Goal: Task Accomplishment & Management: Complete application form

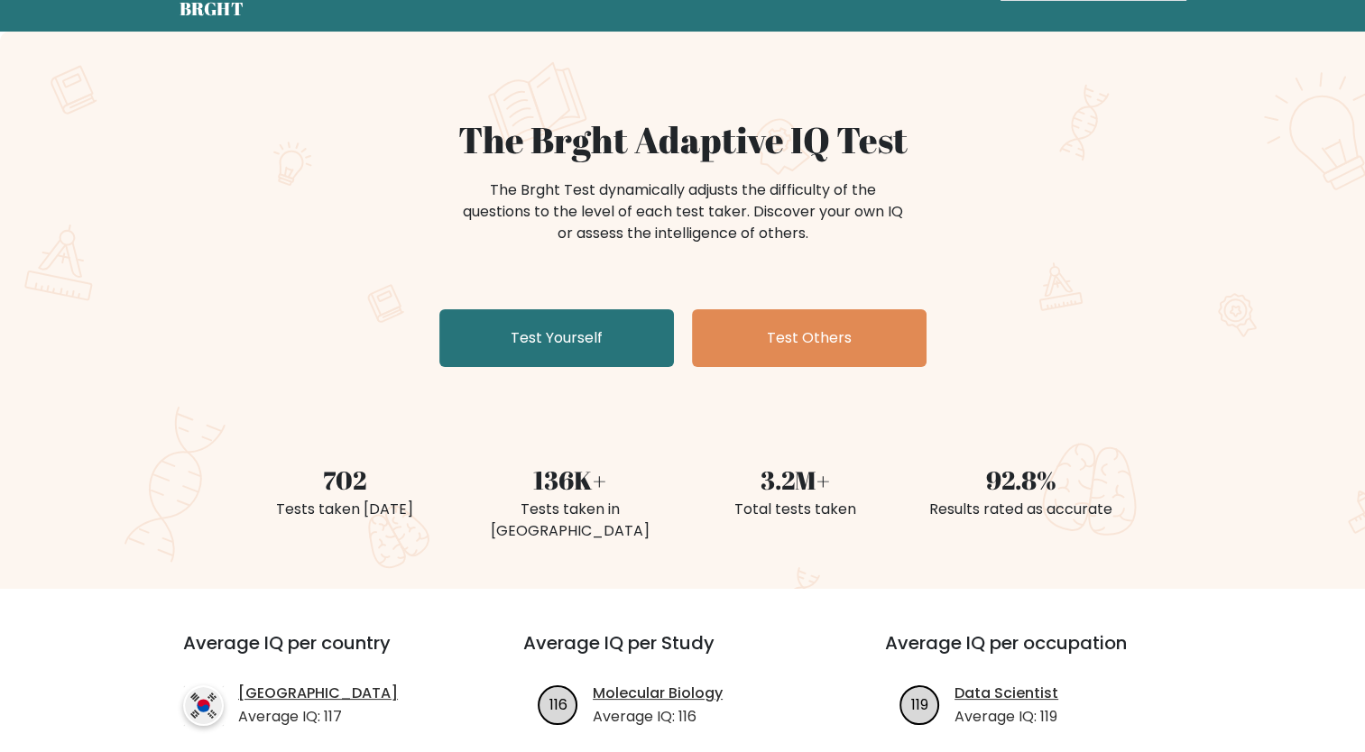
scroll to position [71, 0]
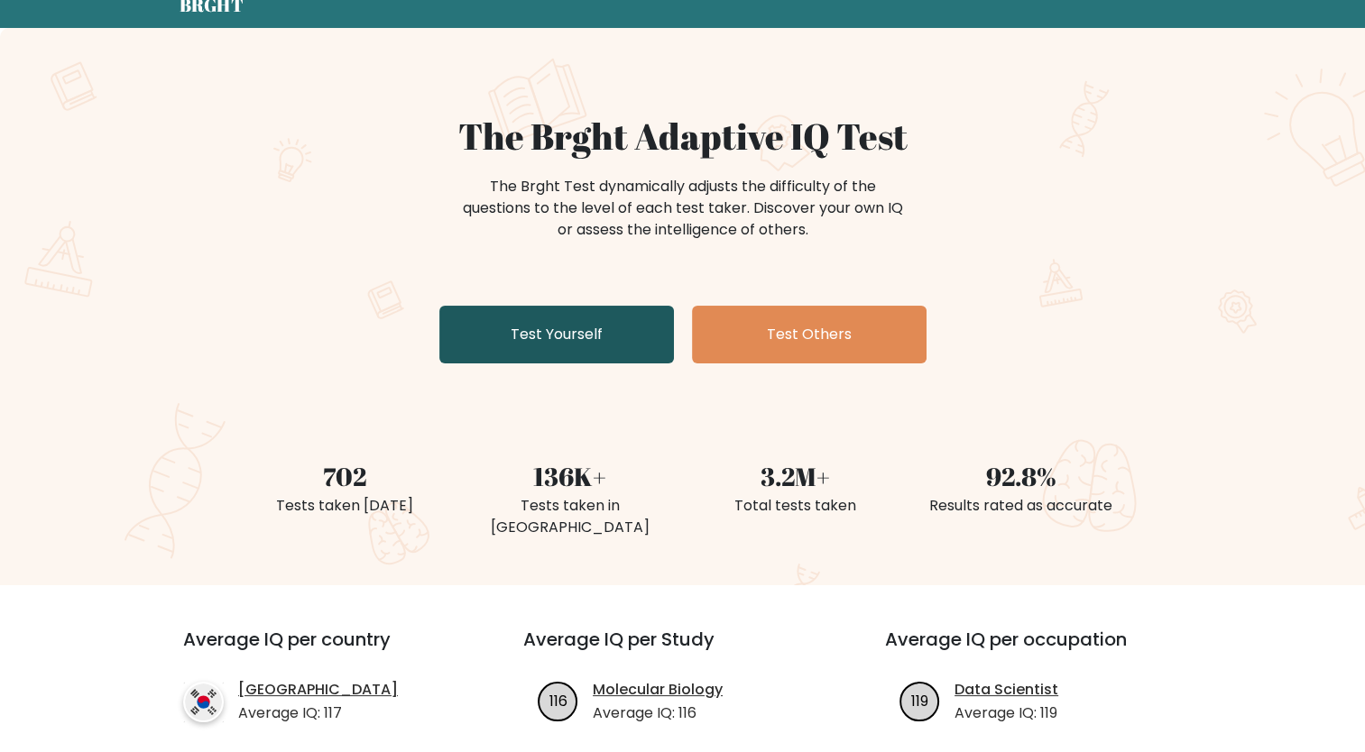
click at [559, 316] on link "Test Yourself" at bounding box center [556, 335] width 235 height 58
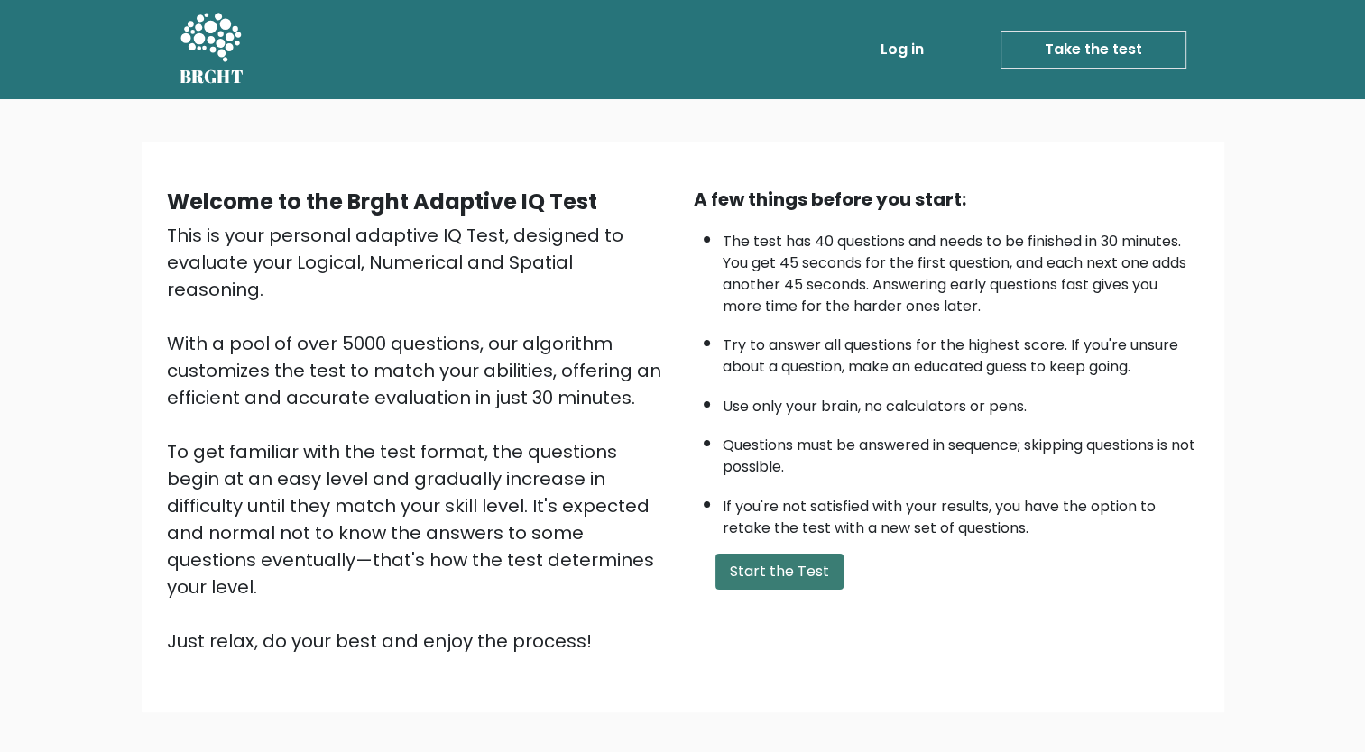
click at [738, 569] on button "Start the Test" at bounding box center [779, 572] width 128 height 36
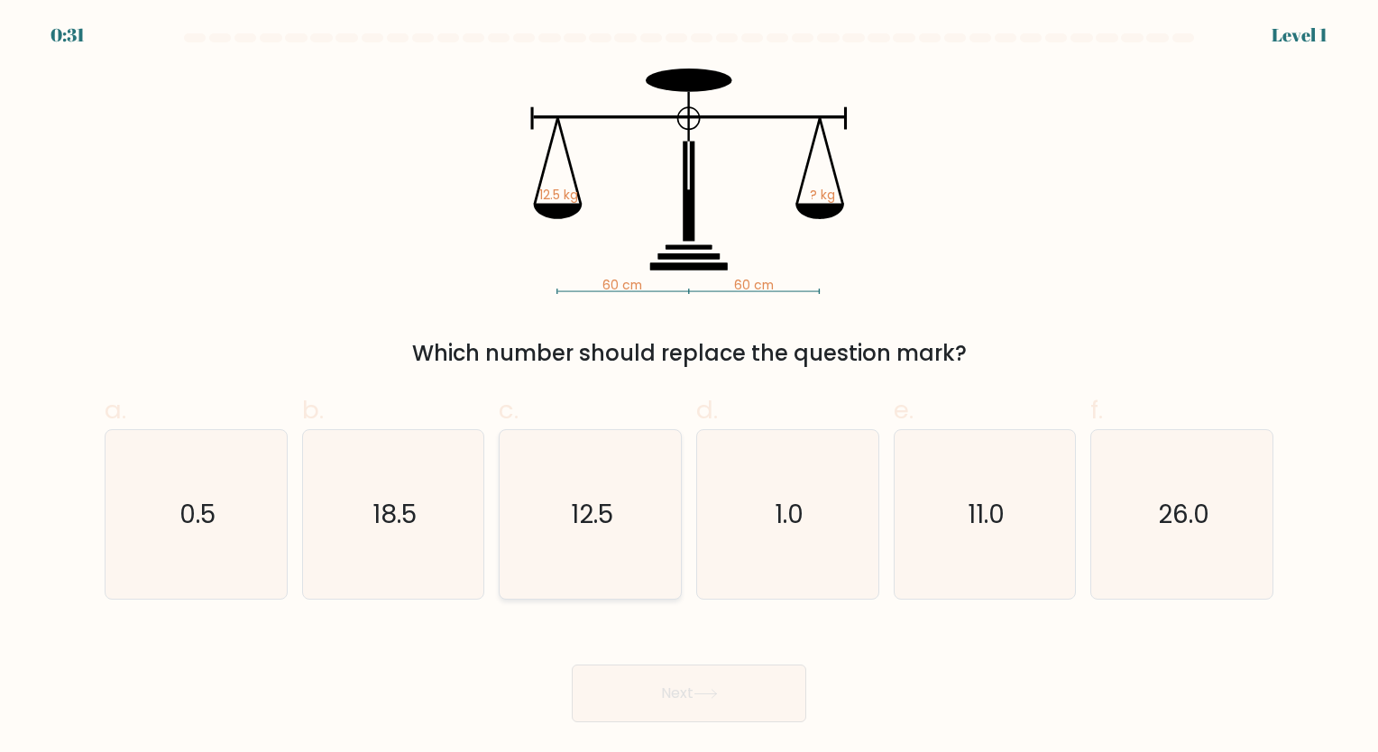
click at [595, 520] on text "12.5" at bounding box center [592, 514] width 42 height 35
click at [689, 388] on input "c. 12.5" at bounding box center [689, 382] width 1 height 12
radio input "true"
click at [651, 702] on button "Next" at bounding box center [689, 694] width 235 height 58
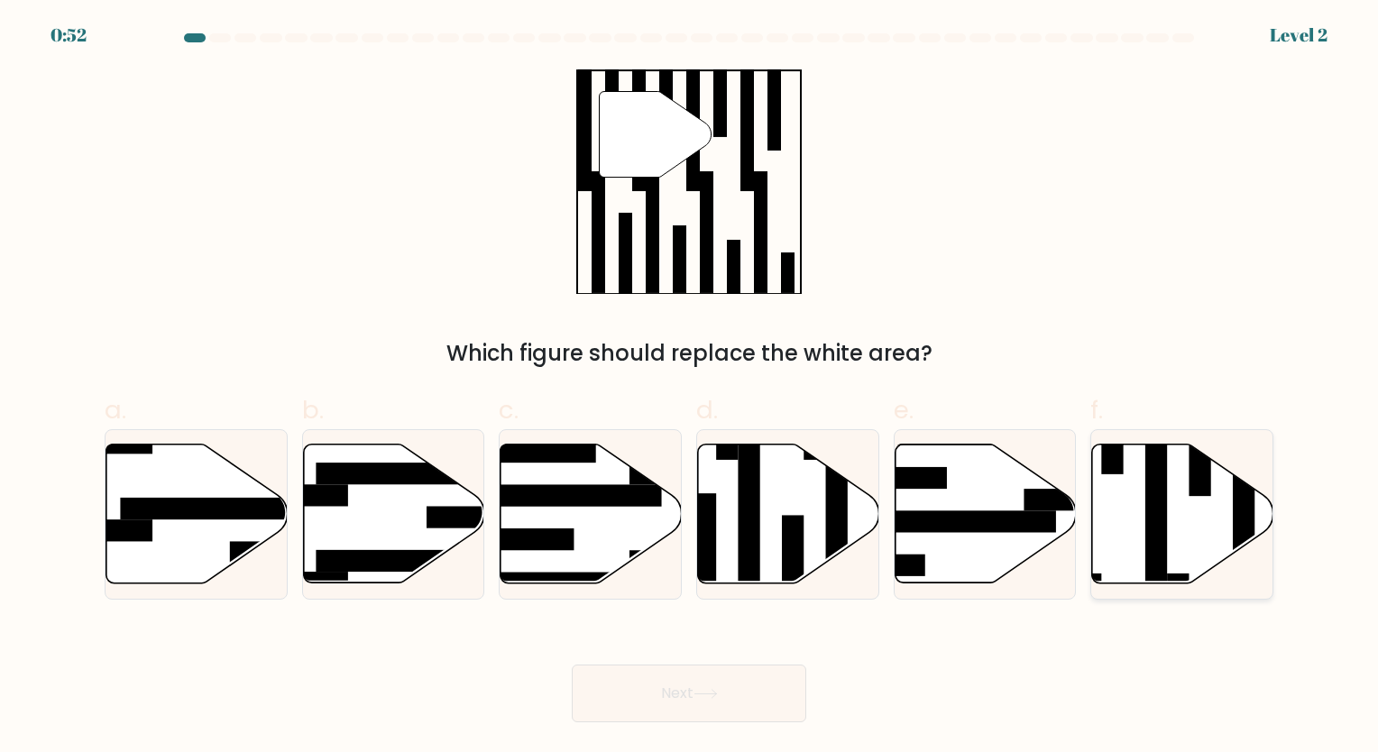
click at [1148, 522] on rect at bounding box center [1157, 507] width 22 height 197
click at [690, 388] on input "f." at bounding box center [689, 382] width 1 height 12
radio input "true"
click at [686, 698] on button "Next" at bounding box center [689, 694] width 235 height 58
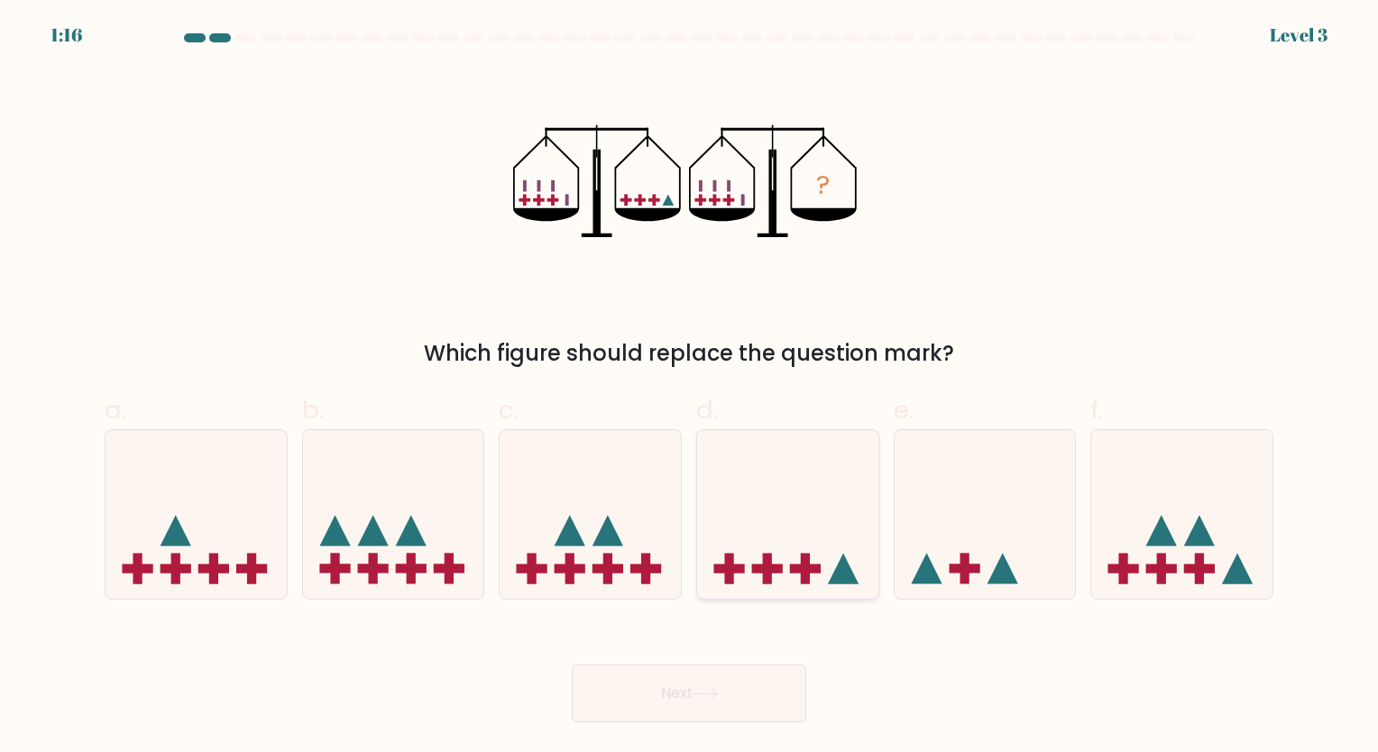
click at [790, 540] on icon at bounding box center [787, 514] width 181 height 150
click at [690, 388] on input "d." at bounding box center [689, 382] width 1 height 12
radio input "true"
click at [714, 686] on button "Next" at bounding box center [689, 694] width 235 height 58
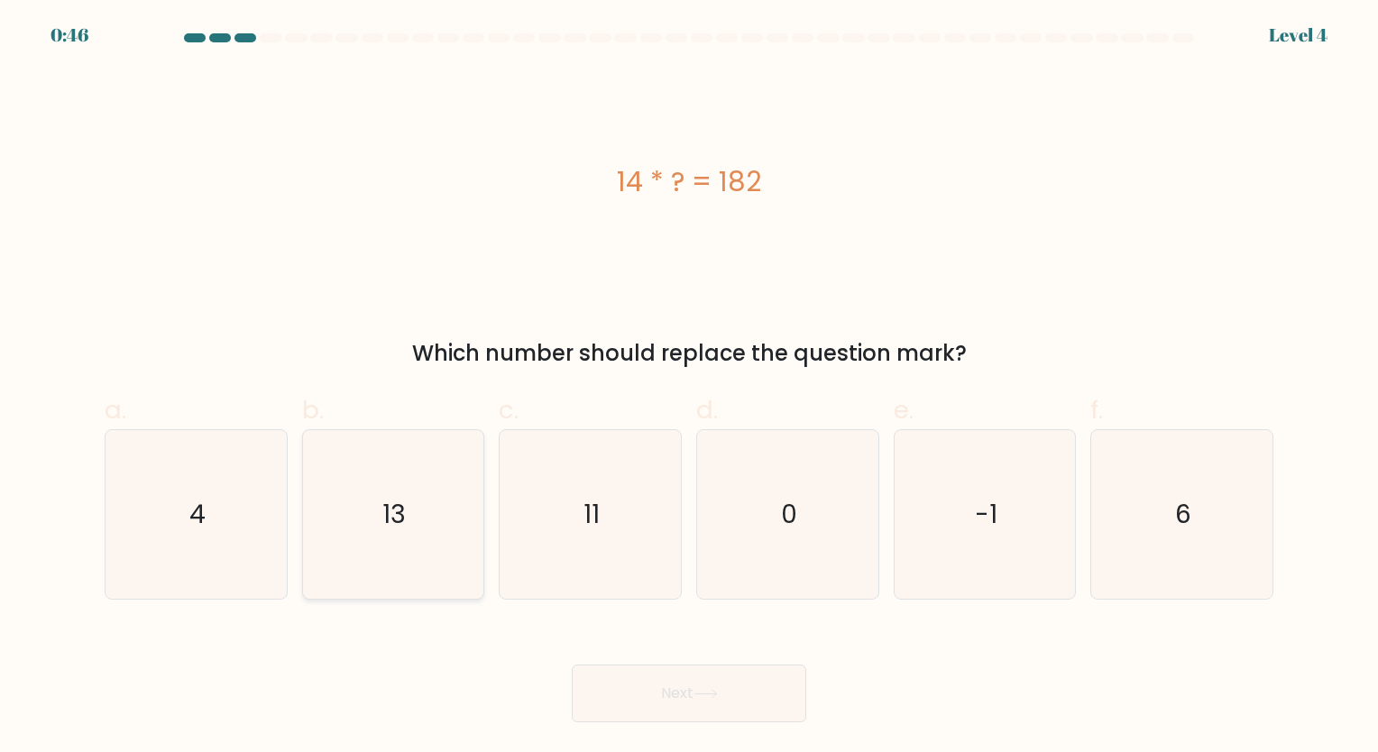
click at [439, 538] on icon "13" at bounding box center [392, 514] width 169 height 169
click at [689, 388] on input "b. 13" at bounding box center [689, 382] width 1 height 12
radio input "true"
click at [646, 691] on button "Next" at bounding box center [689, 694] width 235 height 58
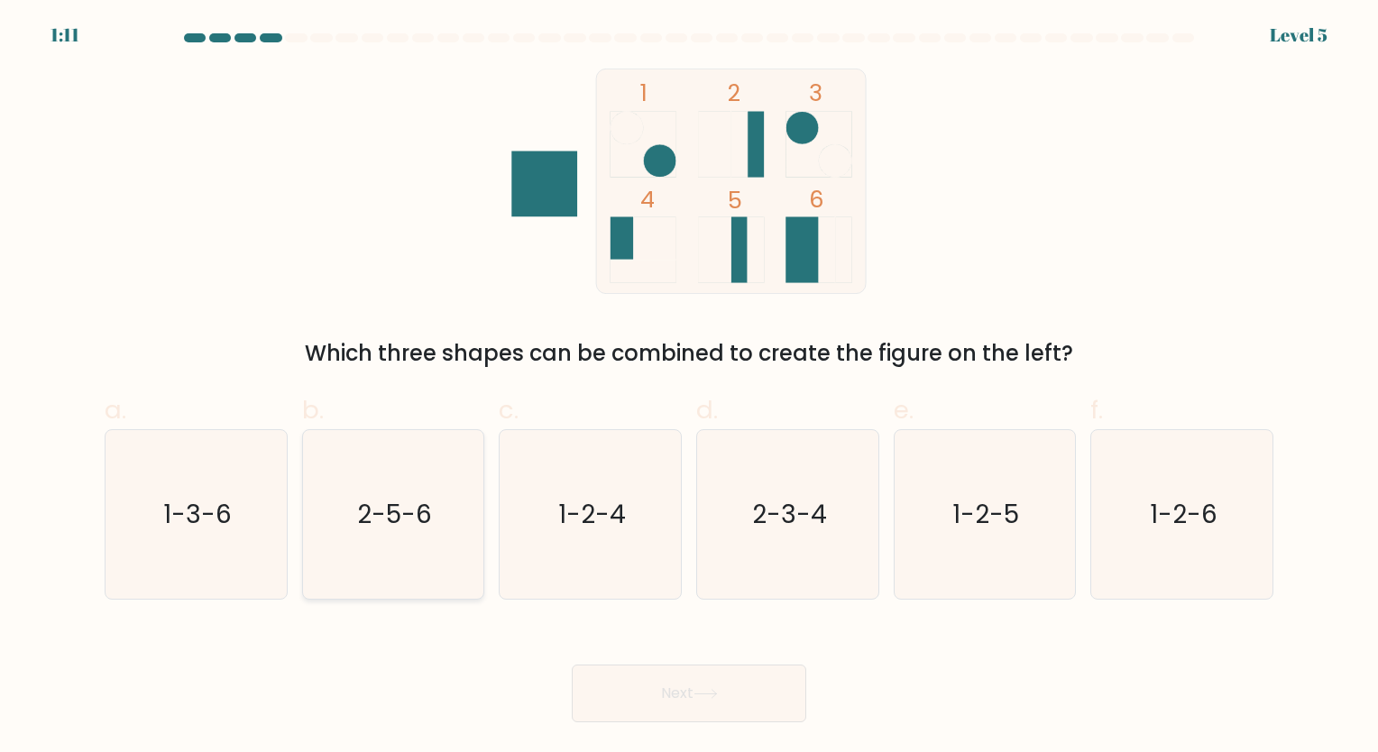
click at [388, 536] on icon "2-5-6" at bounding box center [392, 514] width 169 height 169
click at [689, 388] on input "b. 2-5-6" at bounding box center [689, 382] width 1 height 12
radio input "true"
drag, startPoint x: 667, startPoint y: 695, endPoint x: 643, endPoint y: 696, distance: 24.4
click at [643, 696] on button "Next" at bounding box center [689, 694] width 235 height 58
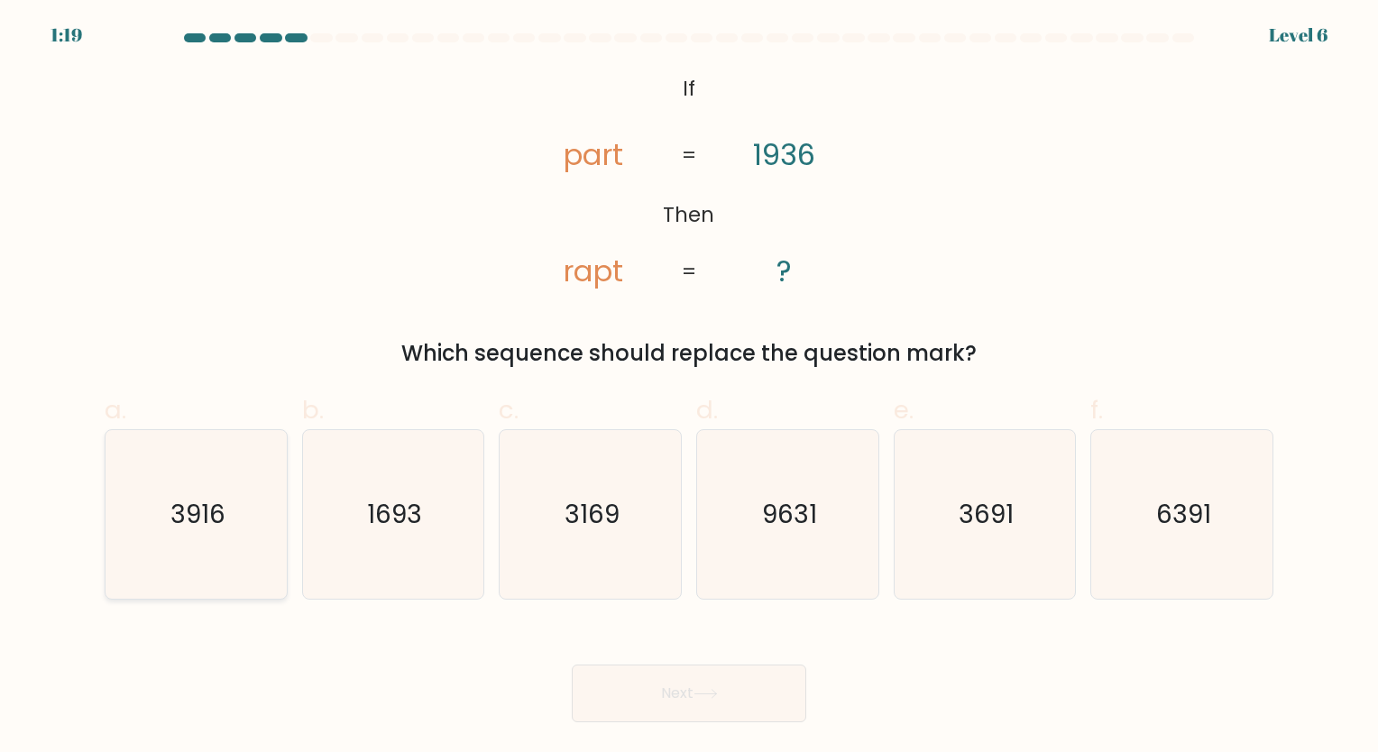
click at [249, 511] on icon "3916" at bounding box center [196, 514] width 169 height 169
click at [689, 388] on input "a. 3916" at bounding box center [689, 382] width 1 height 12
radio input "true"
click at [665, 695] on button "Next" at bounding box center [689, 694] width 235 height 58
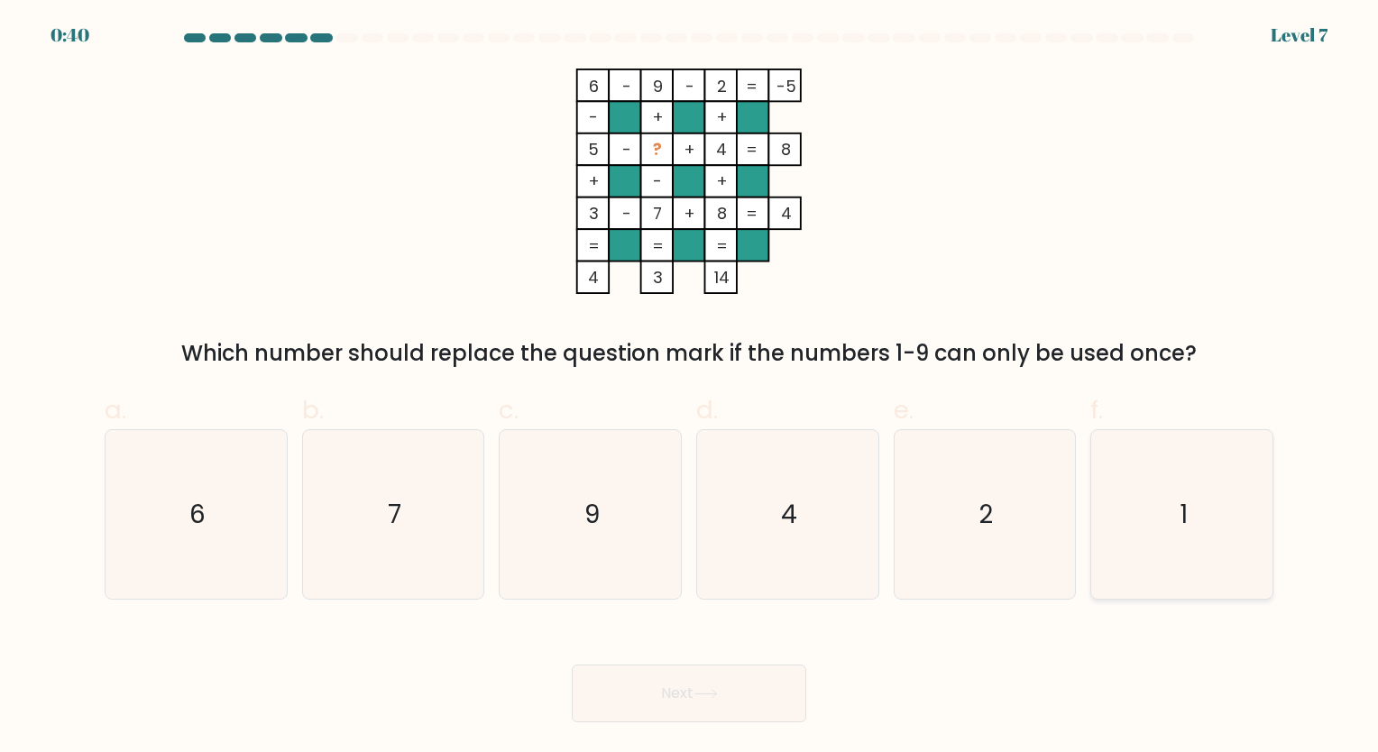
click at [1165, 511] on icon "1" at bounding box center [1182, 514] width 169 height 169
click at [690, 388] on input "f. 1" at bounding box center [689, 382] width 1 height 12
radio input "true"
click at [730, 684] on button "Next" at bounding box center [689, 694] width 235 height 58
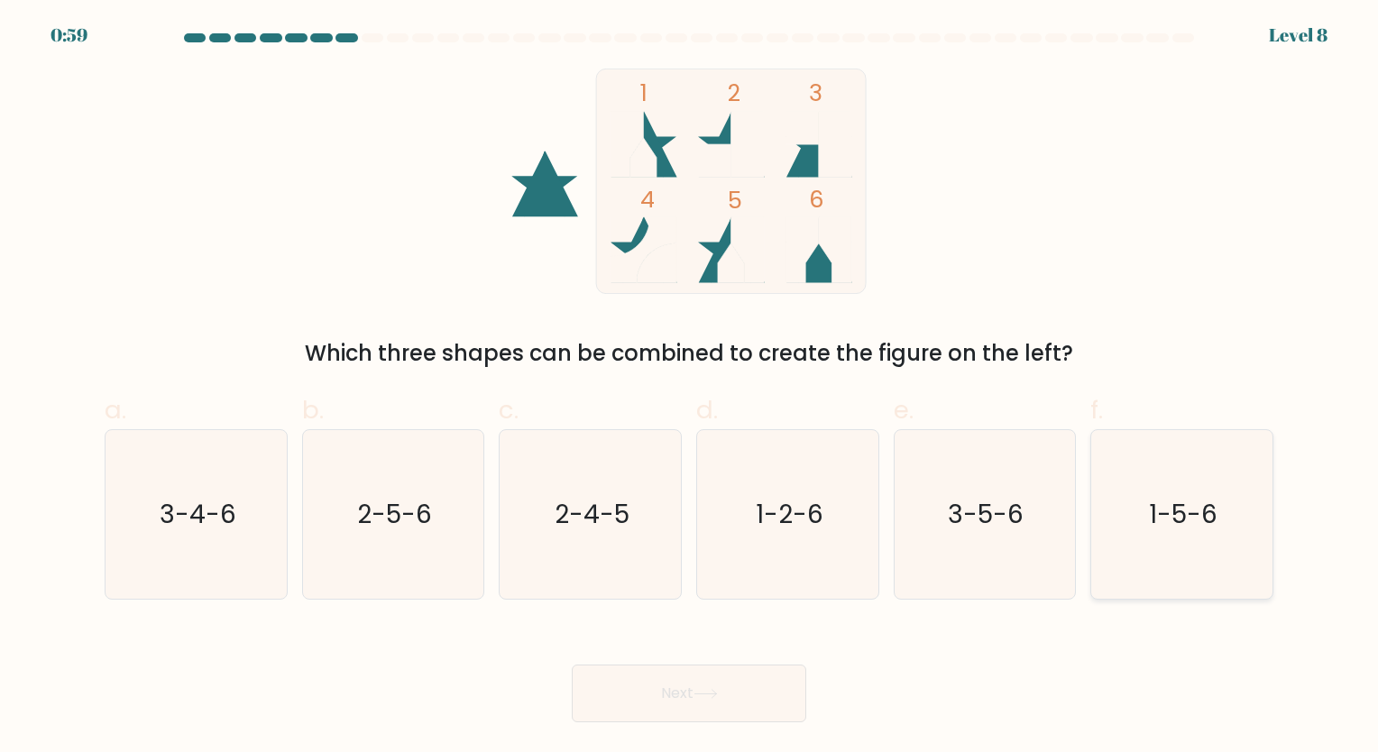
click at [1131, 532] on icon "1-5-6" at bounding box center [1182, 514] width 169 height 169
click at [690, 388] on input "f. 1-5-6" at bounding box center [689, 382] width 1 height 12
radio input "true"
click at [659, 700] on button "Next" at bounding box center [689, 694] width 235 height 58
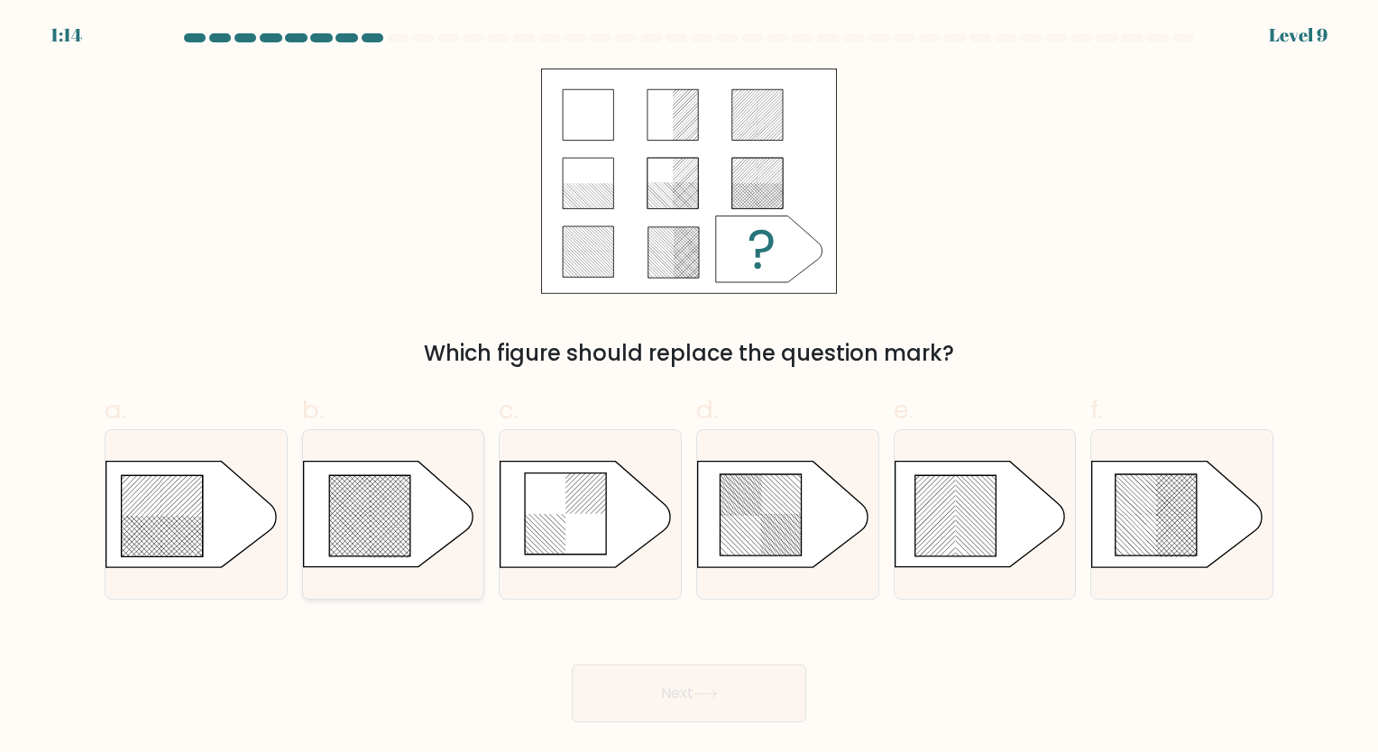
click at [384, 509] on icon at bounding box center [369, 515] width 81 height 81
click at [689, 388] on input "b." at bounding box center [689, 382] width 1 height 12
radio input "true"
click at [702, 691] on icon at bounding box center [706, 694] width 24 height 10
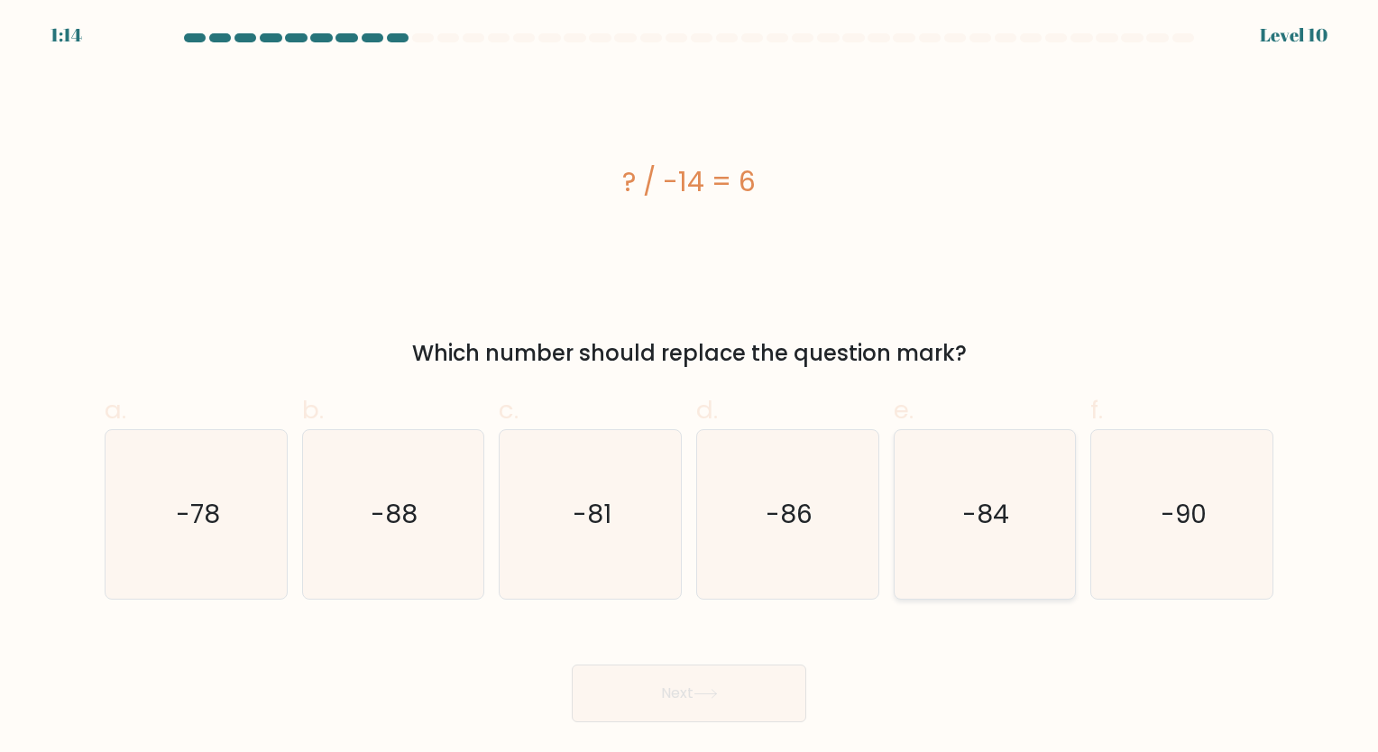
click at [1002, 497] on text "-84" at bounding box center [986, 514] width 47 height 35
click at [690, 388] on input "e. -84" at bounding box center [689, 382] width 1 height 12
radio input "true"
click at [729, 704] on button "Next" at bounding box center [689, 694] width 235 height 58
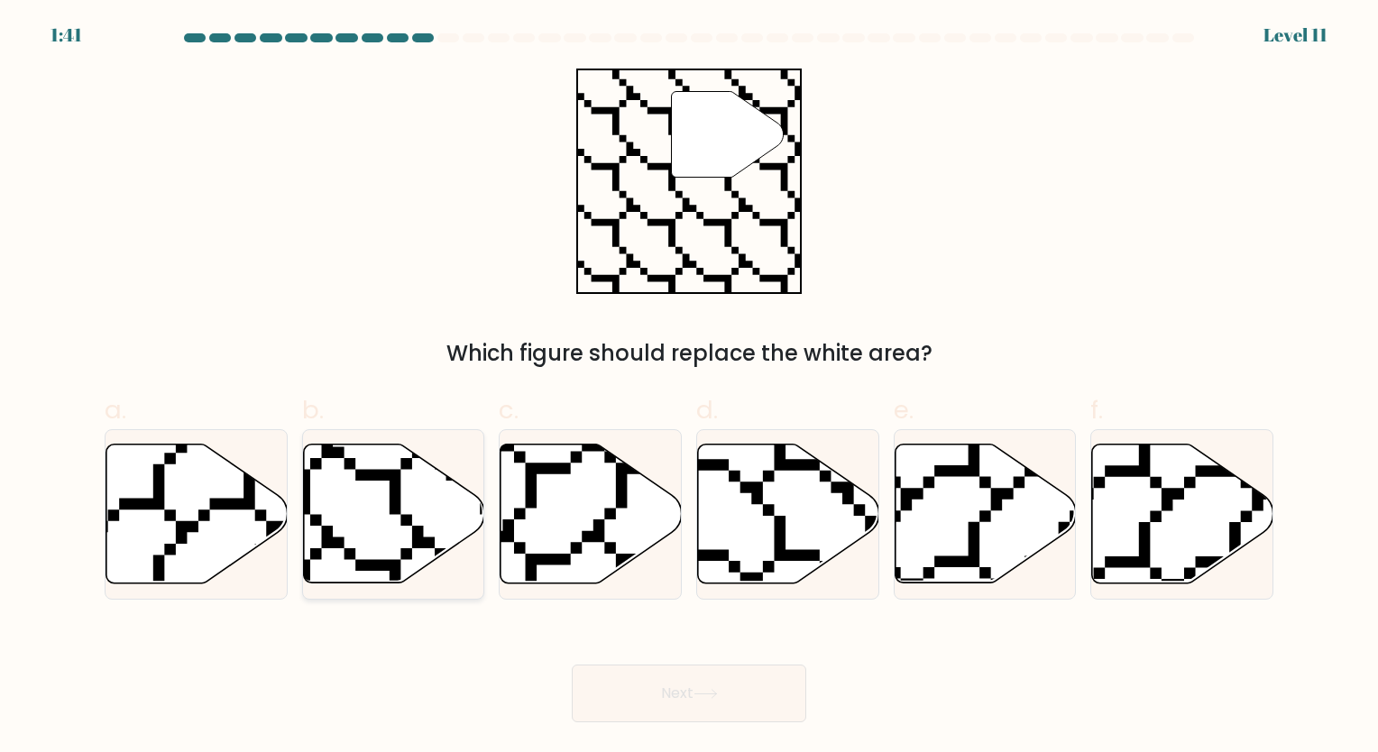
click at [382, 513] on icon at bounding box center [393, 514] width 181 height 139
click at [689, 388] on input "b." at bounding box center [689, 382] width 1 height 12
radio input "true"
click at [690, 707] on button "Next" at bounding box center [689, 694] width 235 height 58
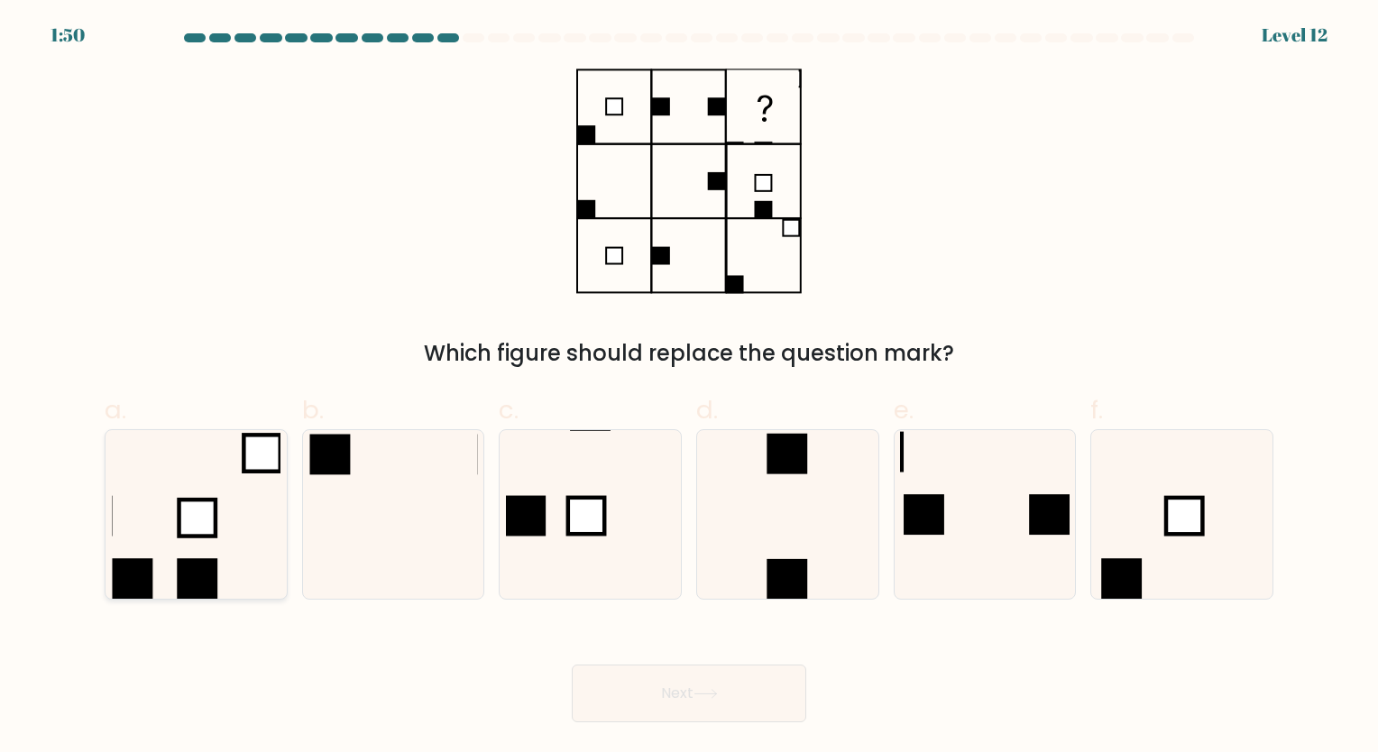
click at [220, 536] on icon at bounding box center [196, 514] width 169 height 169
click at [689, 388] on input "a." at bounding box center [689, 382] width 1 height 12
radio input "true"
click at [646, 691] on button "Next" at bounding box center [689, 694] width 235 height 58
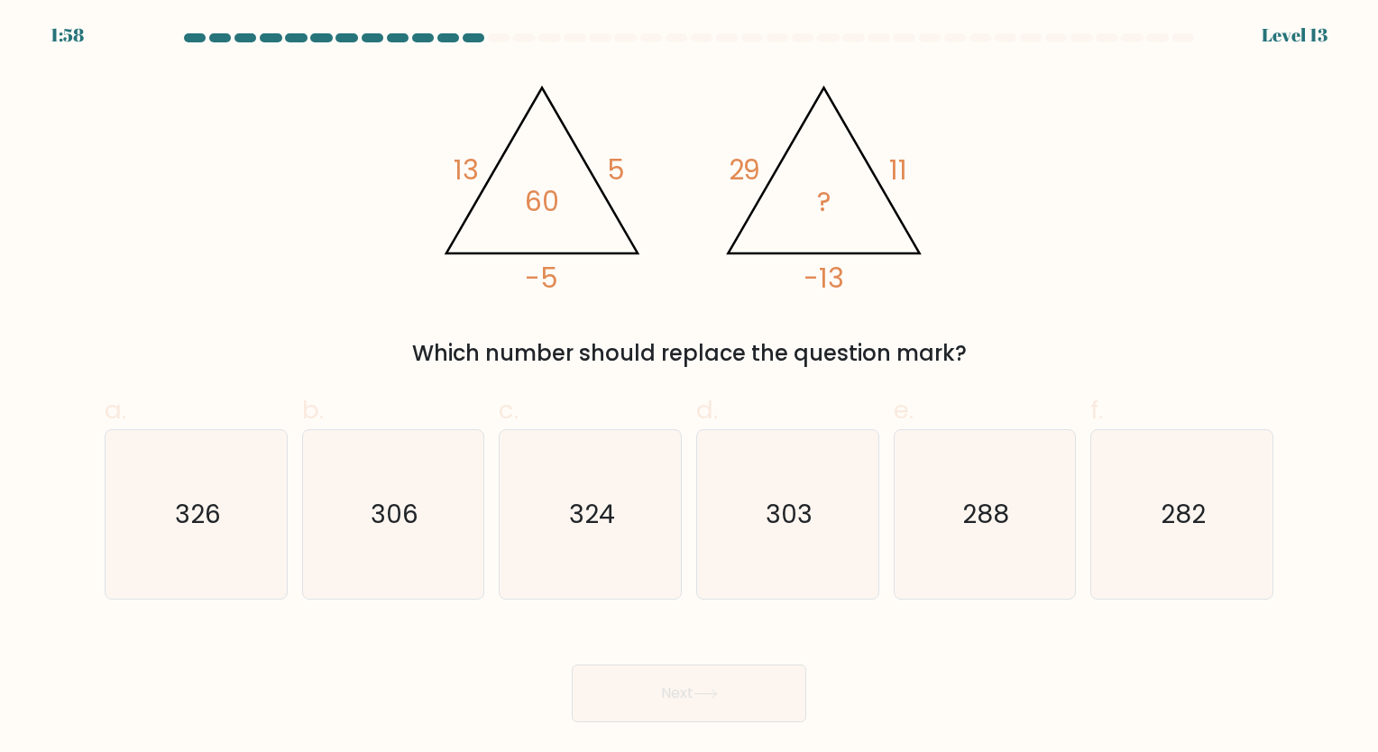
drag, startPoint x: 1036, startPoint y: 314, endPoint x: 411, endPoint y: 142, distance: 647.5
click at [411, 142] on div "@import url('https://fonts.googleapis.com/css?family=Abril+Fatface:400,100,100i…" at bounding box center [689, 219] width 1191 height 301
drag, startPoint x: 411, startPoint y: 142, endPoint x: 630, endPoint y: 80, distance: 226.7
click at [630, 80] on icon "@import url('https://fonts.googleapis.com/css?family=Abril+Fatface:400,100,100i…" at bounding box center [688, 182] width 519 height 226
copy div "13 5 -5 60 @import url('https://fonts.googleapis.com/css?family=Abril+Fatface:4…"
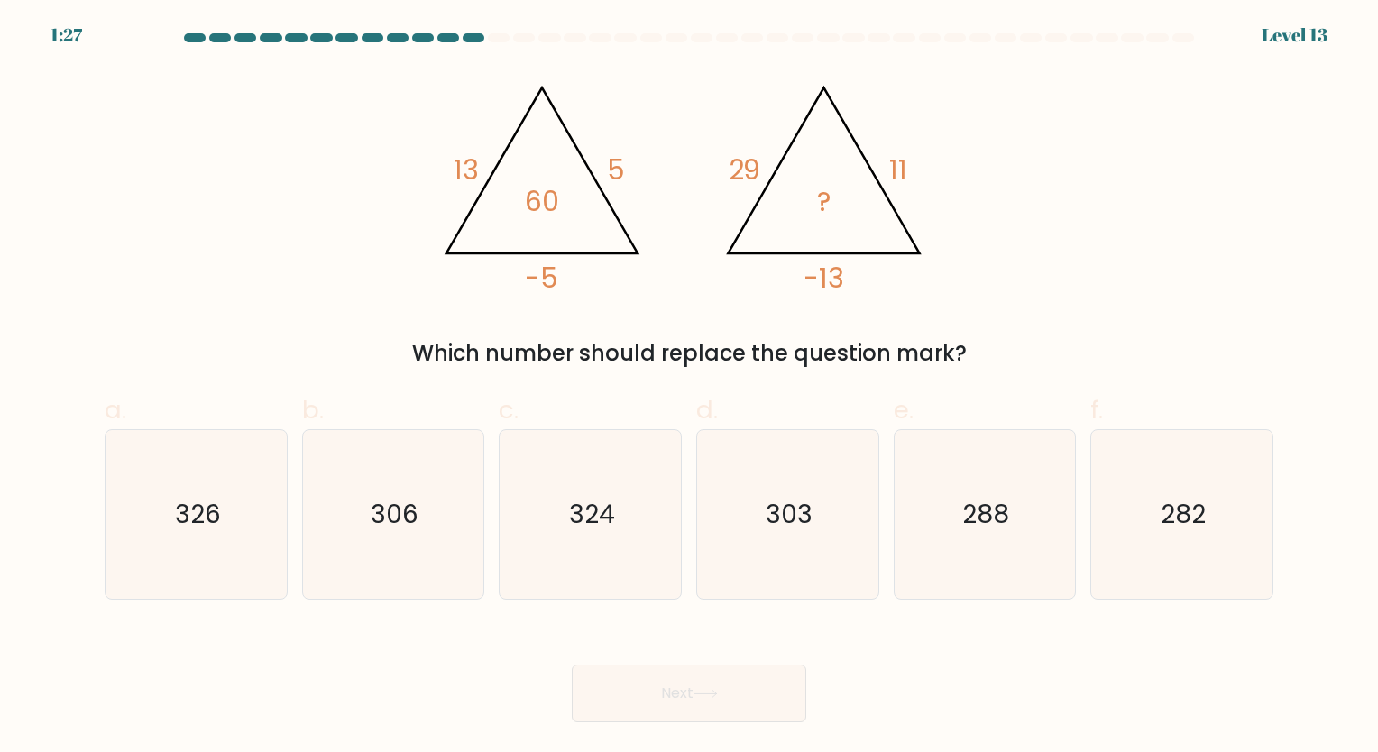
click at [718, 290] on icon "@import url('https://fonts.googleapis.com/css?family=Abril+Fatface:400,100,100i…" at bounding box center [688, 182] width 519 height 226
click at [649, 516] on icon "324" at bounding box center [590, 514] width 169 height 169
click at [689, 388] on input "c. 324" at bounding box center [689, 382] width 1 height 12
radio input "true"
click at [686, 685] on div "Next" at bounding box center [689, 671] width 1191 height 101
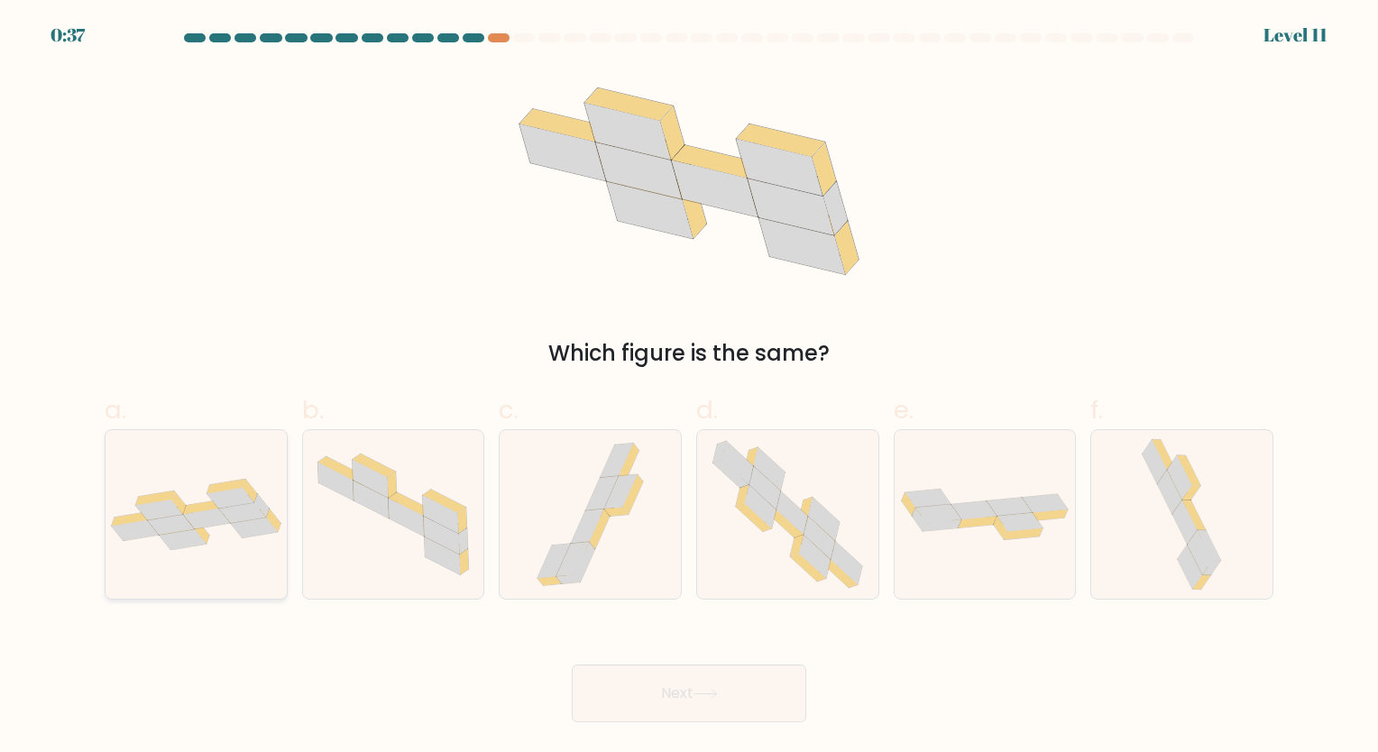
click at [244, 514] on icon at bounding box center [242, 512] width 47 height 21
click at [689, 388] on input "a." at bounding box center [689, 382] width 1 height 12
radio input "true"
click at [621, 687] on button "Next" at bounding box center [689, 694] width 235 height 58
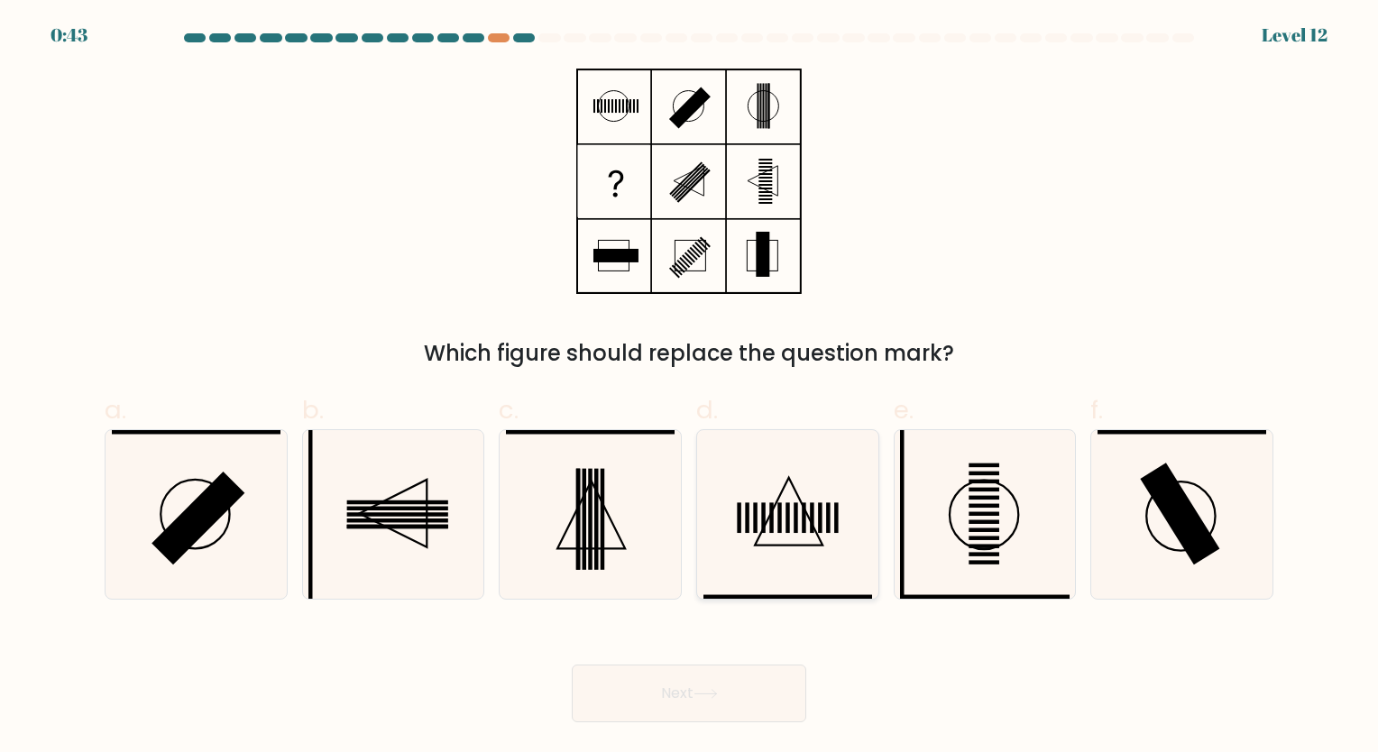
click at [772, 536] on icon at bounding box center [788, 514] width 169 height 169
click at [690, 388] on input "d." at bounding box center [689, 382] width 1 height 12
radio input "true"
click at [694, 700] on button "Next" at bounding box center [689, 694] width 235 height 58
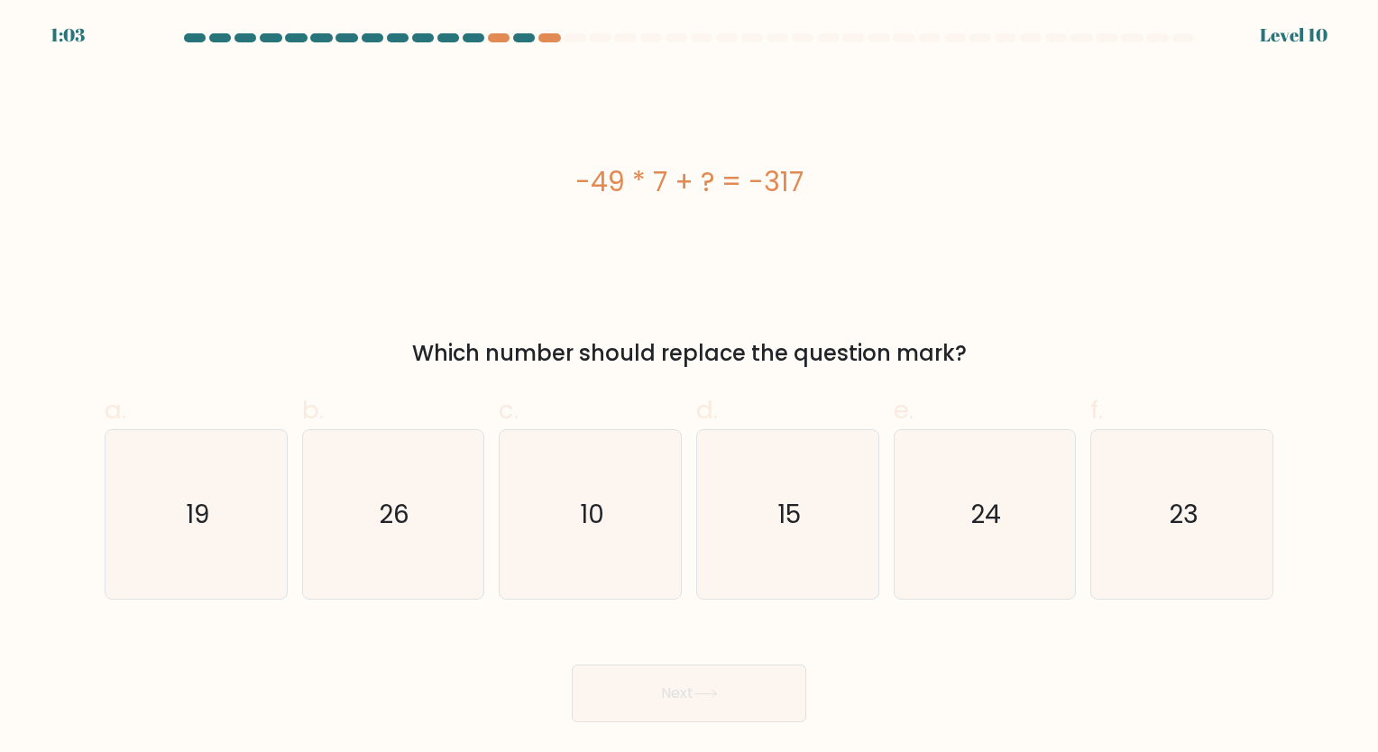
drag, startPoint x: 797, startPoint y: 177, endPoint x: 569, endPoint y: 178, distance: 228.2
click at [569, 178] on div "-49 * 7 + ? = -317" at bounding box center [689, 181] width 1169 height 41
drag, startPoint x: 569, startPoint y: 178, endPoint x: 642, endPoint y: 183, distance: 73.3
copy div "-49 * 7 + ? = -317"
click at [408, 502] on text "26" at bounding box center [395, 514] width 31 height 35
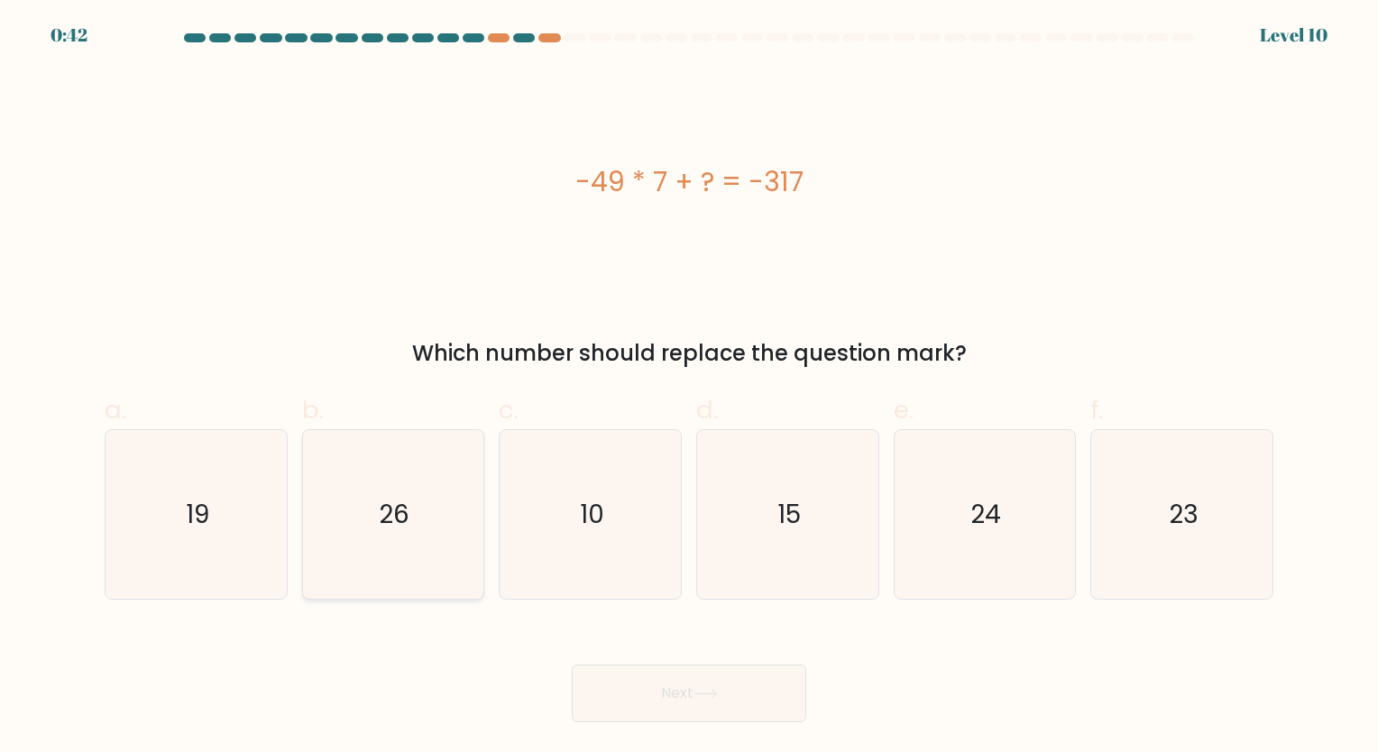
click at [689, 388] on input "b. 26" at bounding box center [689, 382] width 1 height 12
radio input "true"
click at [658, 680] on button "Next" at bounding box center [689, 694] width 235 height 58
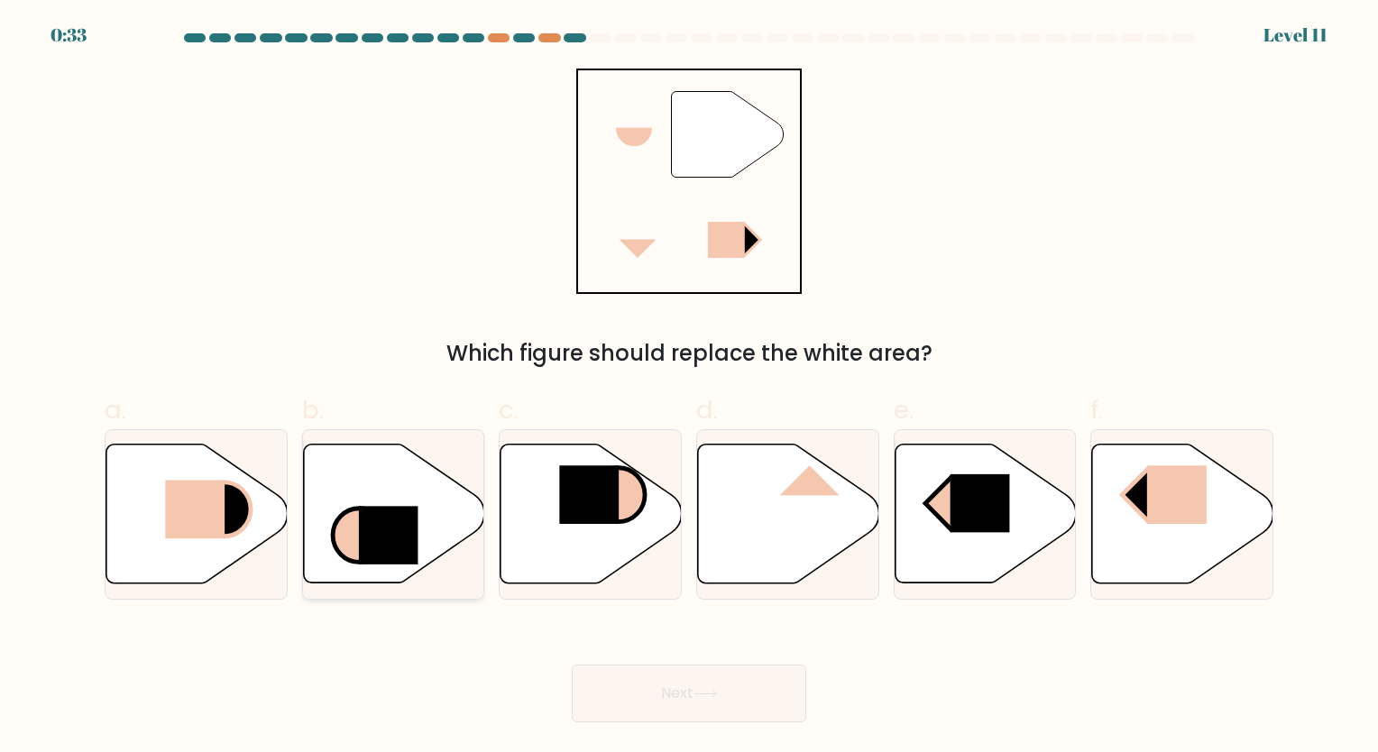
click at [375, 482] on icon at bounding box center [393, 514] width 181 height 139
click at [689, 388] on input "b." at bounding box center [689, 382] width 1 height 12
radio input "true"
click at [198, 521] on rect at bounding box center [195, 509] width 60 height 59
click at [689, 388] on input "a." at bounding box center [689, 382] width 1 height 12
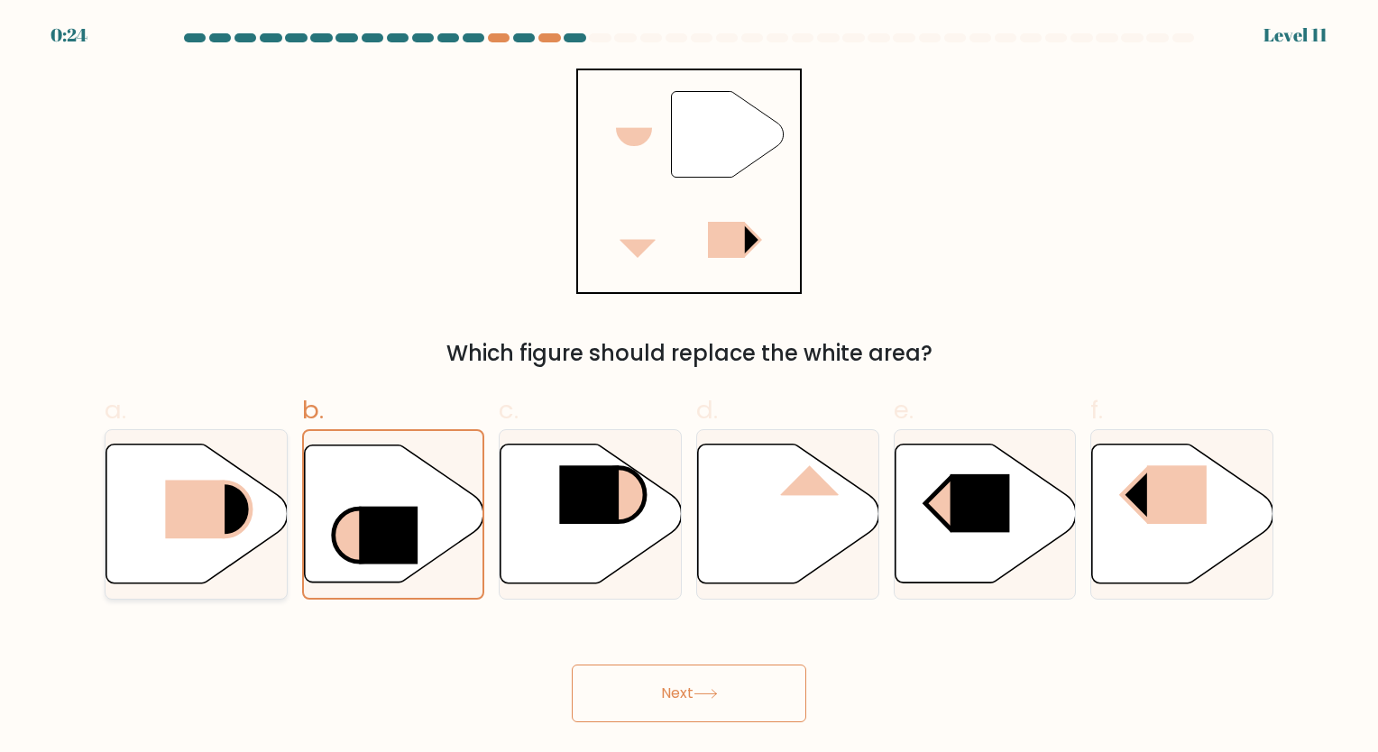
radio input "true"
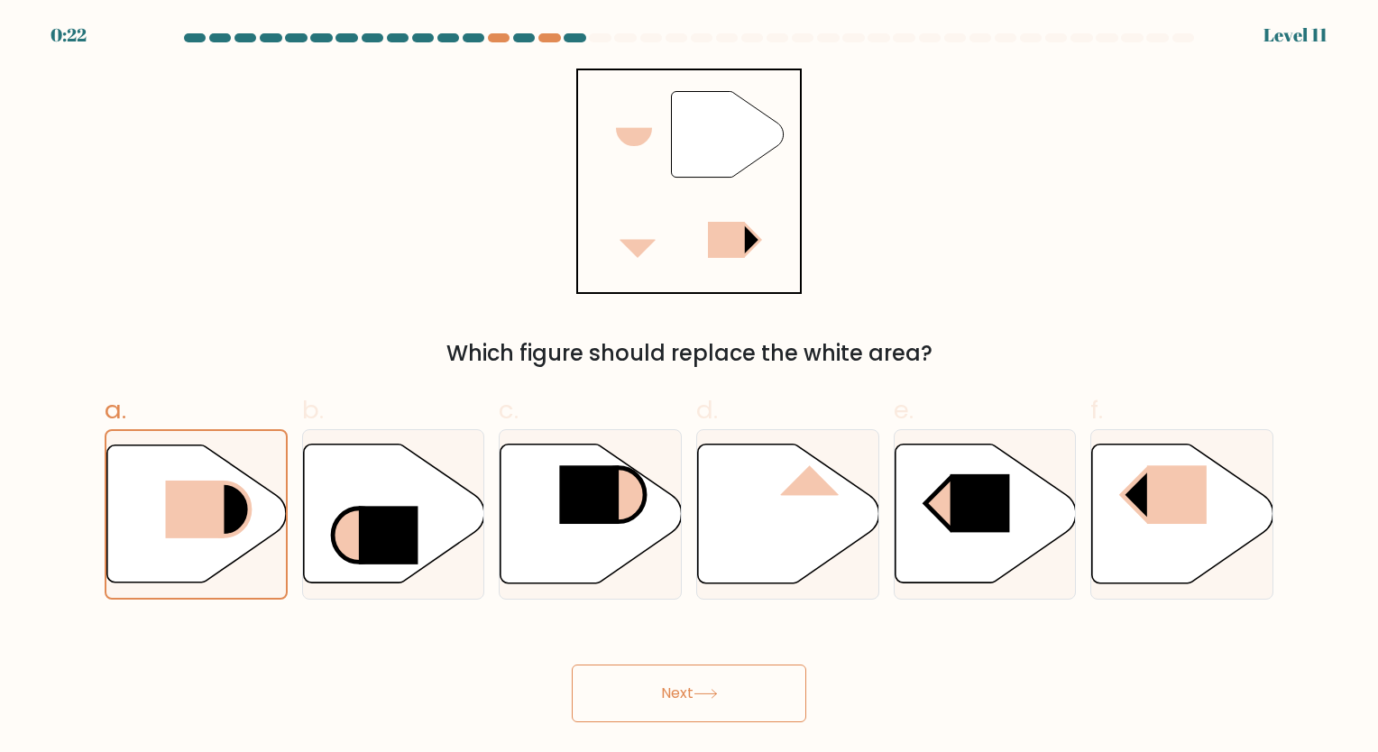
click at [678, 695] on button "Next" at bounding box center [689, 694] width 235 height 58
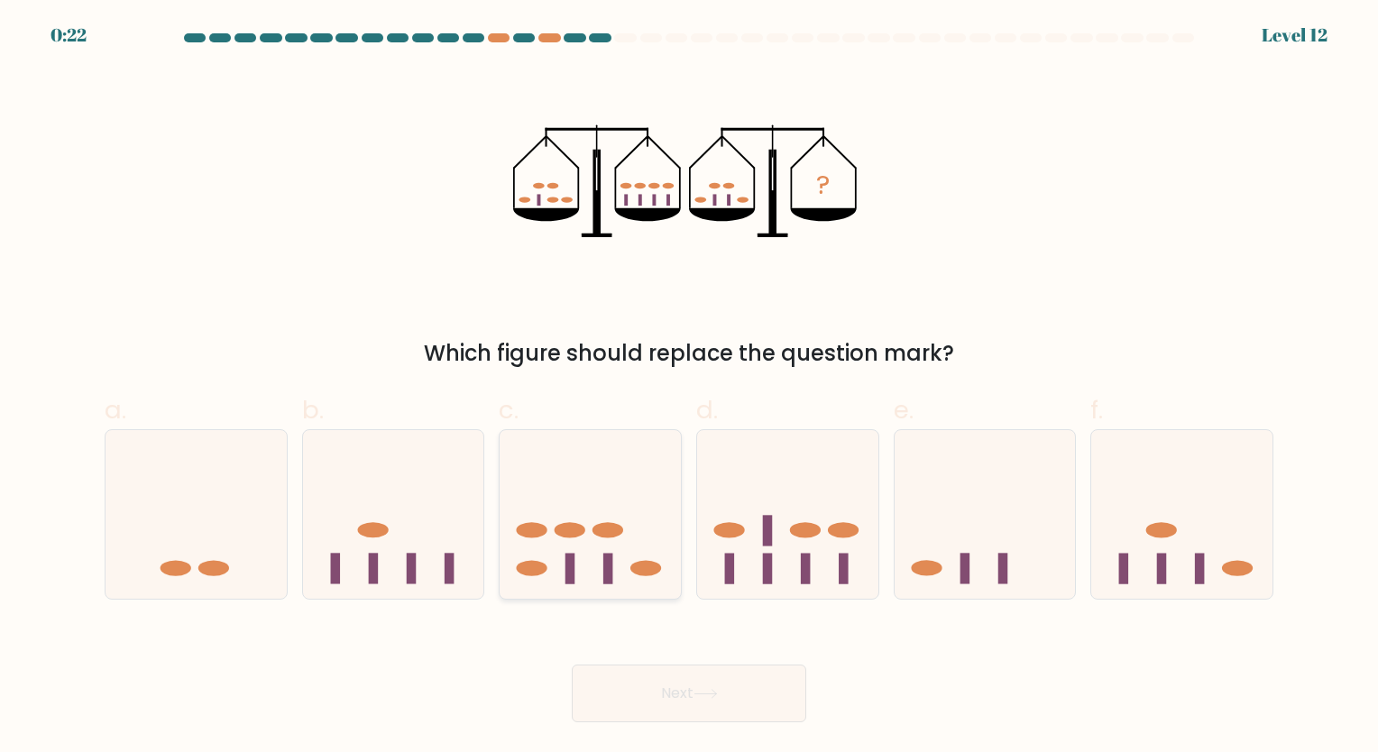
click at [617, 544] on icon at bounding box center [590, 514] width 181 height 150
click at [689, 388] on input "c." at bounding box center [689, 382] width 1 height 12
radio input "true"
click at [667, 695] on button "Next" at bounding box center [689, 694] width 235 height 58
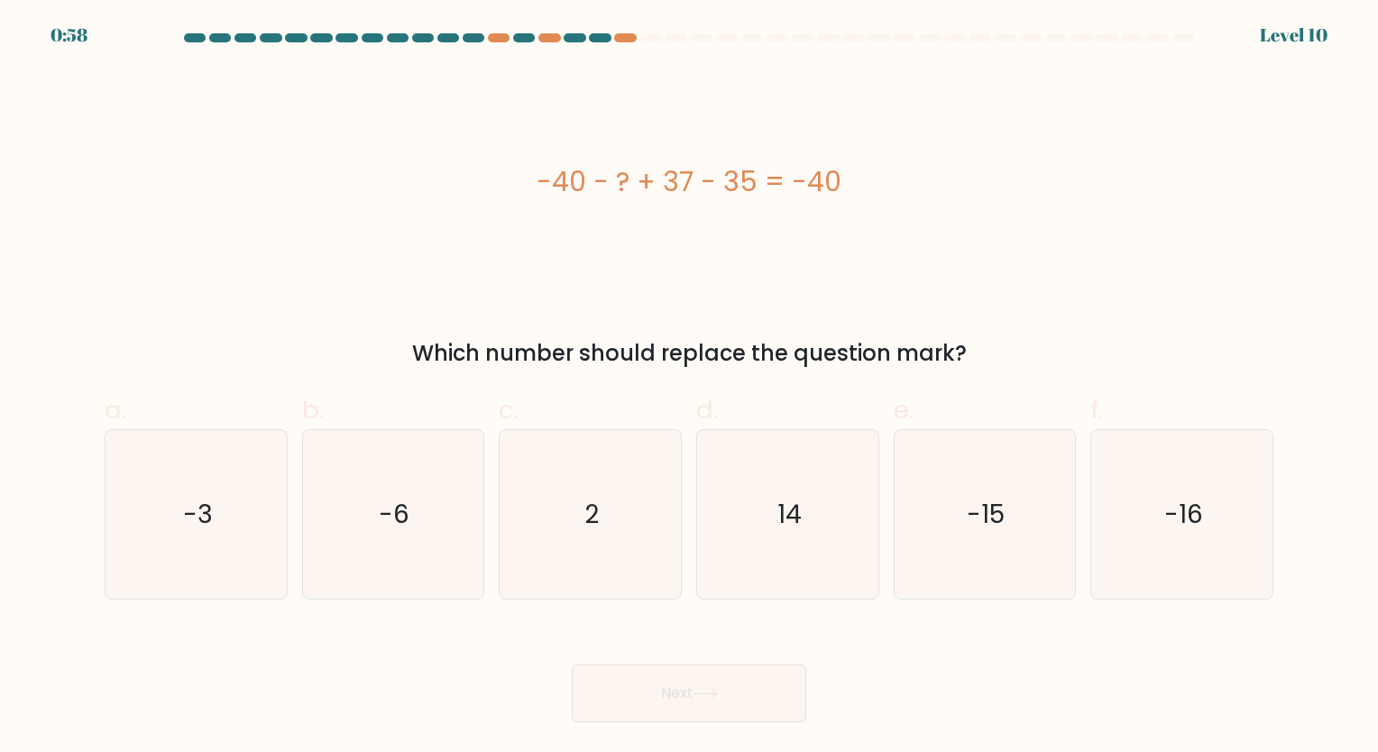
drag, startPoint x: 846, startPoint y: 182, endPoint x: 543, endPoint y: 203, distance: 303.8
click at [543, 203] on div "-40 - ? + 37 - 35 = -40" at bounding box center [689, 182] width 1169 height 226
copy div "-40 - ? + 37 - 35 = -40"
click at [613, 507] on icon "2" at bounding box center [590, 514] width 169 height 169
click at [689, 388] on input "c. 2" at bounding box center [689, 382] width 1 height 12
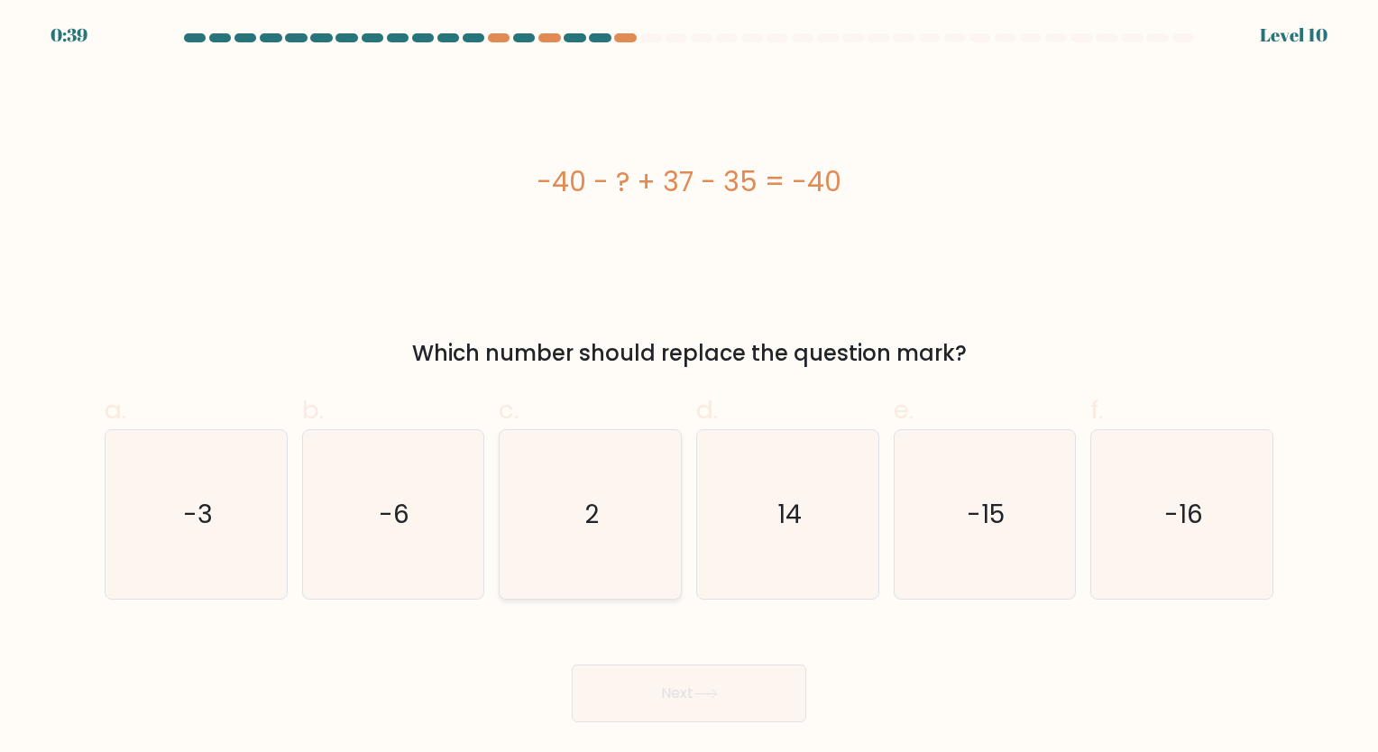
radio input "true"
click at [664, 698] on button "Next" at bounding box center [689, 694] width 235 height 58
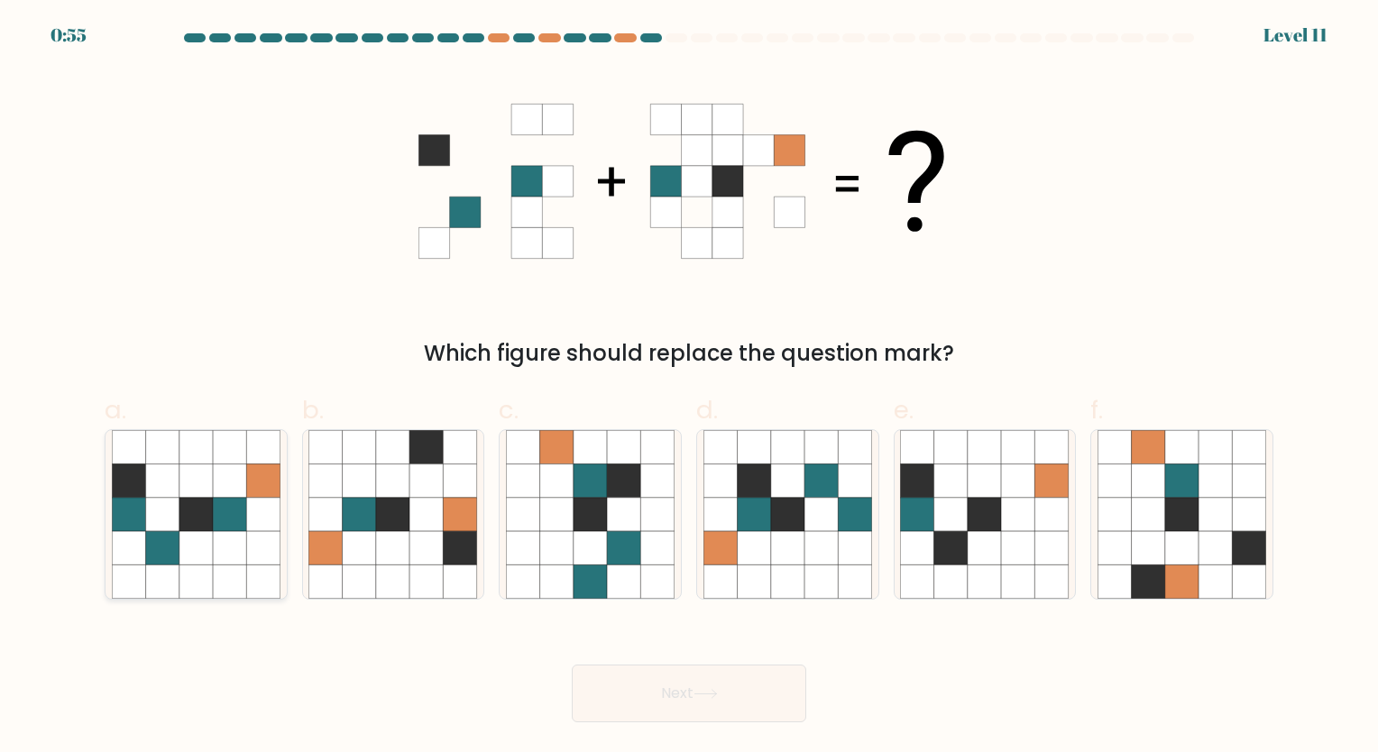
click at [206, 539] on icon at bounding box center [196, 547] width 33 height 33
click at [689, 388] on input "a." at bounding box center [689, 382] width 1 height 12
radio input "true"
click at [739, 684] on button "Next" at bounding box center [689, 694] width 235 height 58
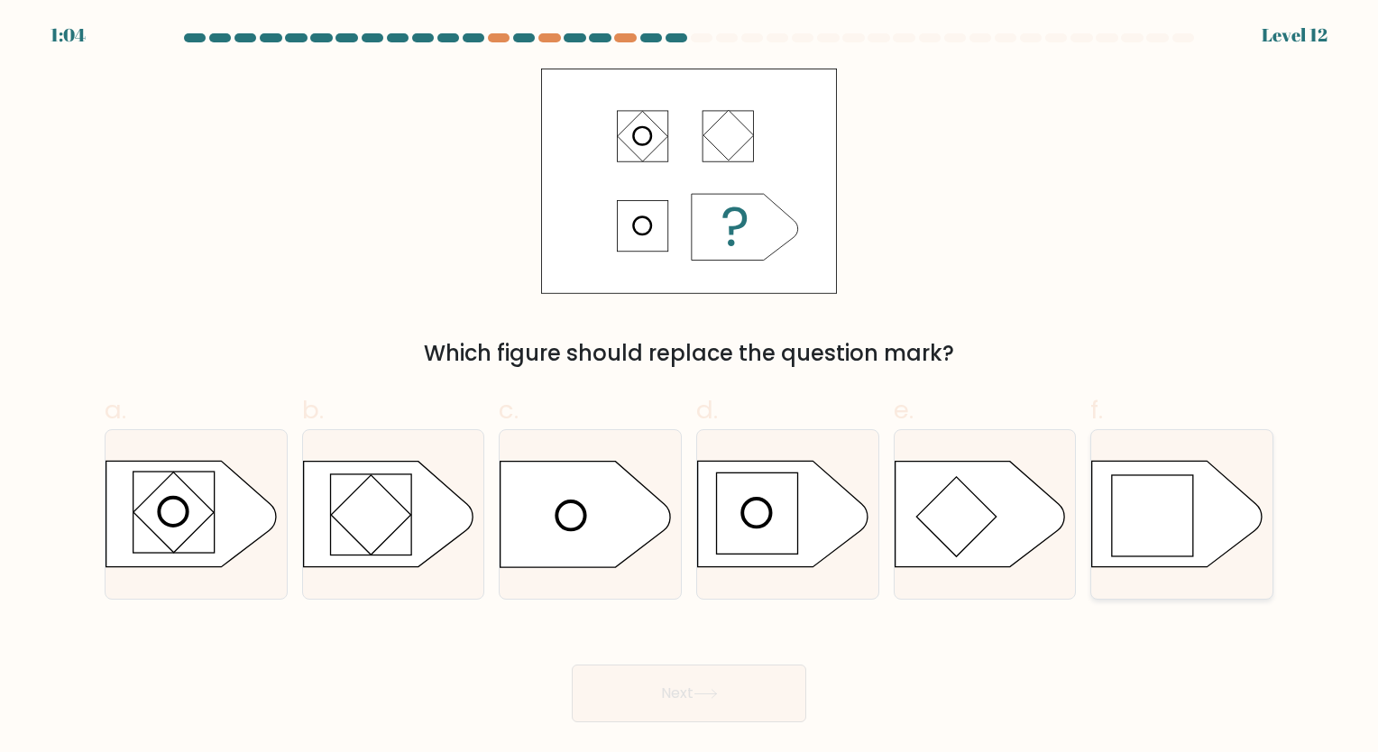
click at [1140, 516] on rect at bounding box center [1152, 515] width 81 height 81
click at [690, 388] on input "f." at bounding box center [689, 382] width 1 height 12
radio input "true"
click at [714, 703] on button "Next" at bounding box center [689, 694] width 235 height 58
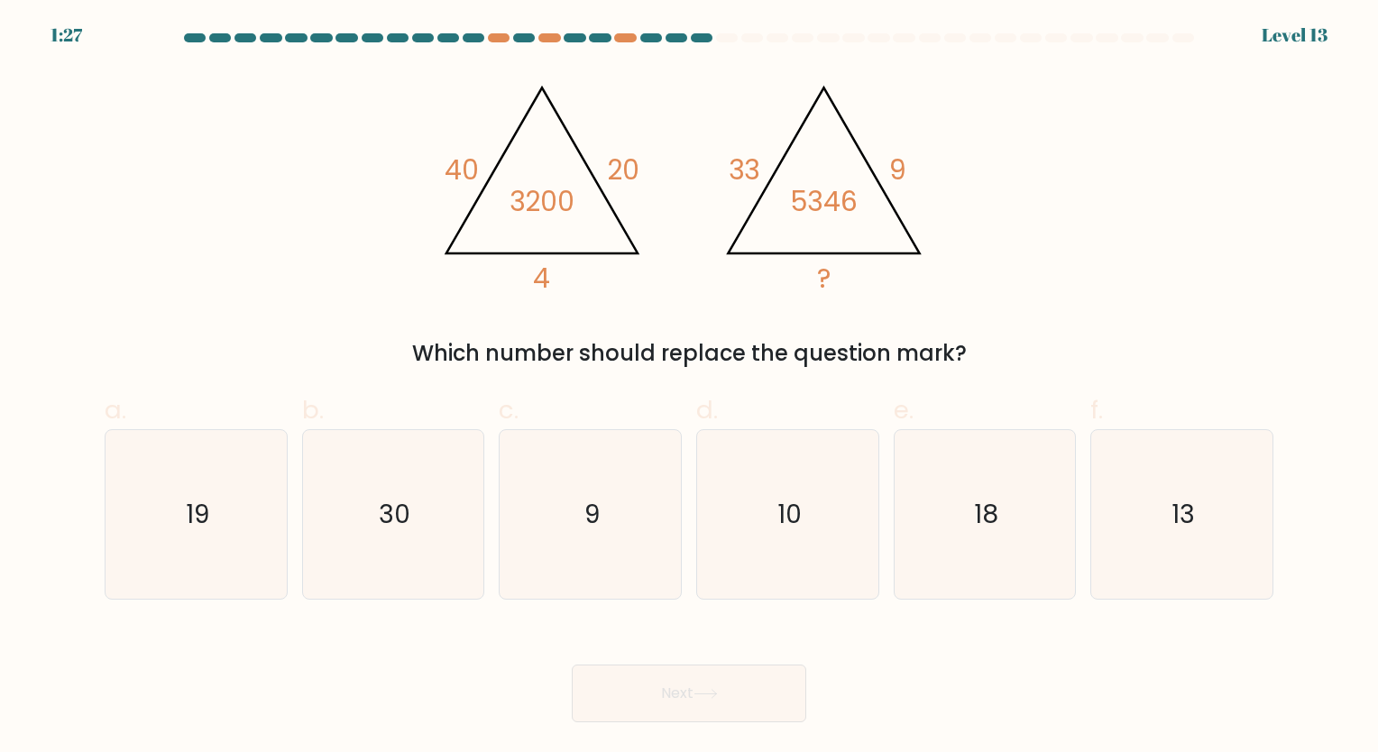
drag, startPoint x: 559, startPoint y: 215, endPoint x: 446, endPoint y: 115, distance: 150.2
click at [446, 115] on div "@import url('https://fonts.googleapis.com/css?family=Abril+Fatface:400,100,100i…" at bounding box center [689, 219] width 1191 height 301
click at [446, 115] on icon "@import url('https://fonts.googleapis.com/css?family=Abril+Fatface:400,100,100i…" at bounding box center [688, 182] width 519 height 226
click at [754, 489] on icon "10" at bounding box center [788, 514] width 169 height 169
click at [690, 388] on input "d. 10" at bounding box center [689, 382] width 1 height 12
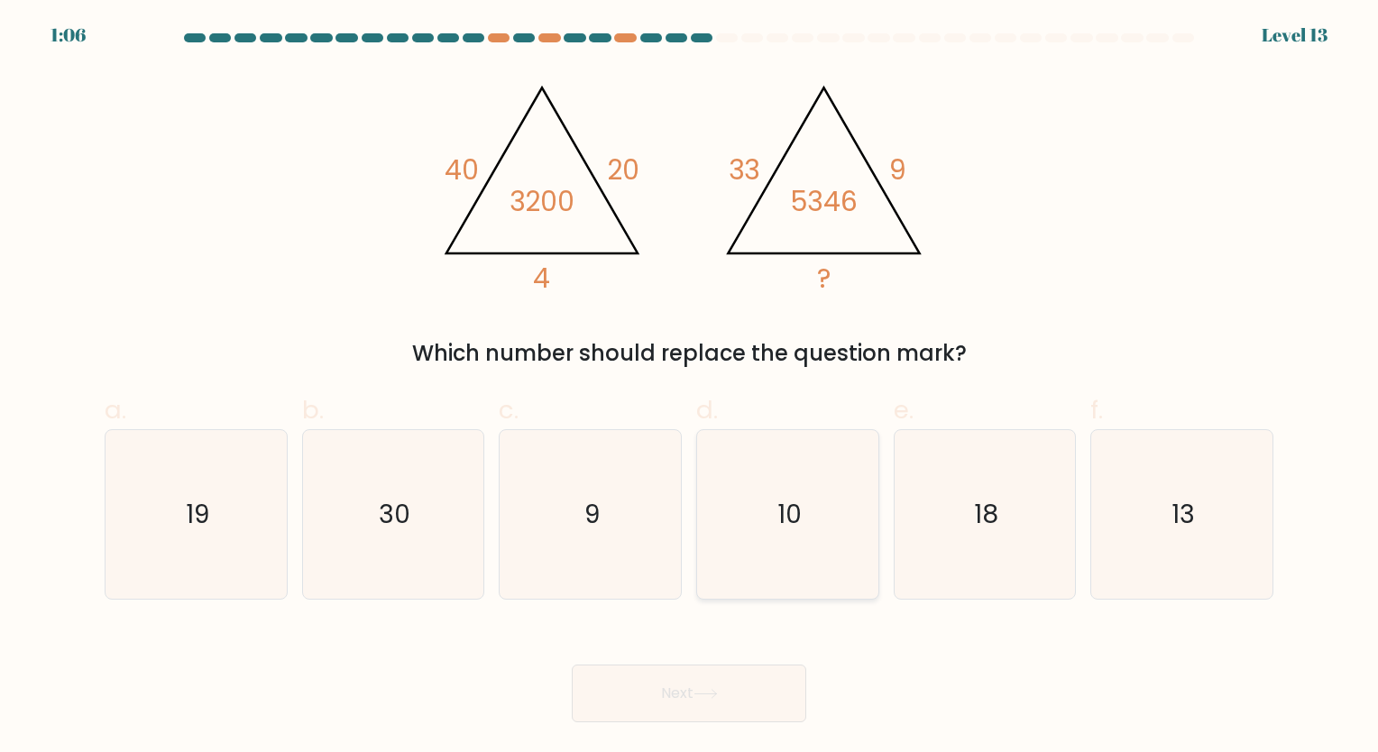
radio input "true"
click at [706, 688] on button "Next" at bounding box center [689, 694] width 235 height 58
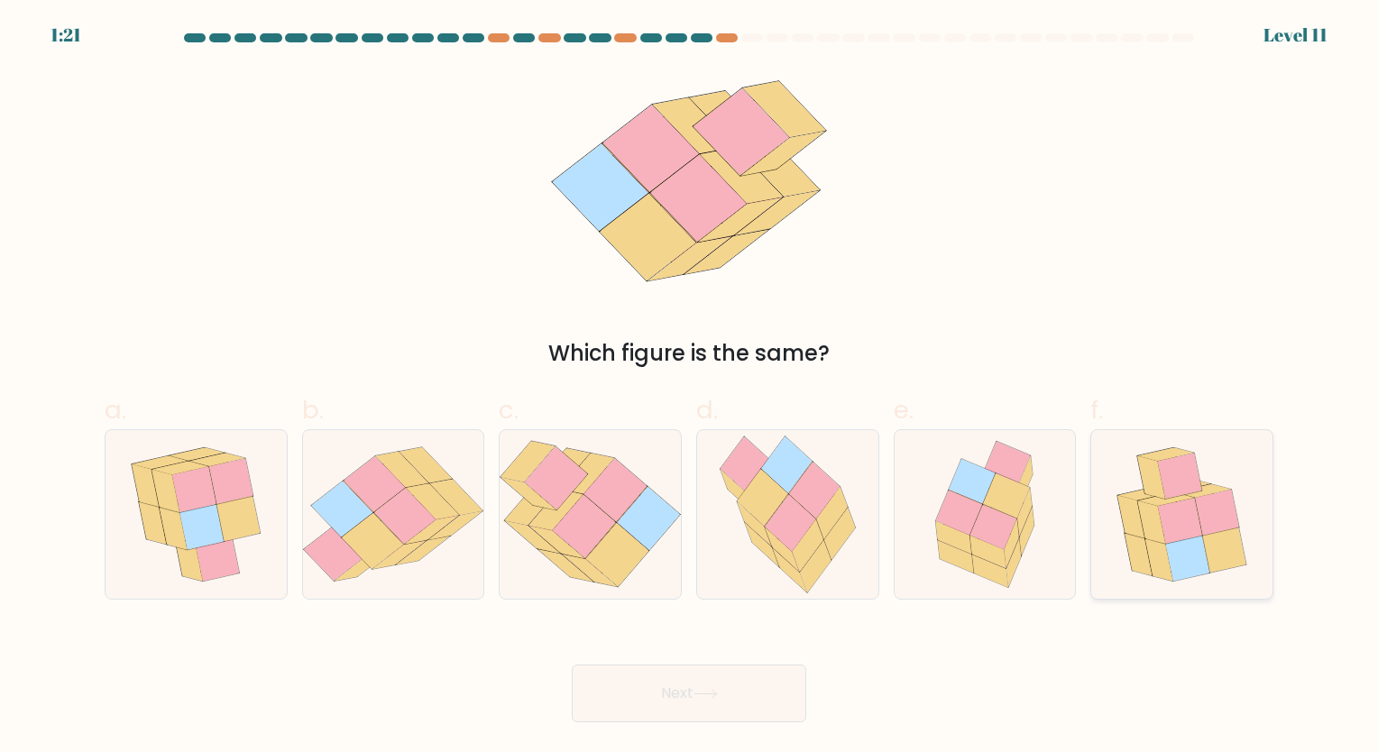
click at [1155, 496] on icon at bounding box center [1151, 477] width 28 height 43
click at [690, 388] on input "f." at bounding box center [689, 382] width 1 height 12
radio input "true"
click at [696, 713] on button "Next" at bounding box center [689, 694] width 235 height 58
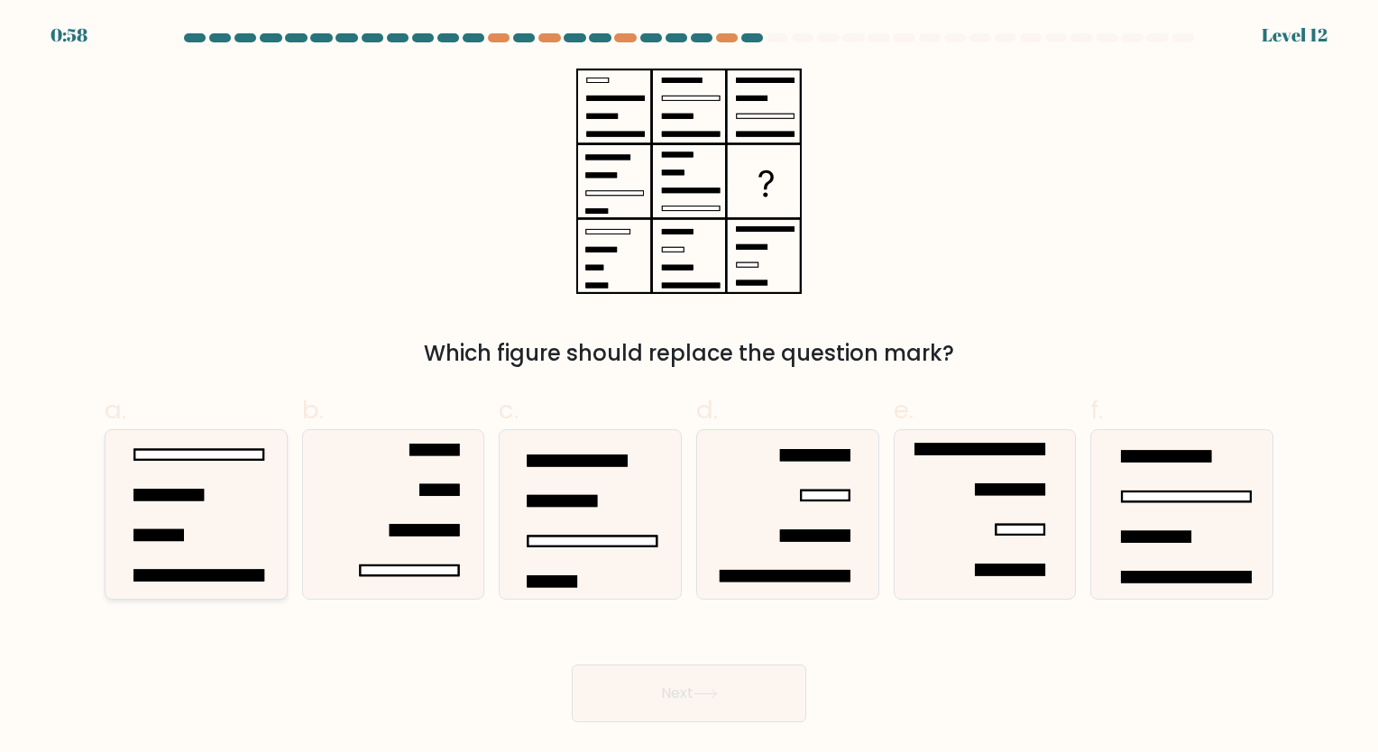
click at [231, 516] on icon at bounding box center [196, 514] width 169 height 169
click at [689, 388] on input "a." at bounding box center [689, 382] width 1 height 12
radio input "true"
click at [760, 695] on button "Next" at bounding box center [689, 694] width 235 height 58
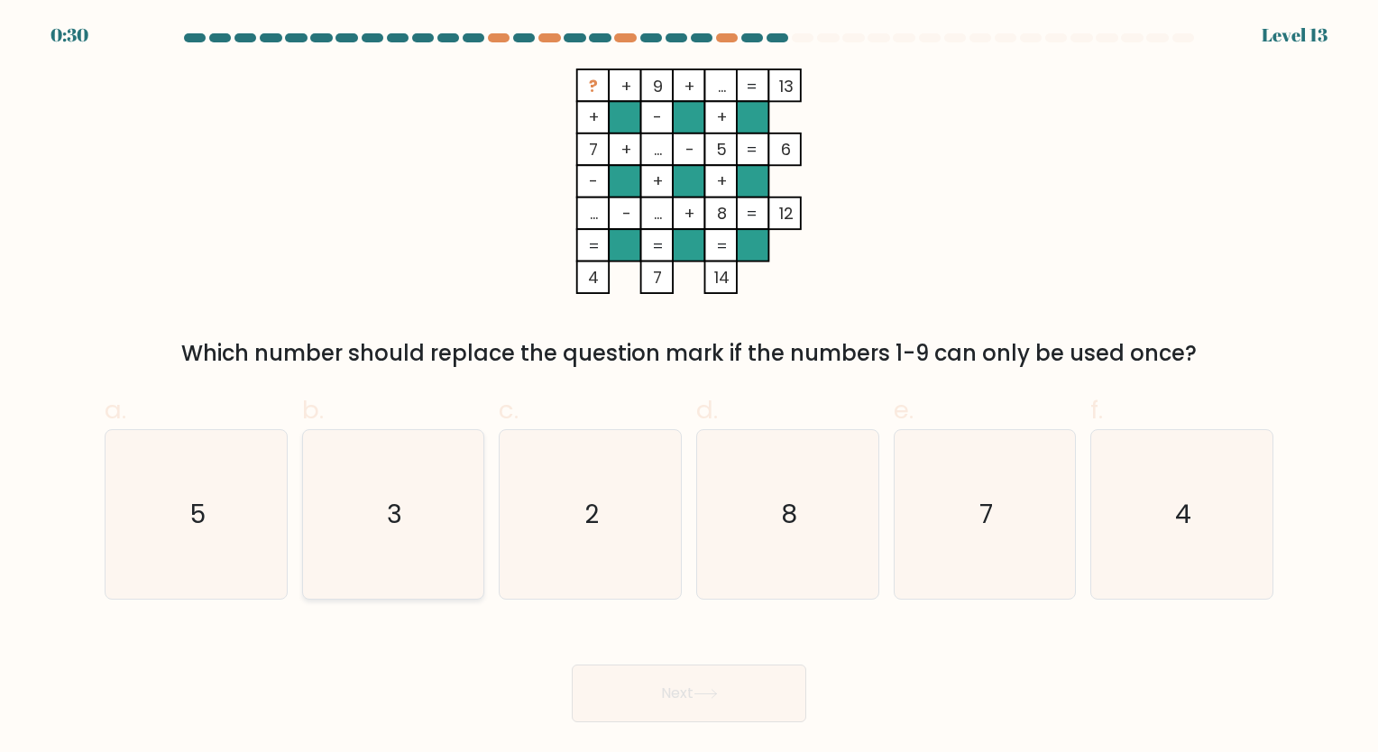
click at [446, 493] on icon "3" at bounding box center [392, 514] width 169 height 169
click at [689, 388] on input "b. 3" at bounding box center [689, 382] width 1 height 12
radio input "true"
click at [624, 704] on button "Next" at bounding box center [689, 694] width 235 height 58
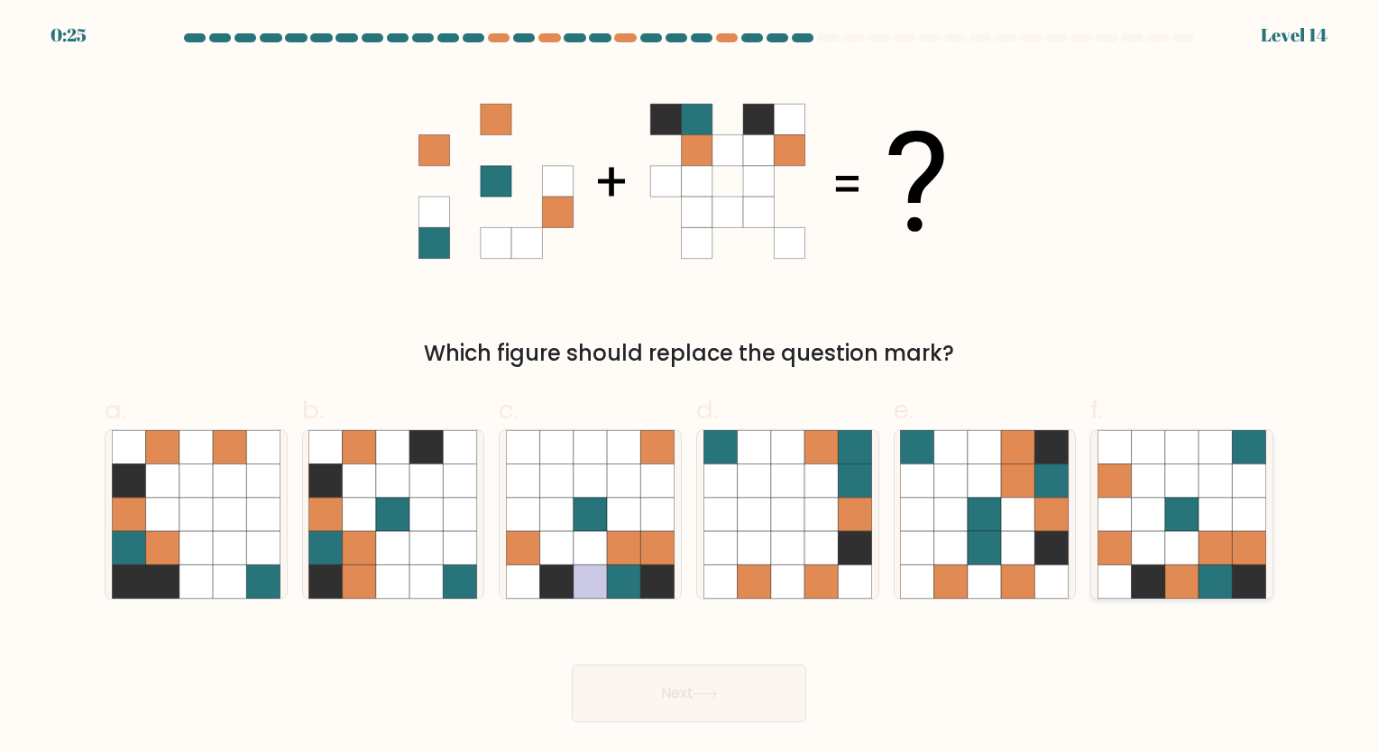
click at [1220, 541] on icon at bounding box center [1215, 547] width 33 height 33
click at [690, 388] on input "f." at bounding box center [689, 382] width 1 height 12
radio input "true"
click at [690, 702] on button "Next" at bounding box center [689, 694] width 235 height 58
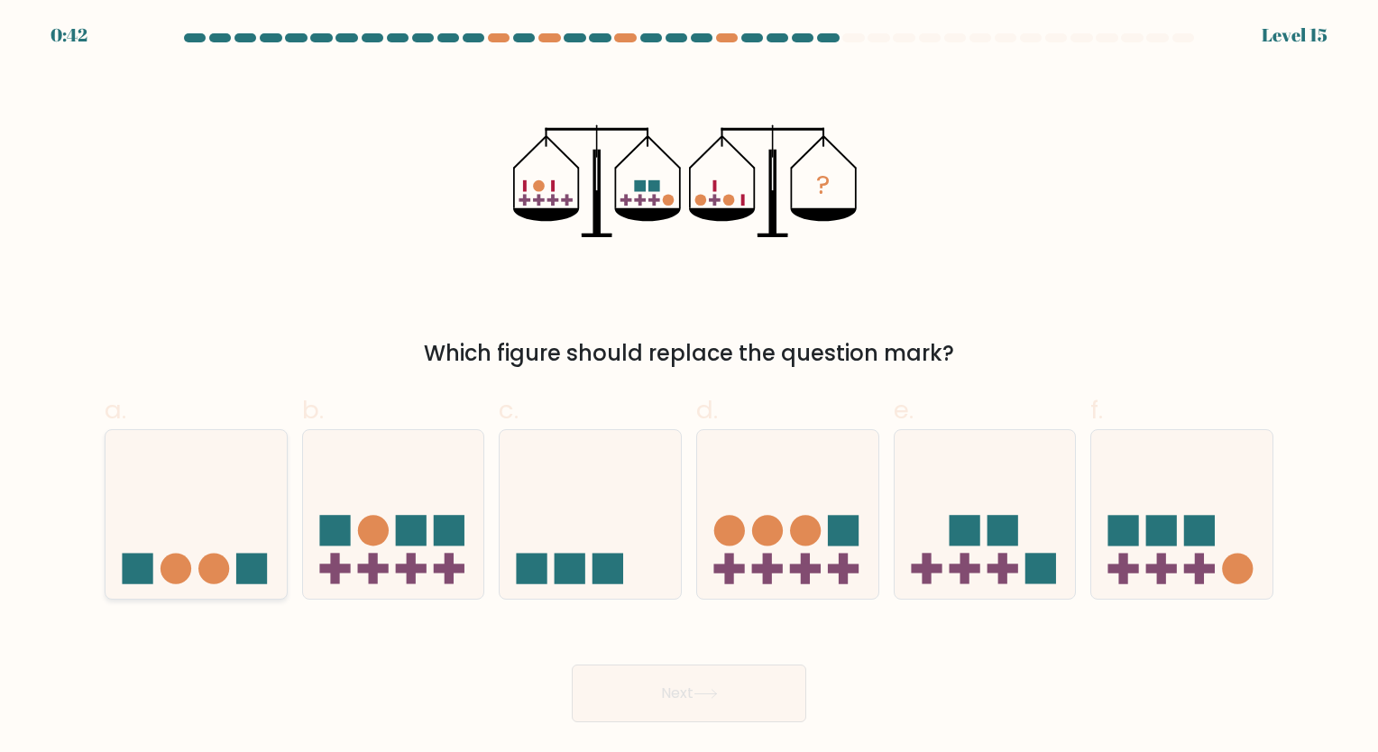
click at [184, 539] on icon at bounding box center [196, 514] width 181 height 150
click at [689, 388] on input "a." at bounding box center [689, 382] width 1 height 12
radio input "true"
click at [649, 683] on button "Next" at bounding box center [689, 694] width 235 height 58
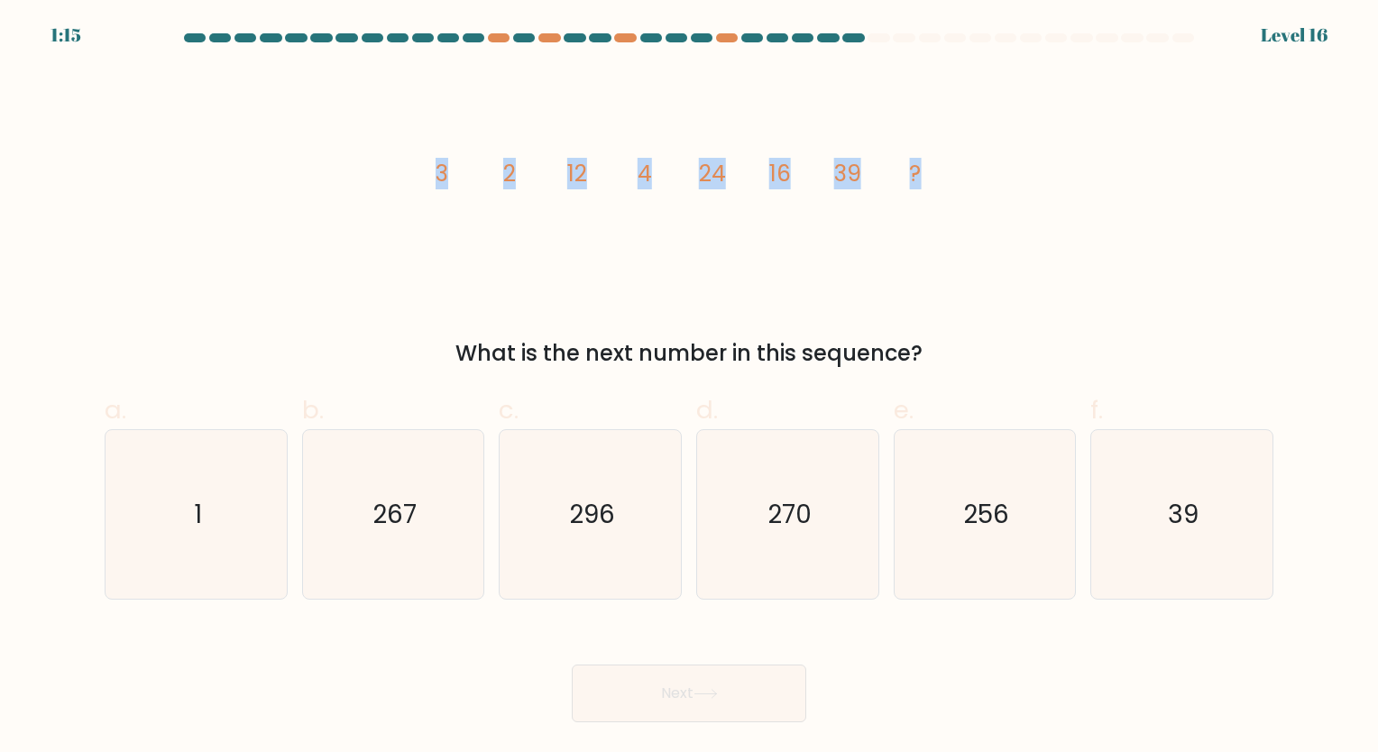
drag, startPoint x: 429, startPoint y: 167, endPoint x: 987, endPoint y: 188, distance: 557.8
click at [987, 188] on div "image/svg+xml 3 2 12 4 24 16 39 ? What is the next number in this sequence?" at bounding box center [689, 219] width 1191 height 301
copy g "3 2 12 4 24 16 39 ?"
click at [920, 249] on icon "image/svg+xml 3 2 12 4 24 16 39 ?" at bounding box center [689, 182] width 541 height 226
click at [605, 546] on icon "296" at bounding box center [590, 514] width 169 height 169
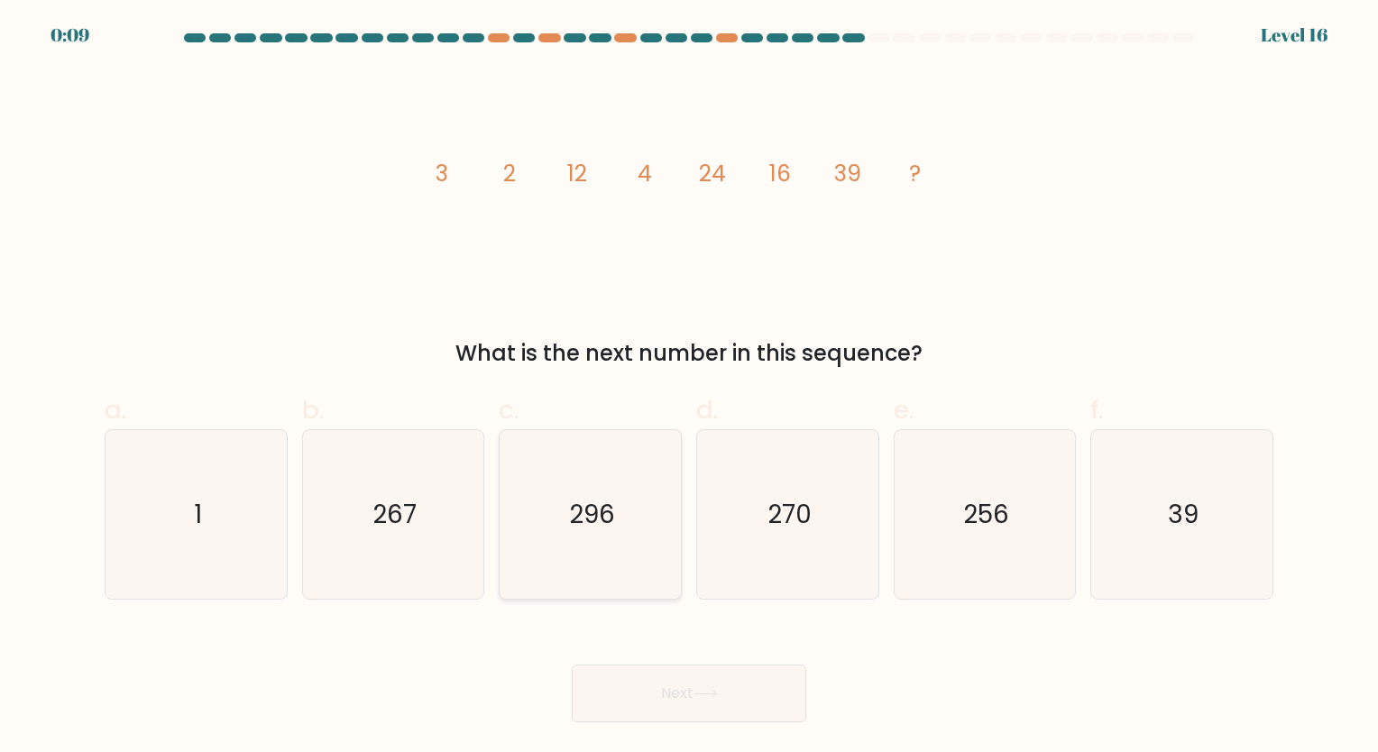
click at [689, 388] on input "c. 296" at bounding box center [689, 382] width 1 height 12
radio input "true"
click at [641, 690] on button "Next" at bounding box center [689, 694] width 235 height 58
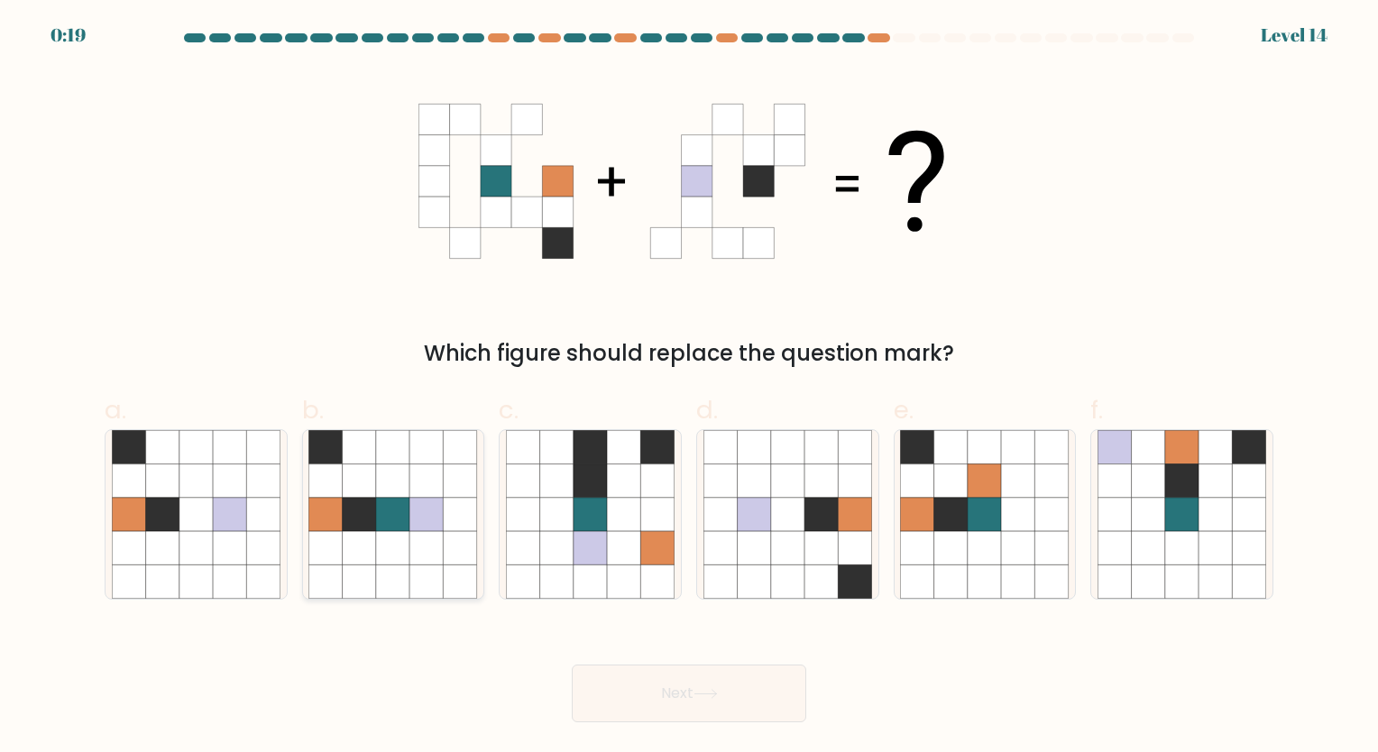
click at [384, 505] on icon at bounding box center [392, 514] width 33 height 33
click at [689, 388] on input "b." at bounding box center [689, 382] width 1 height 12
radio input "true"
click at [646, 691] on button "Next" at bounding box center [689, 694] width 235 height 58
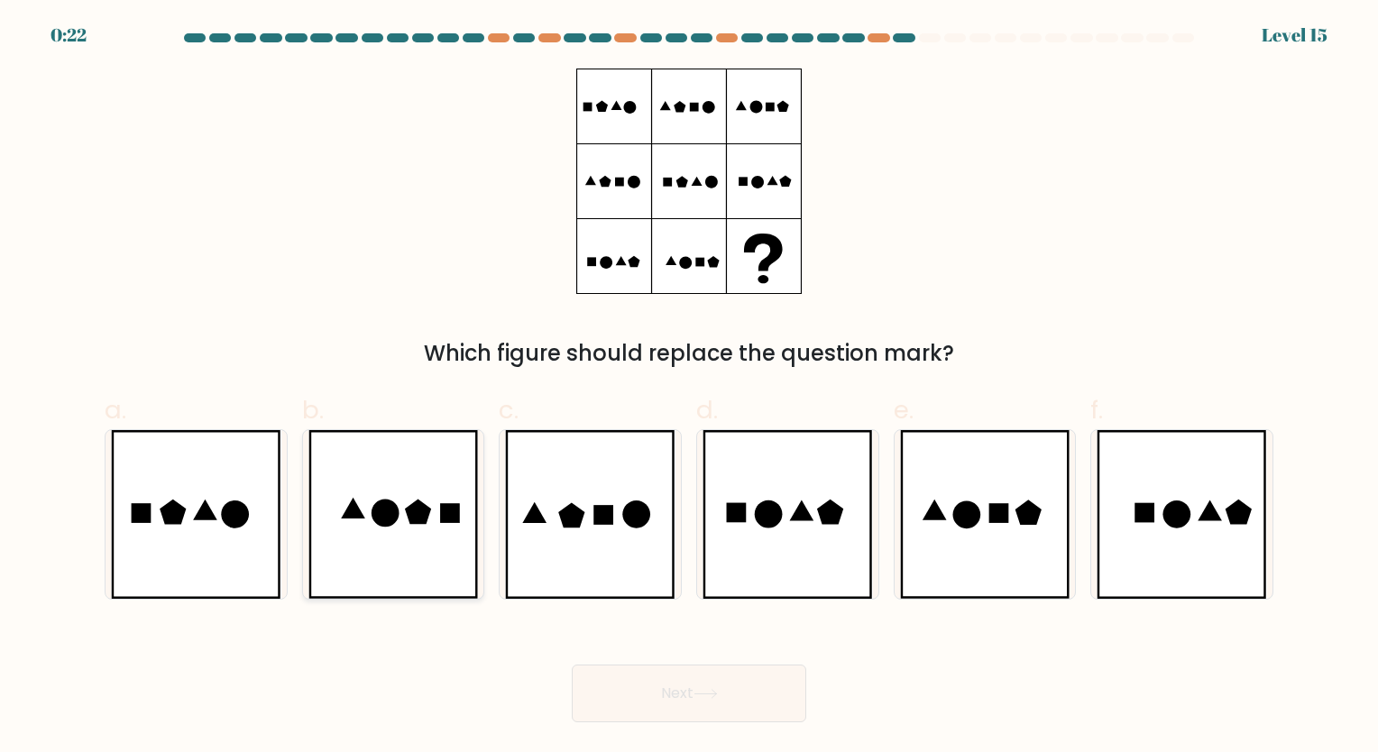
click at [390, 514] on icon at bounding box center [386, 513] width 28 height 28
click at [689, 388] on input "b." at bounding box center [689, 382] width 1 height 12
radio input "true"
click at [681, 715] on button "Next" at bounding box center [689, 694] width 235 height 58
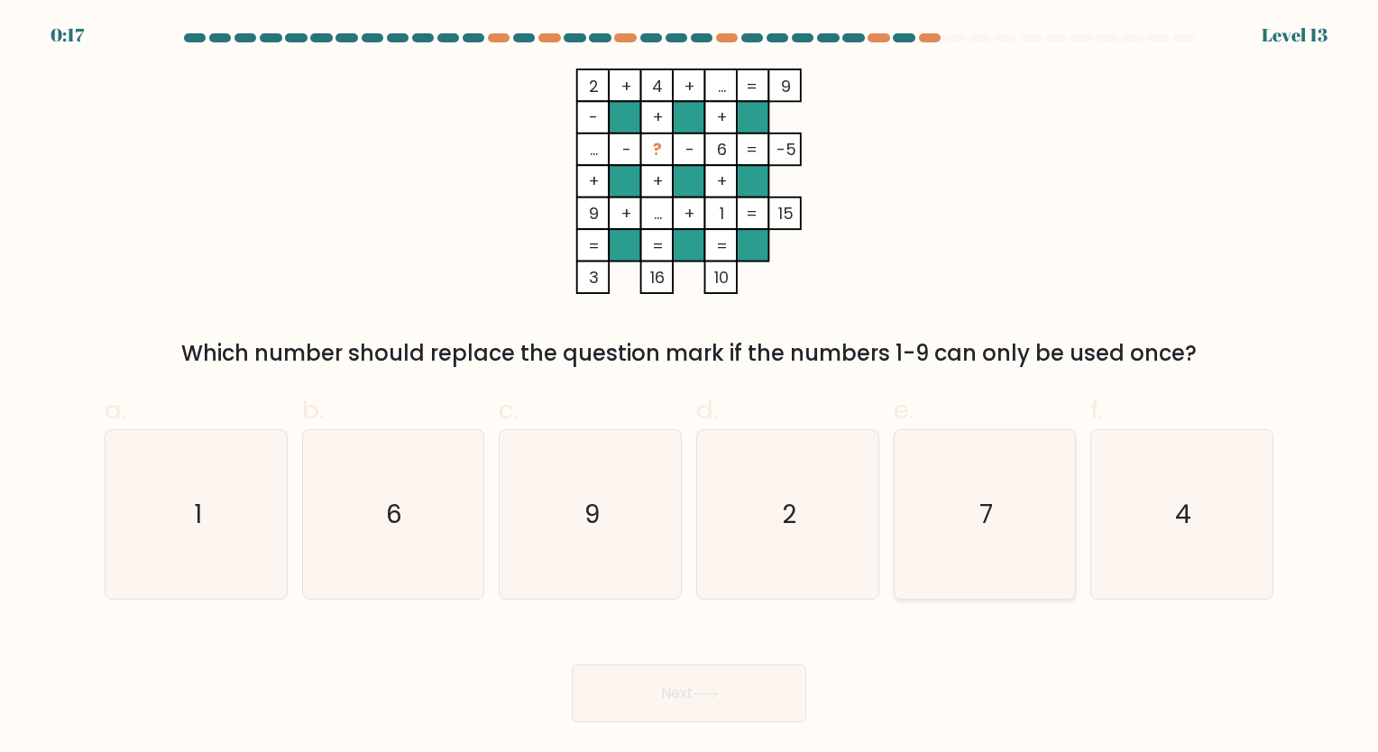
click at [941, 471] on icon "7" at bounding box center [984, 514] width 169 height 169
click at [690, 388] on input "e. 7" at bounding box center [689, 382] width 1 height 12
radio input "true"
click at [688, 691] on button "Next" at bounding box center [689, 694] width 235 height 58
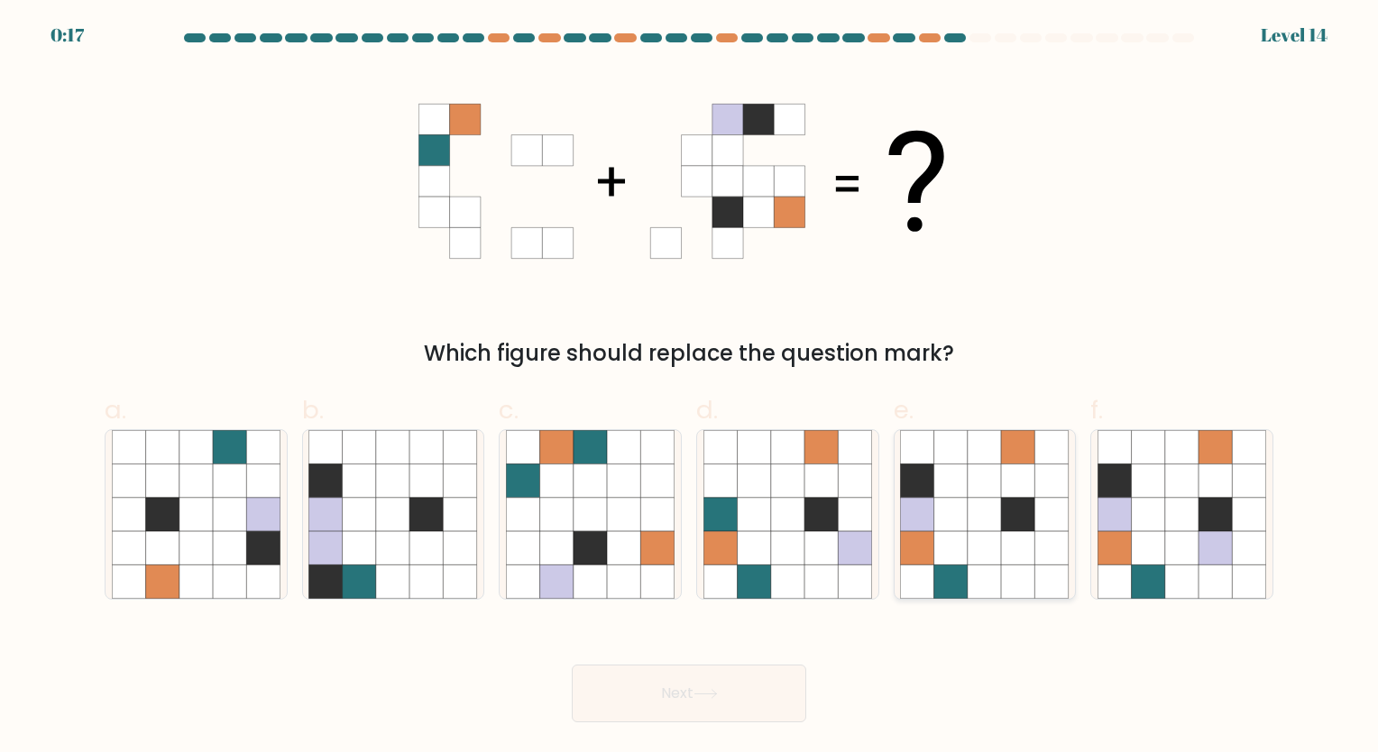
click at [994, 565] on icon at bounding box center [984, 547] width 33 height 33
click at [690, 388] on input "e." at bounding box center [689, 382] width 1 height 12
radio input "true"
click at [667, 710] on button "Next" at bounding box center [689, 694] width 235 height 58
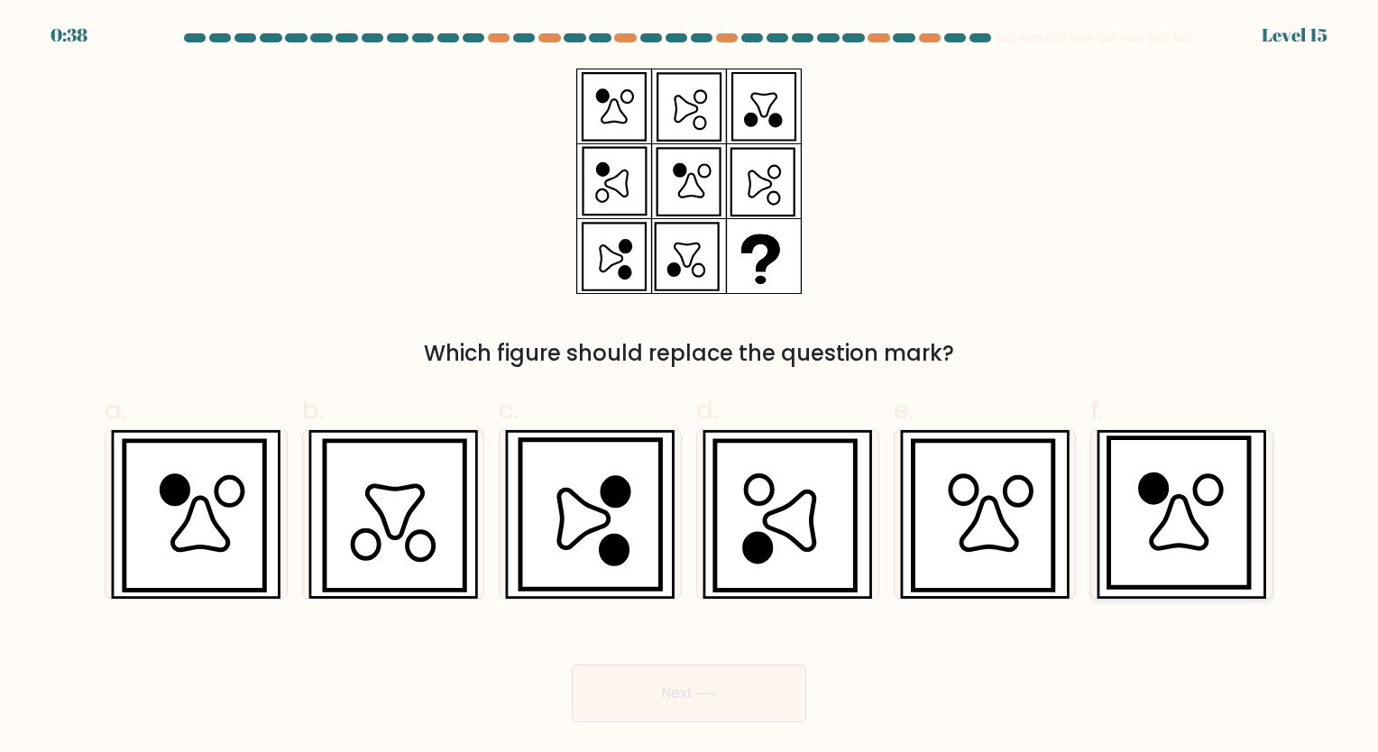
click at [1158, 520] on icon at bounding box center [1179, 512] width 141 height 150
click at [690, 388] on input "f." at bounding box center [689, 382] width 1 height 12
radio input "true"
click at [797, 514] on icon at bounding box center [790, 521] width 50 height 59
click at [690, 388] on input "d." at bounding box center [689, 382] width 1 height 12
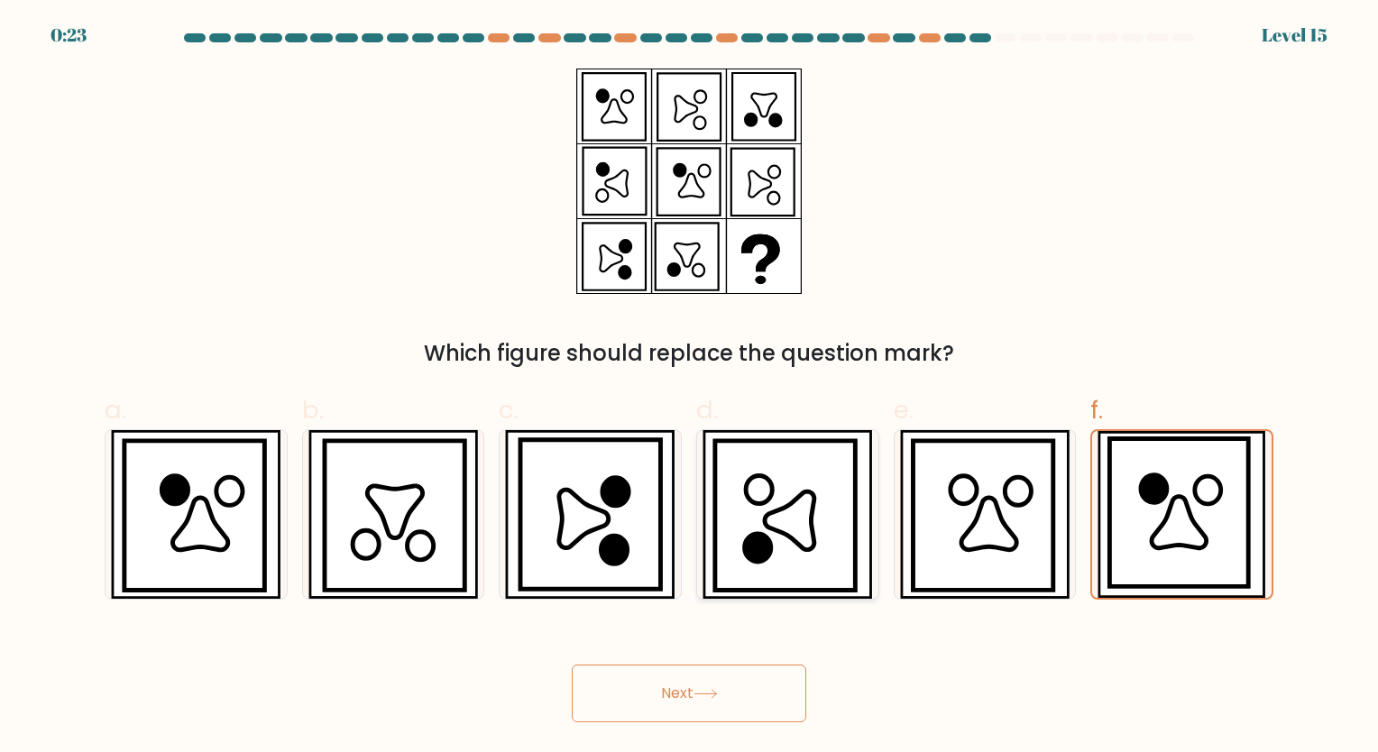
radio input "true"
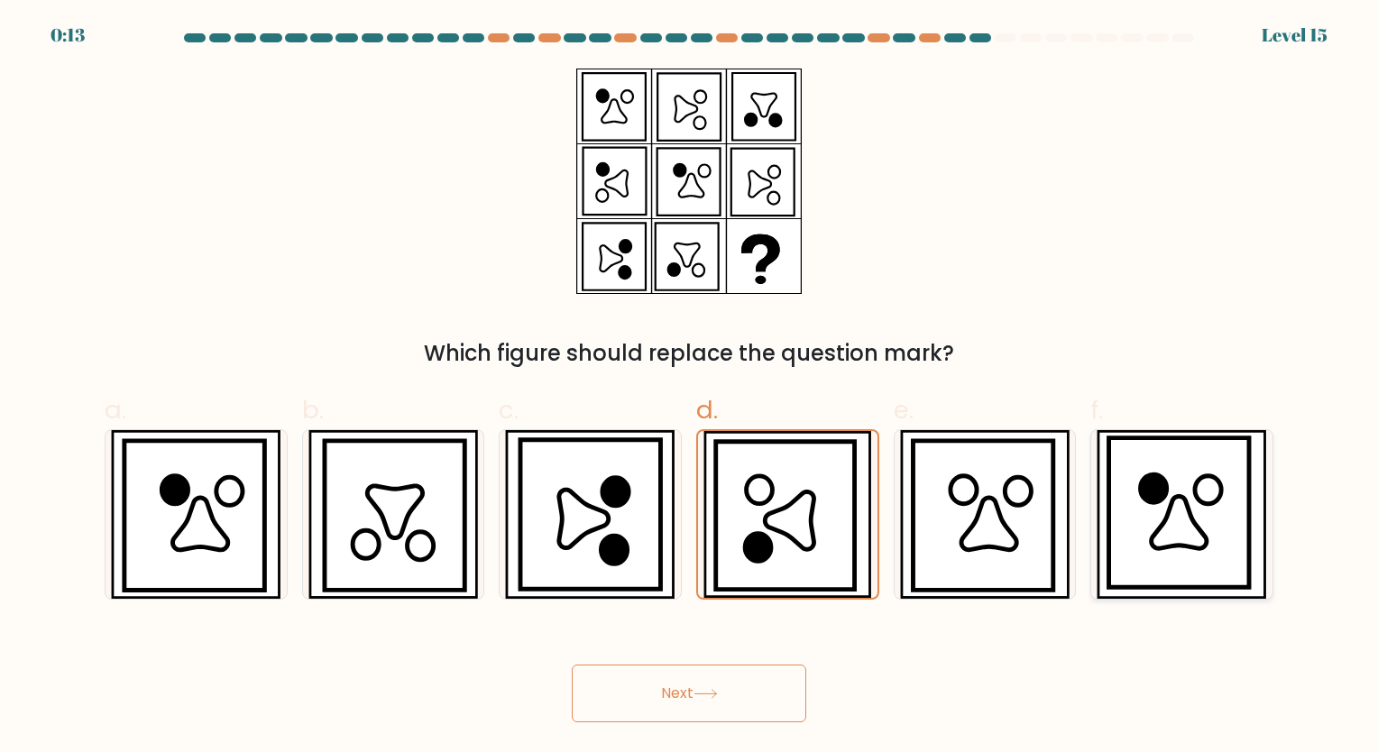
click at [1176, 487] on icon at bounding box center [1179, 512] width 141 height 150
click at [690, 388] on input "f." at bounding box center [689, 382] width 1 height 12
radio input "true"
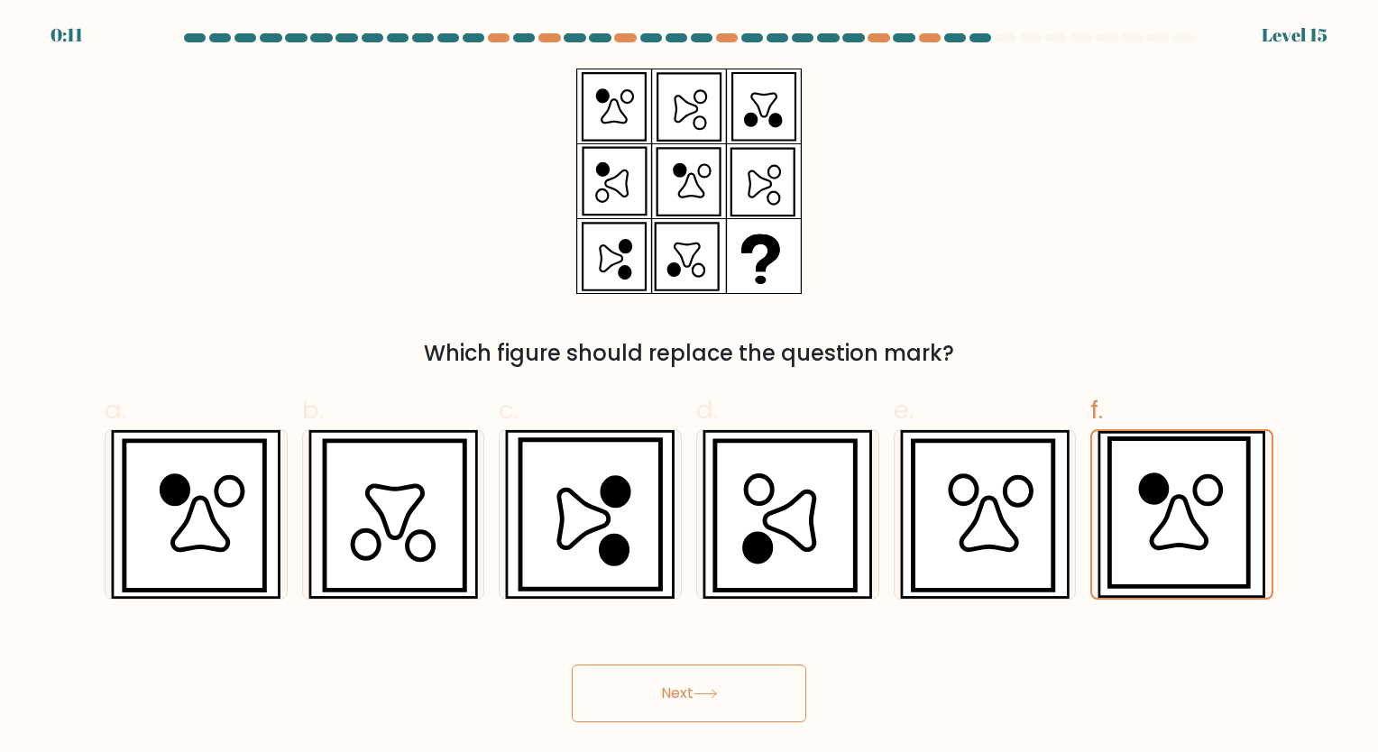
click at [703, 695] on icon at bounding box center [706, 694] width 22 height 8
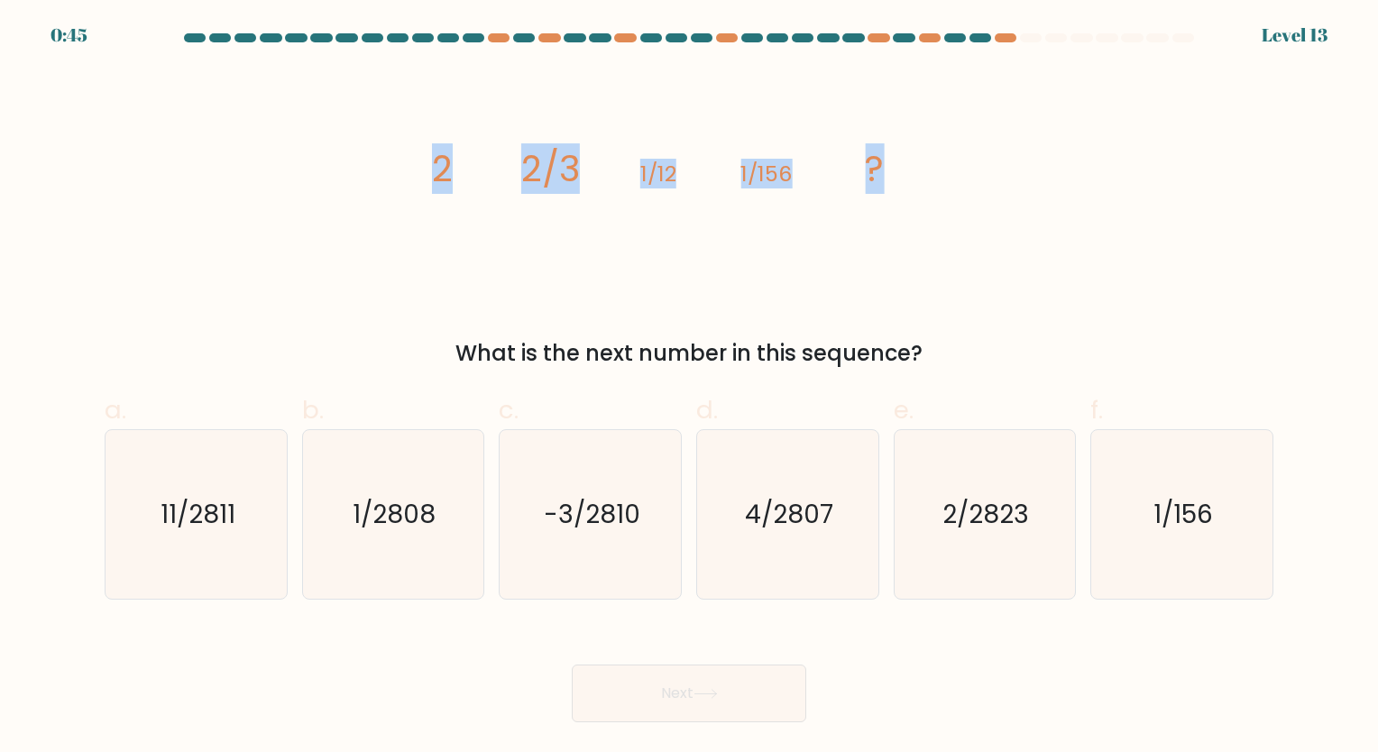
drag, startPoint x: 425, startPoint y: 171, endPoint x: 911, endPoint y: 156, distance: 486.4
click at [911, 156] on icon "image/svg+xml 2 2/3 1/12 1/156 ?" at bounding box center [689, 182] width 541 height 226
copy g "2 2/3 1/12 1/156 ?"
click at [363, 548] on icon "1/2808" at bounding box center [392, 514] width 169 height 169
click at [689, 388] on input "b. 1/2808" at bounding box center [689, 382] width 1 height 12
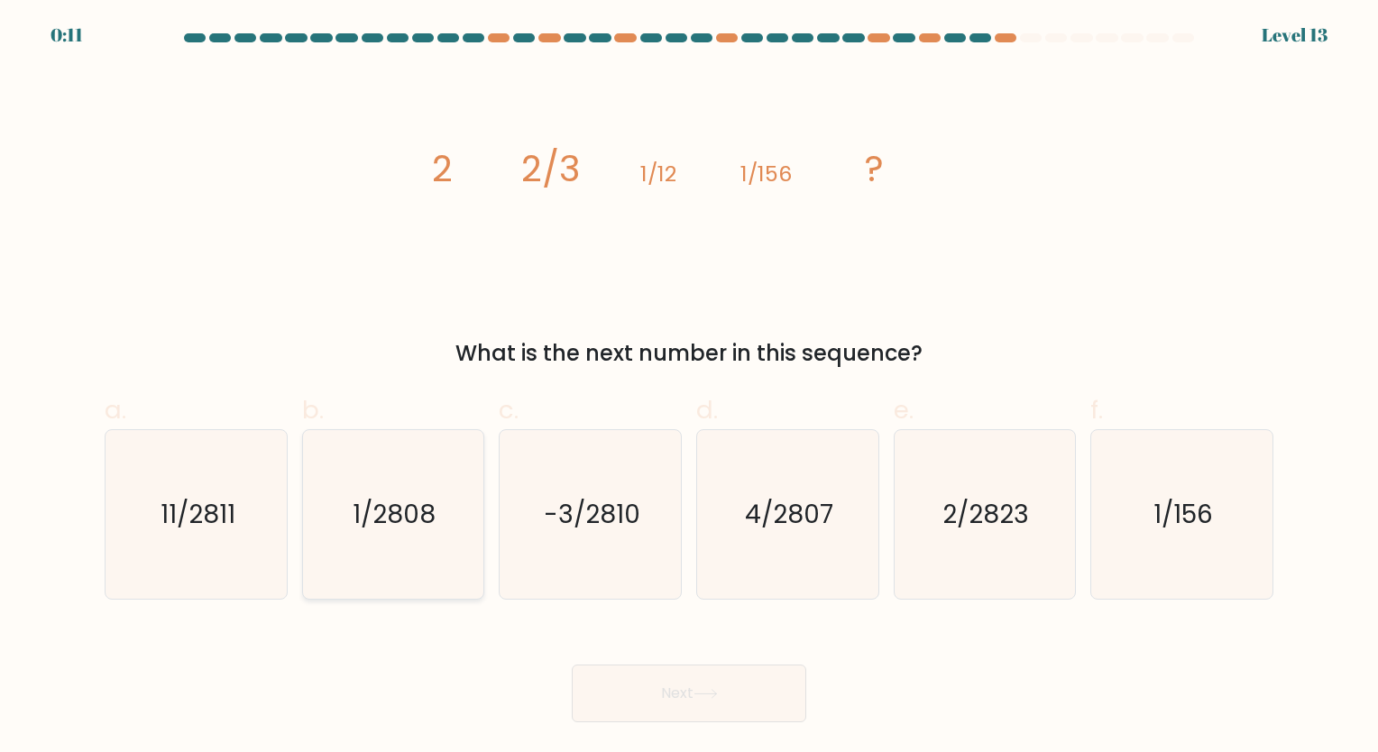
radio input "true"
click at [653, 686] on button "Next" at bounding box center [689, 694] width 235 height 58
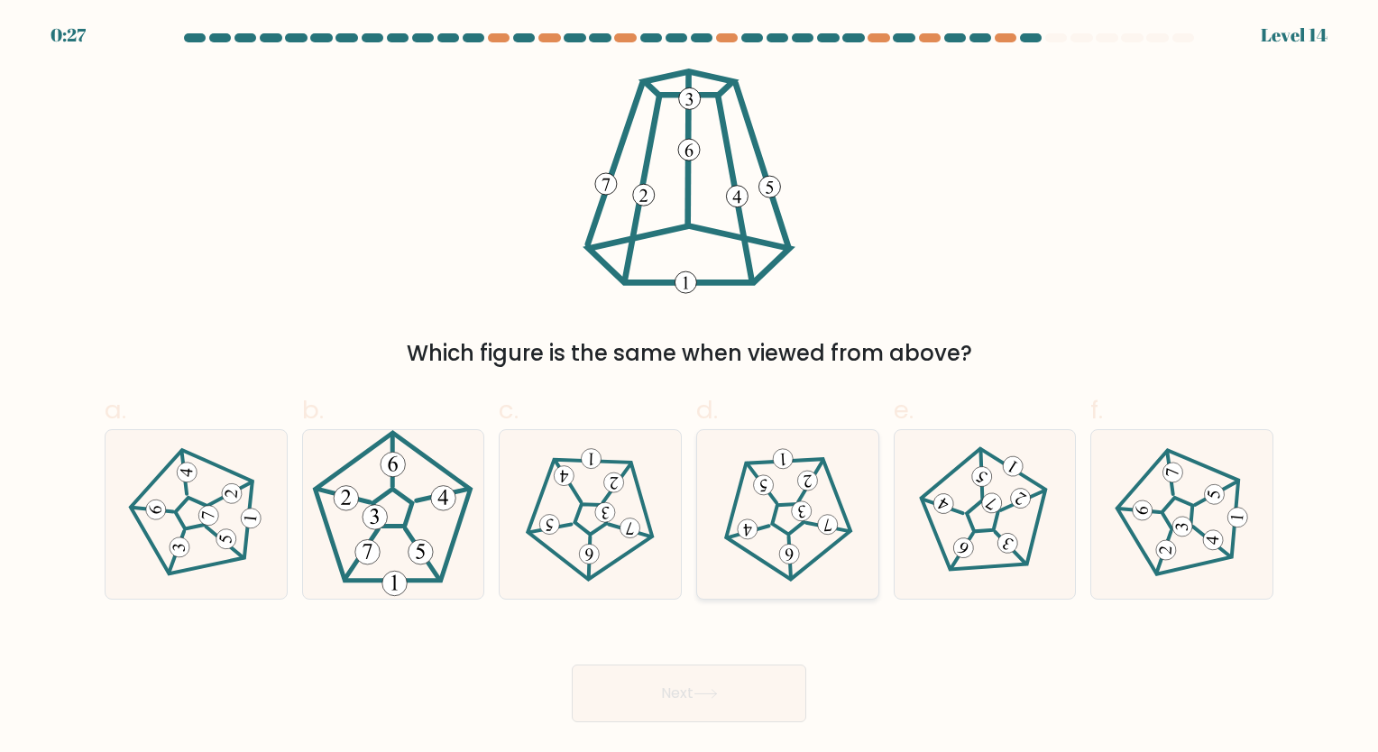
click at [806, 517] on 297 at bounding box center [801, 512] width 21 height 21
click at [690, 388] on input "d." at bounding box center [689, 382] width 1 height 12
radio input "true"
click at [612, 487] on 537 at bounding box center [613, 483] width 21 height 21
click at [689, 388] on input "c." at bounding box center [689, 382] width 1 height 12
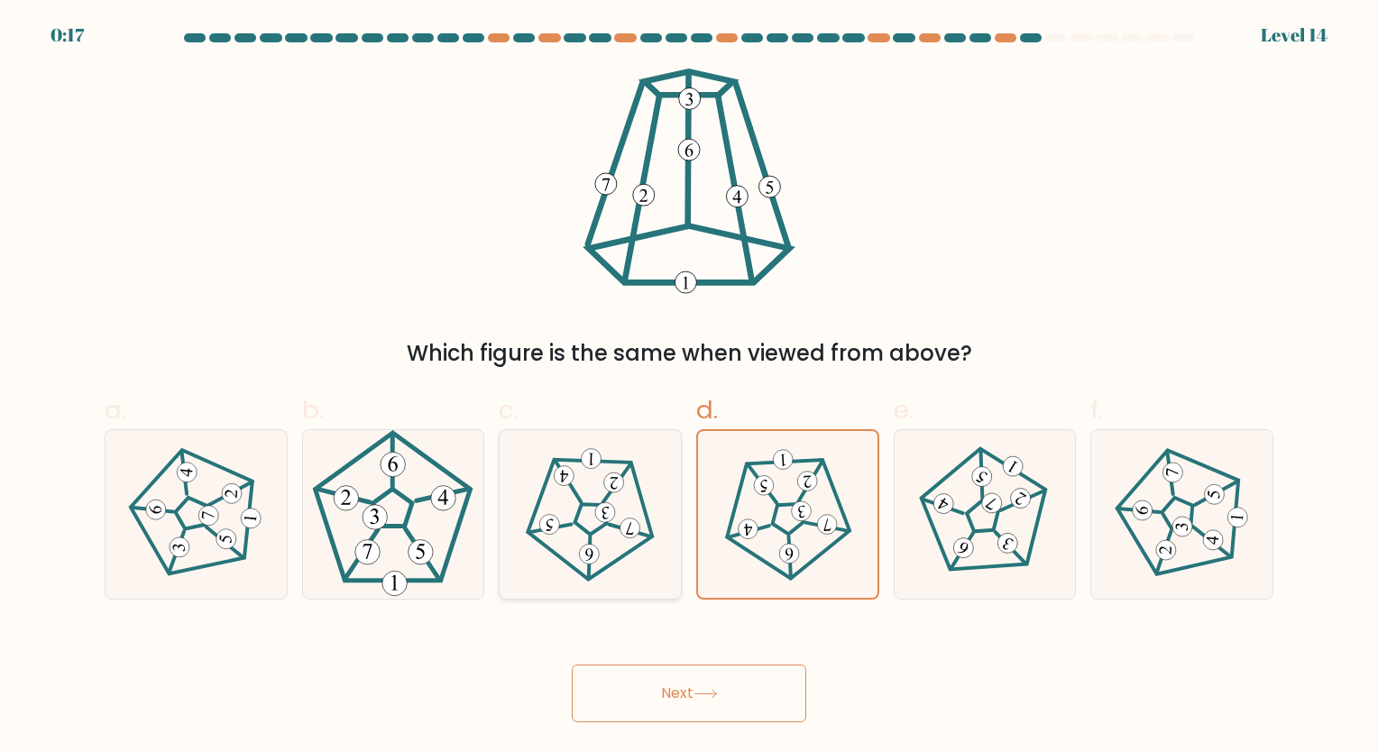
radio input "true"
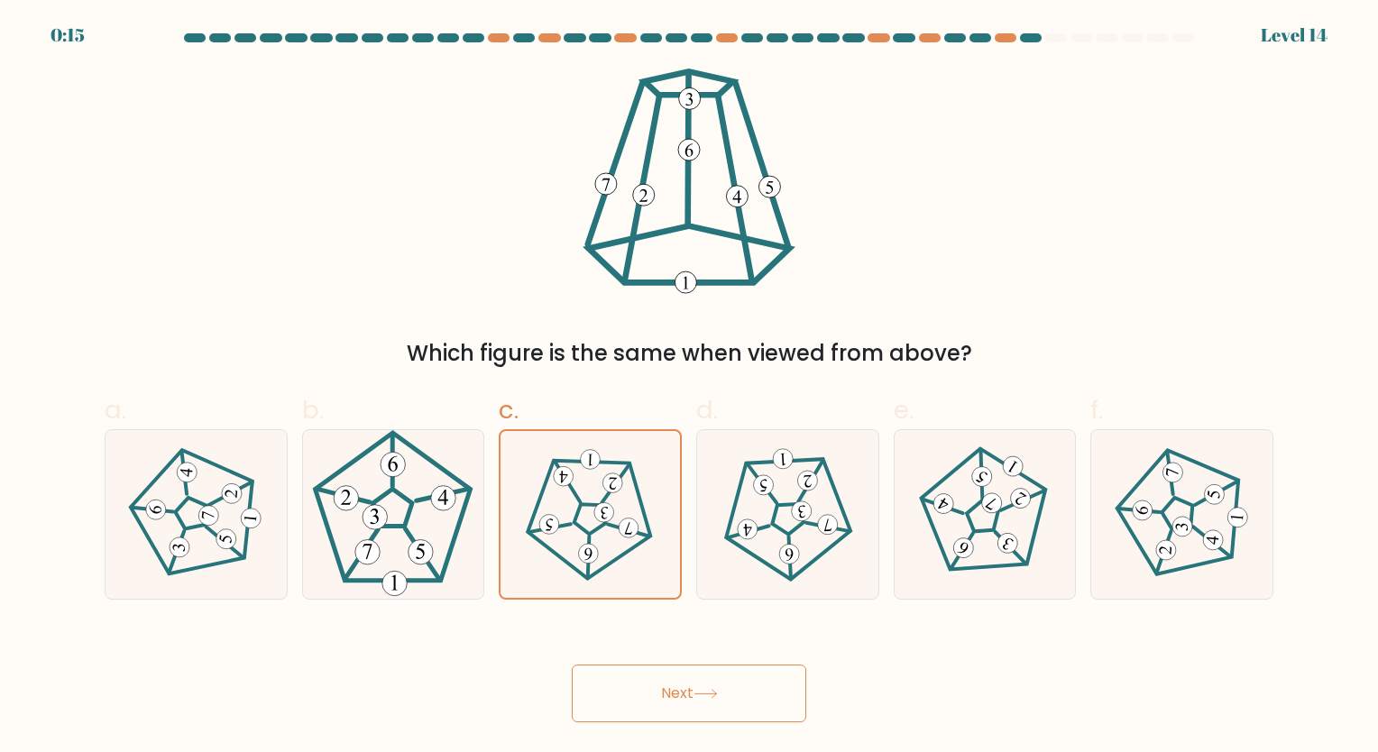
click at [633, 701] on button "Next" at bounding box center [689, 694] width 235 height 58
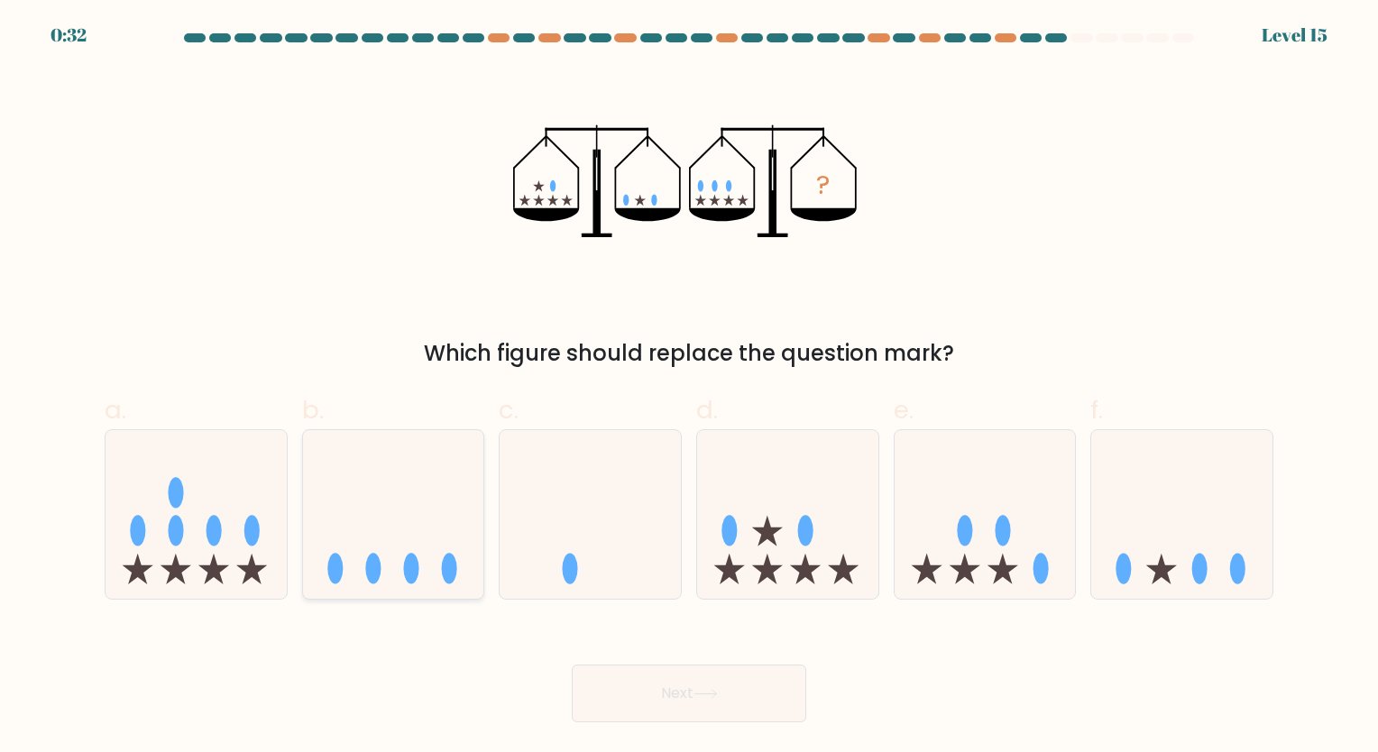
click at [426, 489] on icon at bounding box center [393, 514] width 181 height 150
click at [689, 388] on input "b." at bounding box center [689, 382] width 1 height 12
radio input "true"
click at [671, 713] on button "Next" at bounding box center [689, 694] width 235 height 58
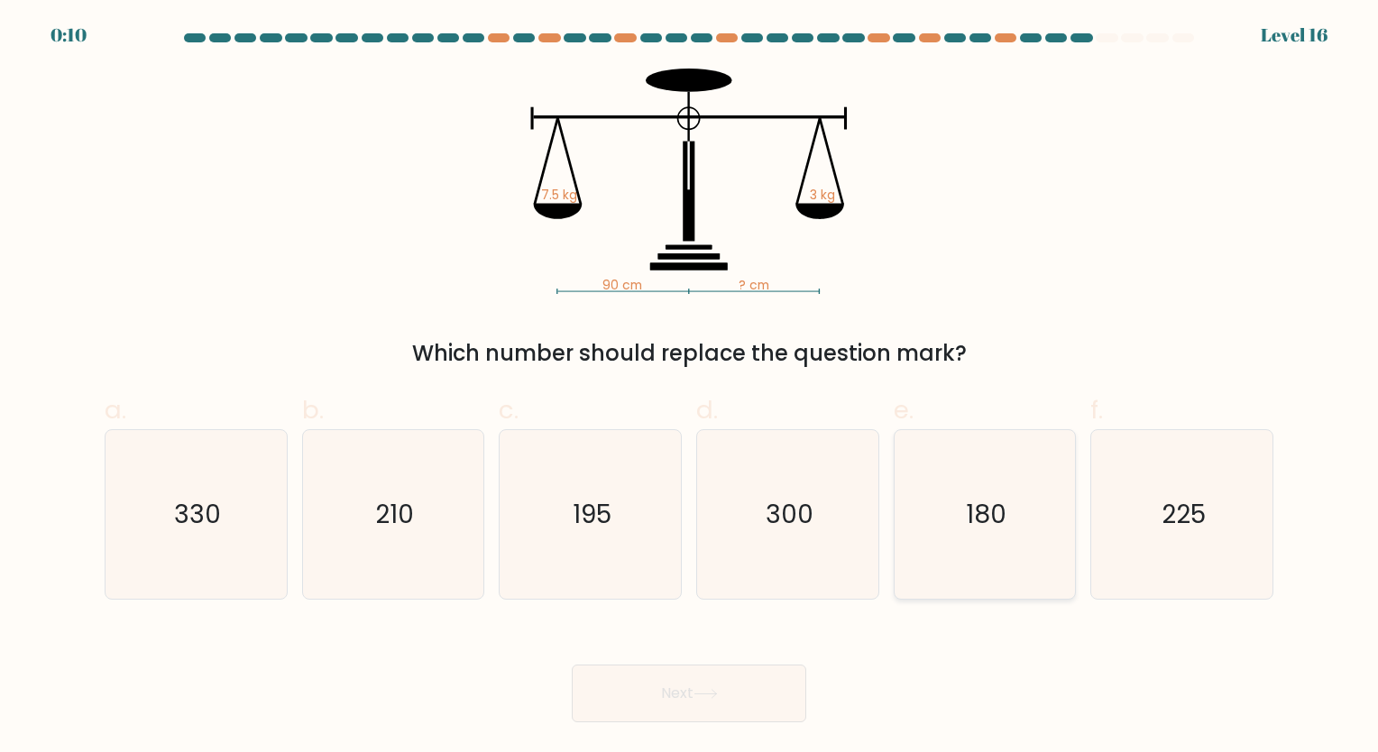
click at [929, 515] on icon "180" at bounding box center [984, 514] width 169 height 169
click at [690, 388] on input "e. 180" at bounding box center [689, 382] width 1 height 12
radio input "true"
click at [683, 684] on button "Next" at bounding box center [689, 694] width 235 height 58
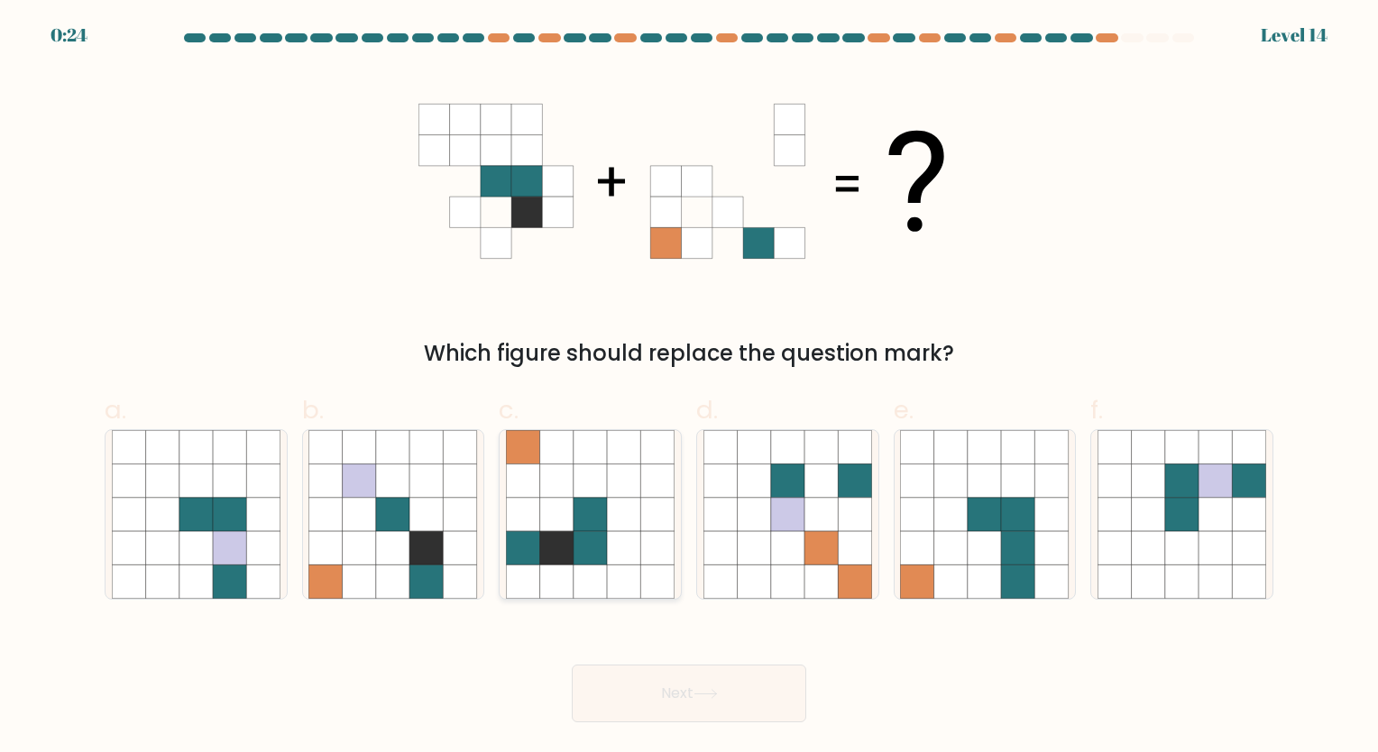
click at [596, 514] on icon at bounding box center [590, 514] width 33 height 33
click at [689, 388] on input "c." at bounding box center [689, 382] width 1 height 12
radio input "true"
click at [713, 713] on button "Next" at bounding box center [689, 694] width 235 height 58
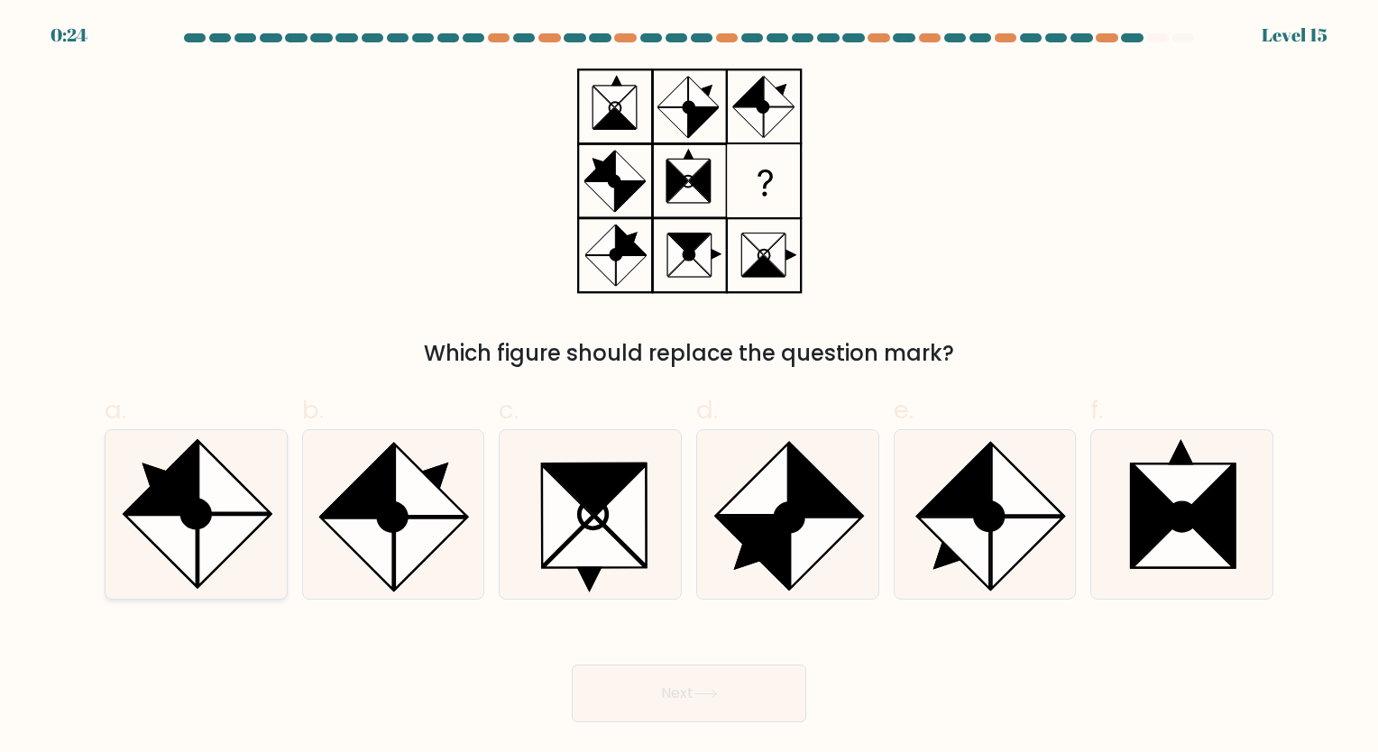
click at [175, 502] on icon at bounding box center [159, 476] width 71 height 71
click at [689, 388] on input "a." at bounding box center [689, 382] width 1 height 12
radio input "true"
click at [617, 702] on button "Next" at bounding box center [689, 694] width 235 height 58
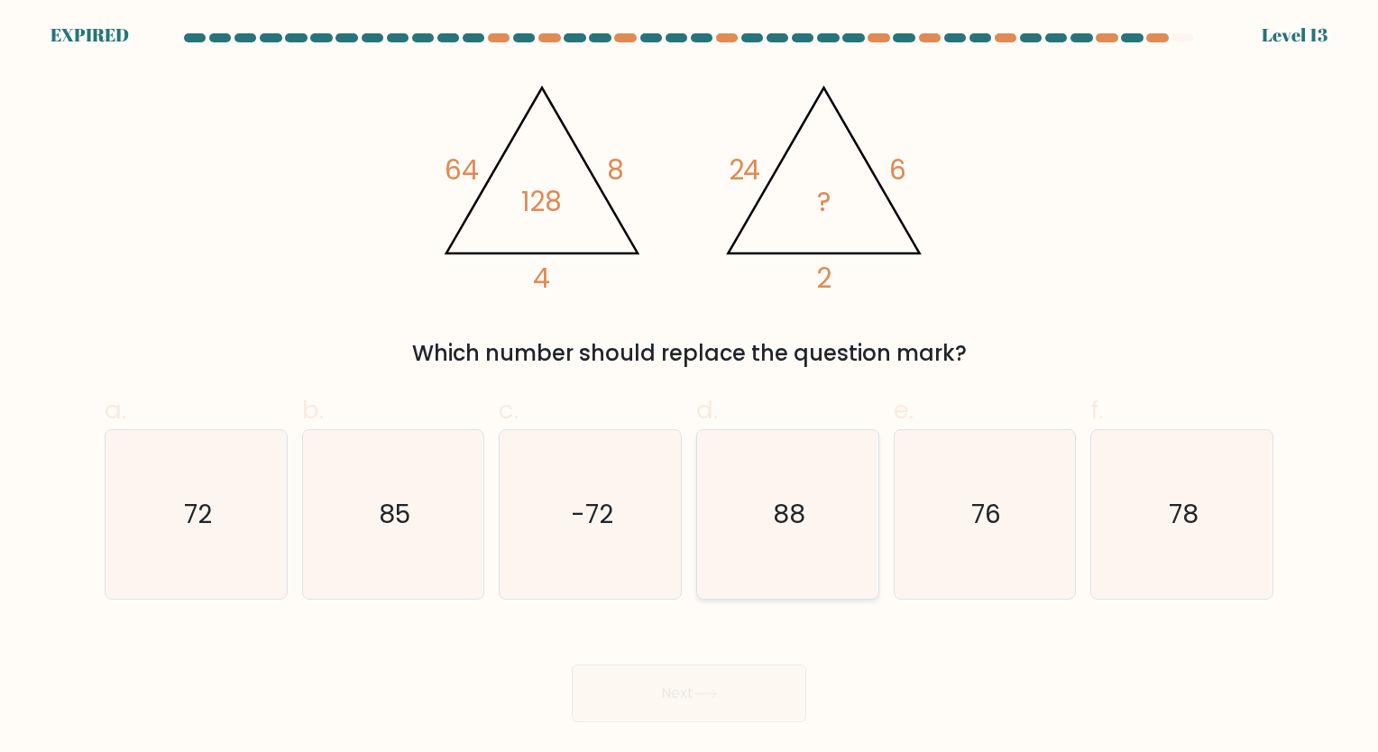
click at [794, 525] on text "88" at bounding box center [789, 514] width 32 height 35
click at [690, 388] on input "d. 88" at bounding box center [689, 382] width 1 height 12
radio input "true"
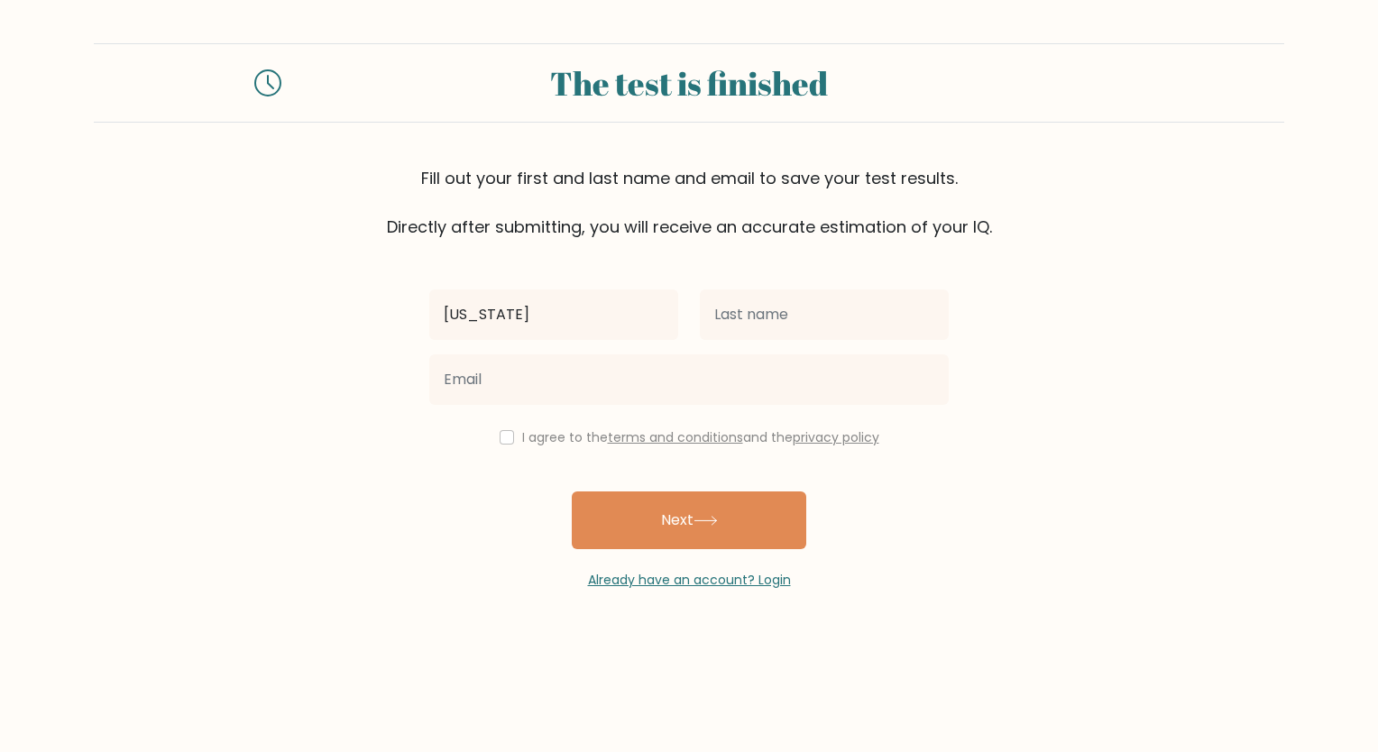
type input "[US_STATE]"
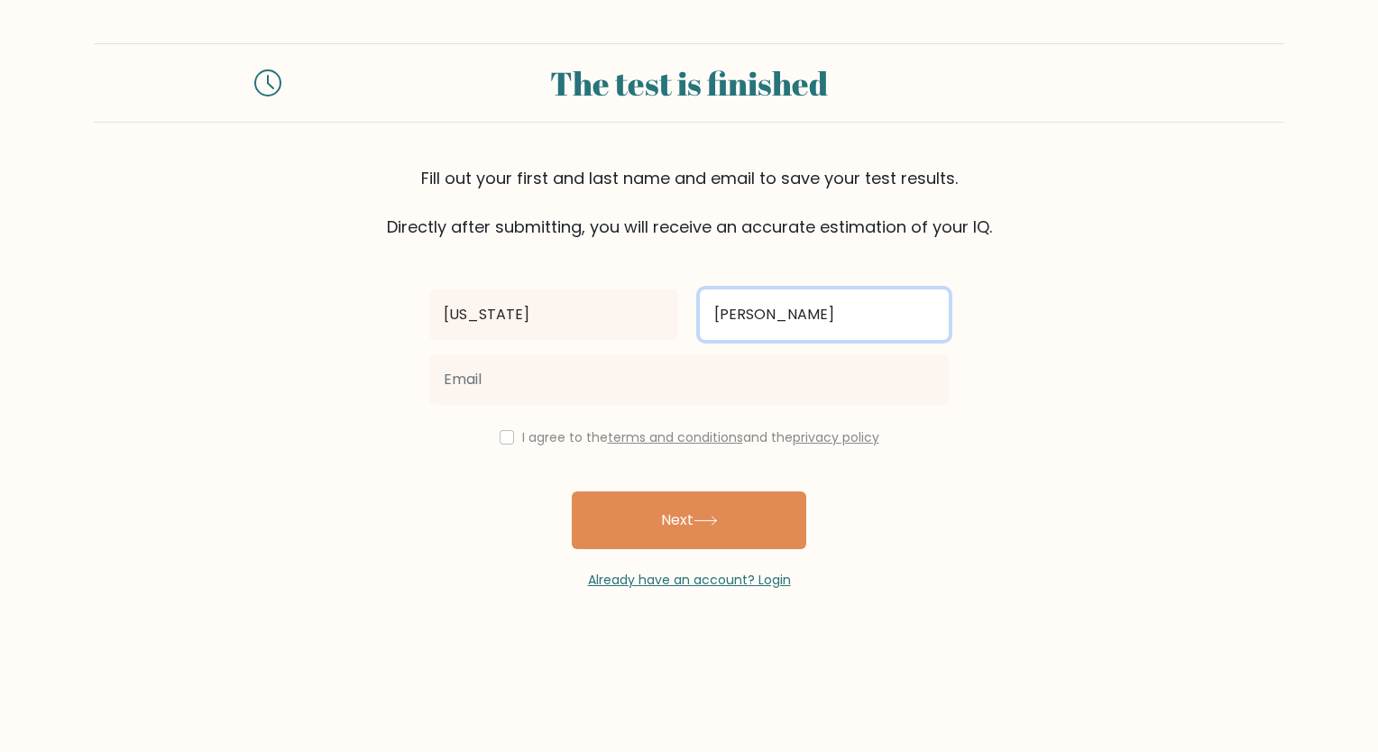
type input "[PERSON_NAME]"
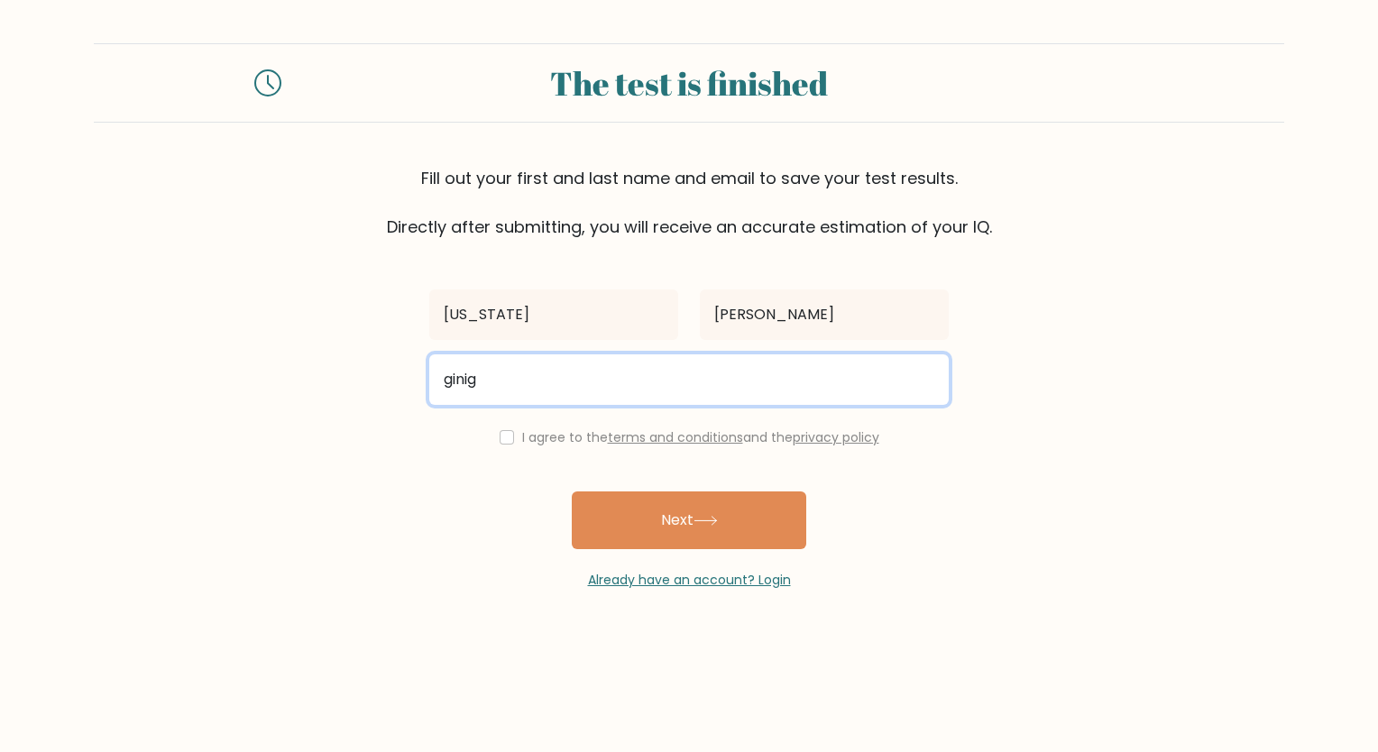
type input "[EMAIL_ADDRESS][DOMAIN_NAME]"
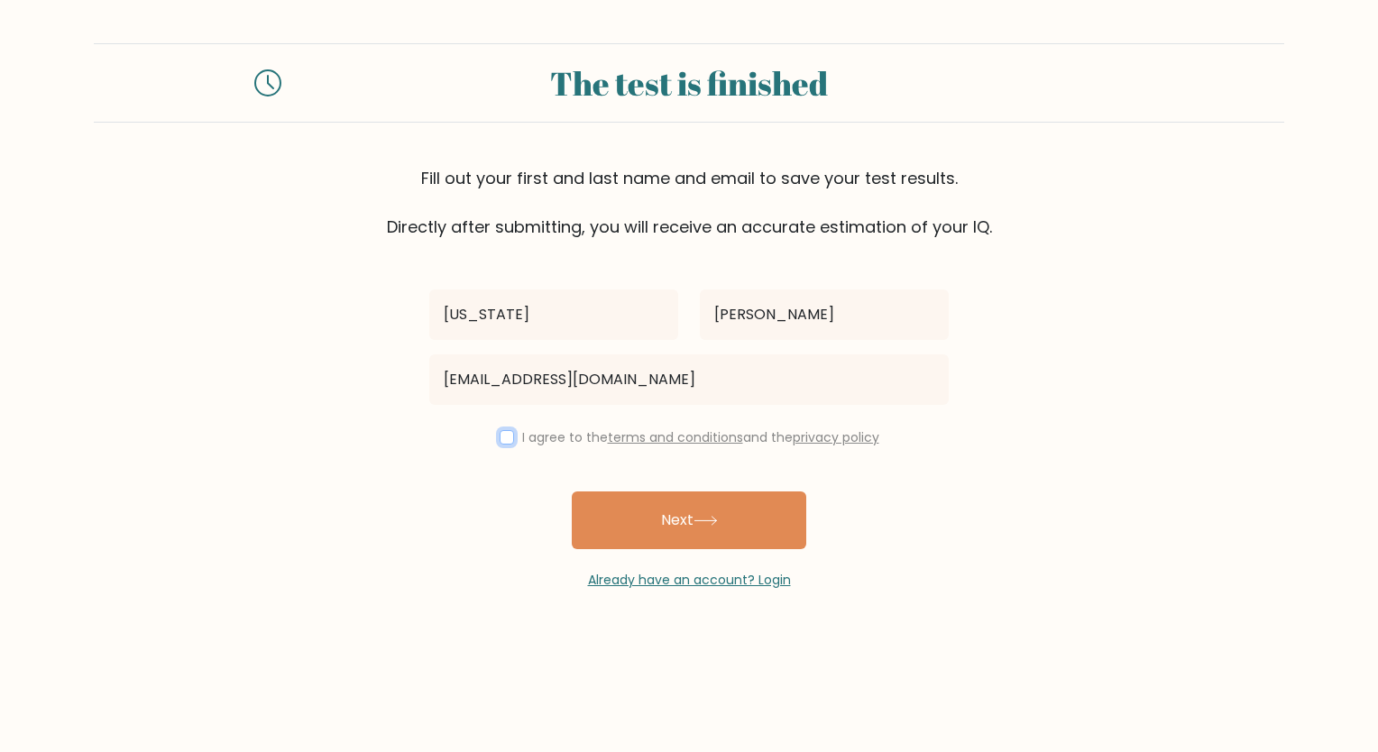
click at [502, 443] on input "checkbox" at bounding box center [507, 437] width 14 height 14
checkbox input "true"
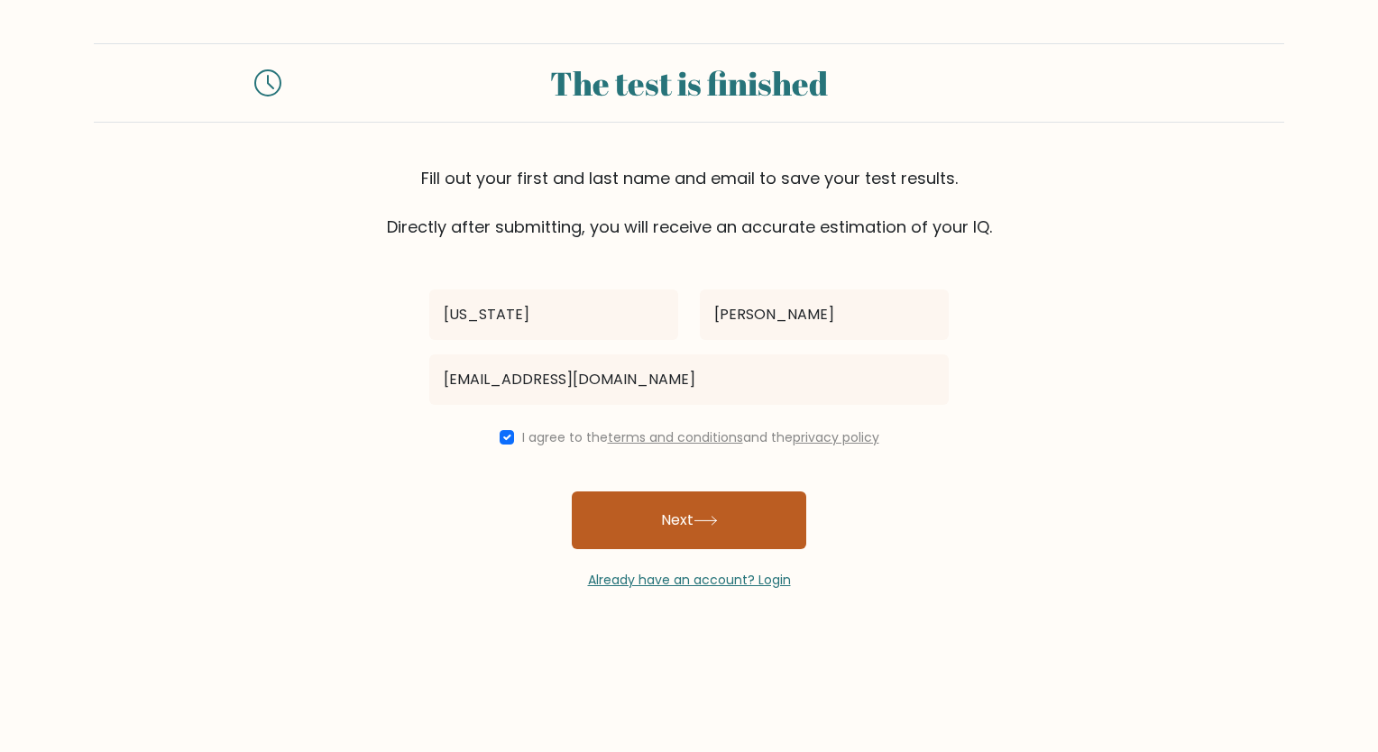
click at [631, 499] on button "Next" at bounding box center [689, 521] width 235 height 58
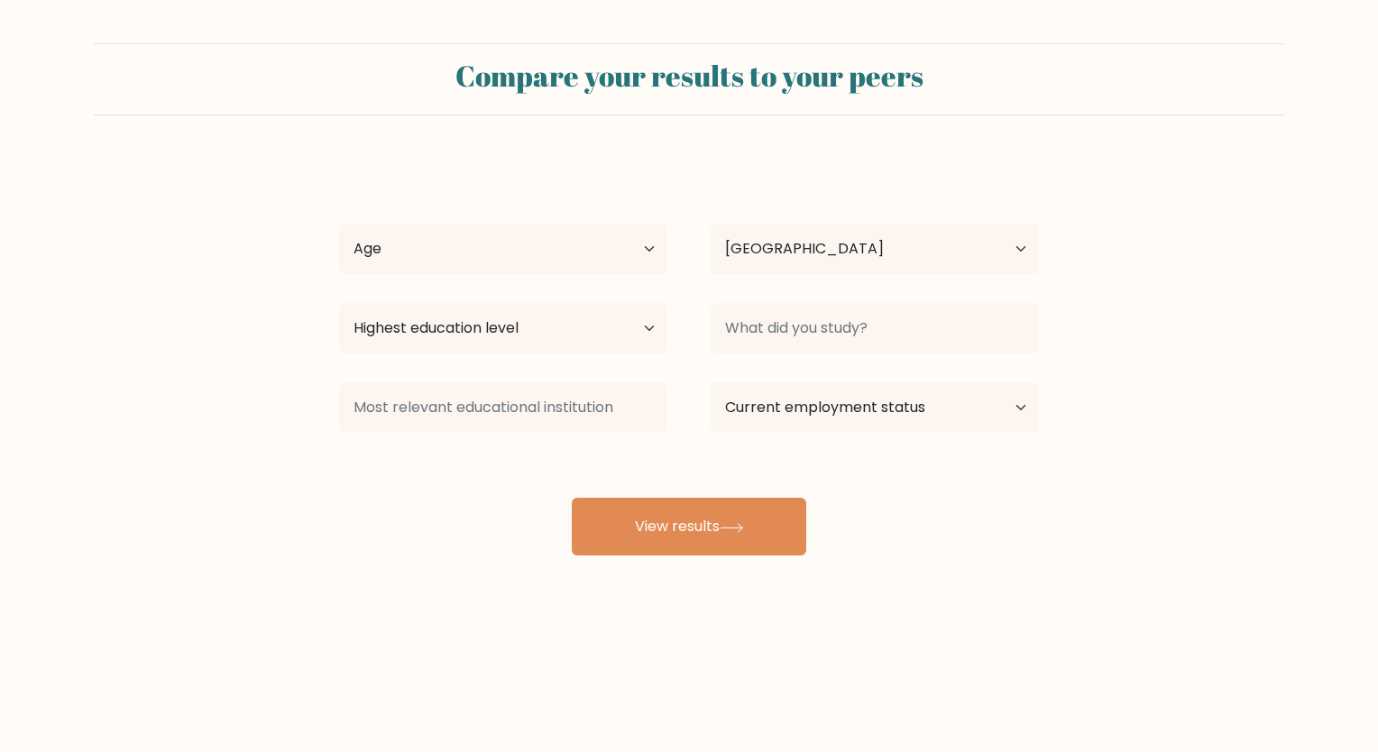
select select "US"
click at [654, 236] on select "Age Under [DEMOGRAPHIC_DATA] [DEMOGRAPHIC_DATA] [DEMOGRAPHIC_DATA] [DEMOGRAPHIC…" at bounding box center [503, 249] width 328 height 51
select select "35_44"
click at [339, 224] on select "Age Under [DEMOGRAPHIC_DATA] [DEMOGRAPHIC_DATA] [DEMOGRAPHIC_DATA] [DEMOGRAPHIC…" at bounding box center [503, 249] width 328 height 51
click at [588, 334] on select "Highest education level No schooling Primary Lower Secondary Upper Secondary Oc…" at bounding box center [503, 328] width 328 height 51
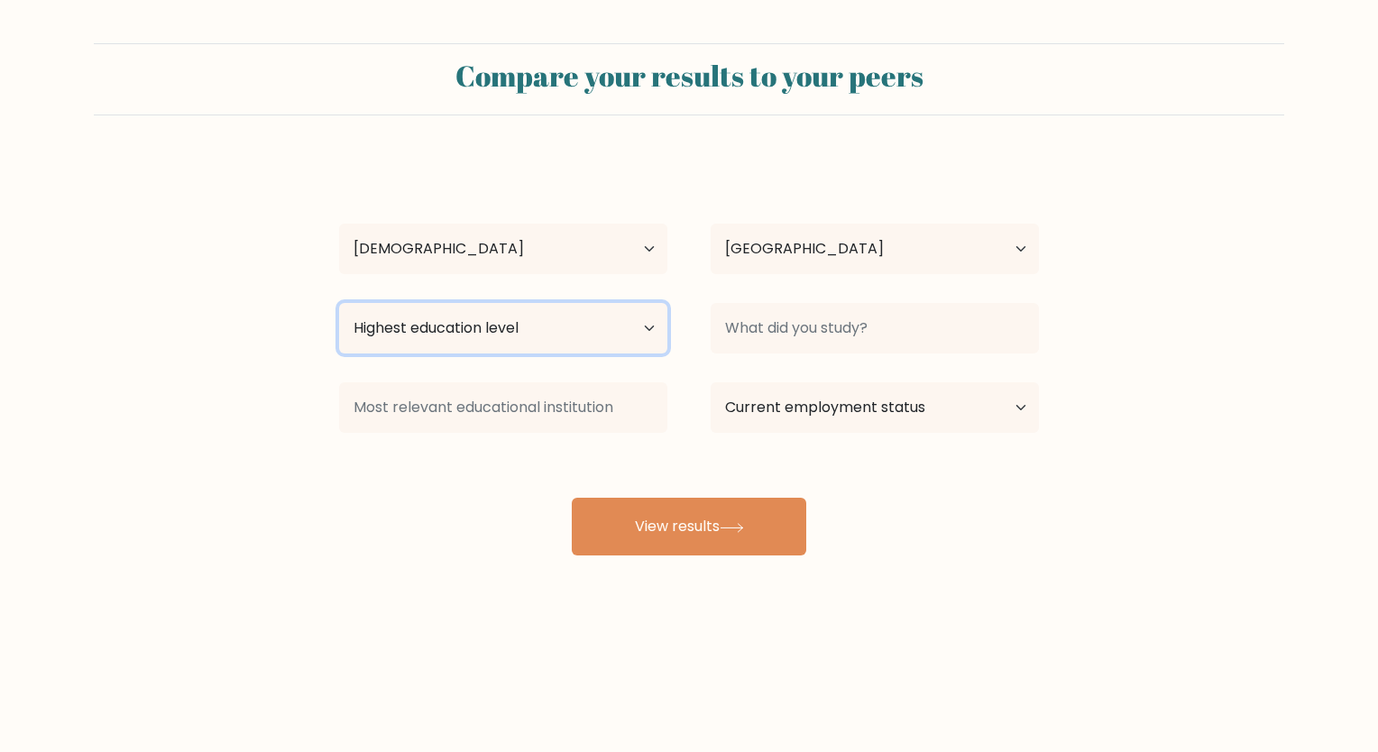
select select "upper_secondary"
click at [339, 303] on select "Highest education level No schooling Primary Lower Secondary Upper Secondary Oc…" at bounding box center [503, 328] width 328 height 51
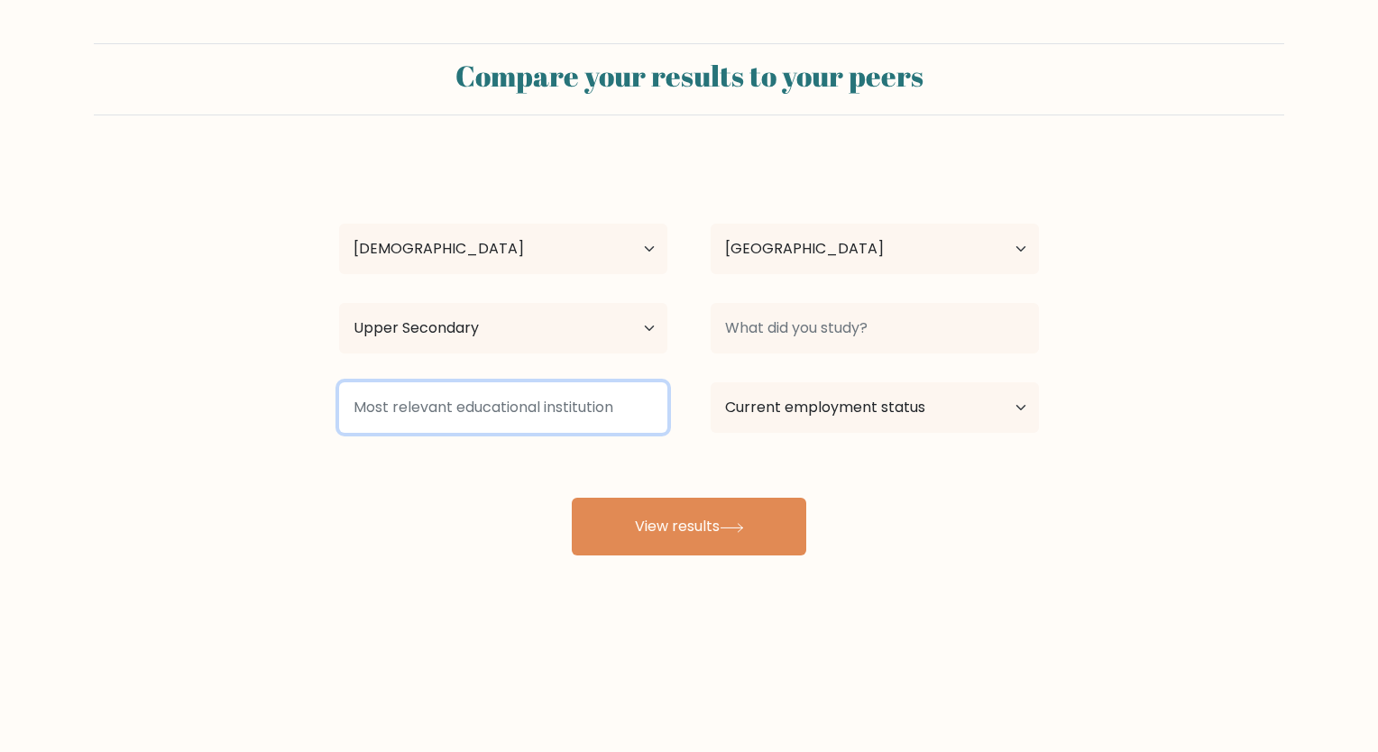
click at [585, 402] on input at bounding box center [503, 407] width 328 height 51
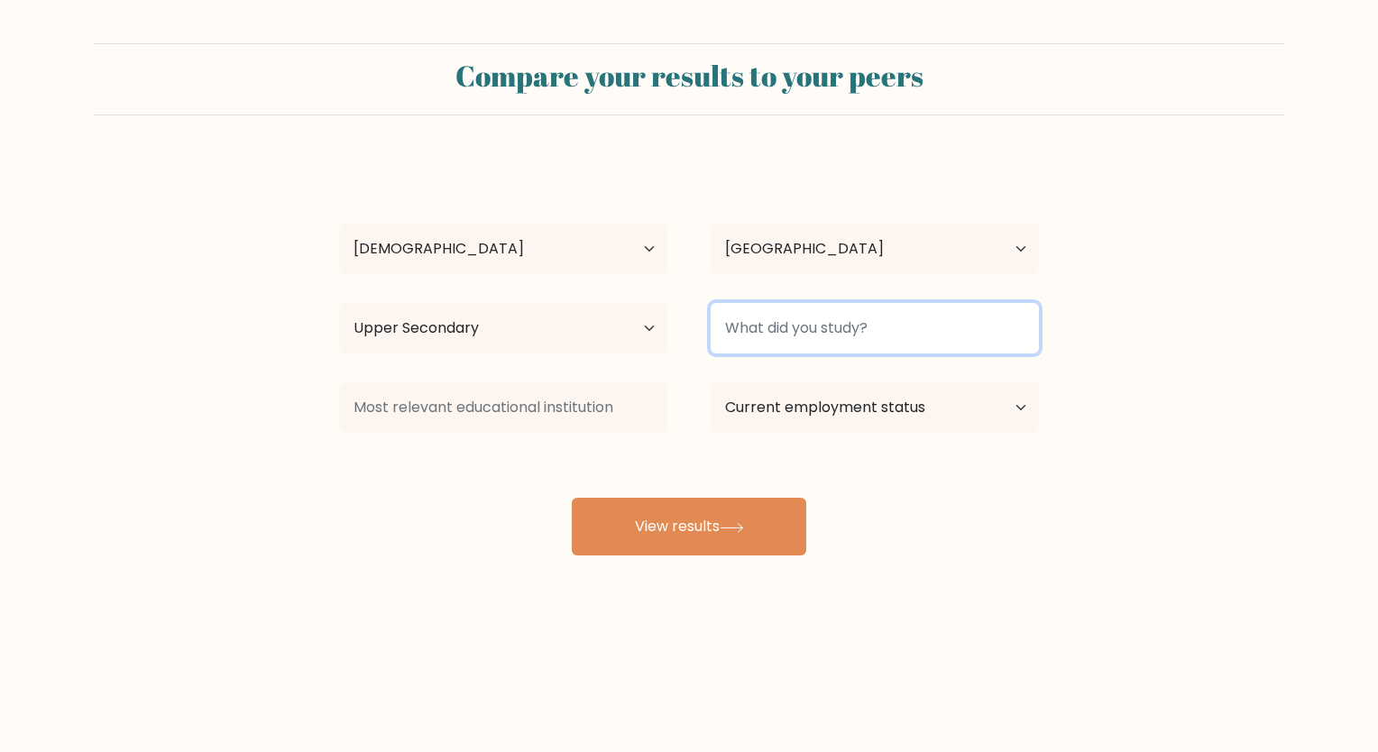
click at [873, 340] on input at bounding box center [875, 328] width 328 height 51
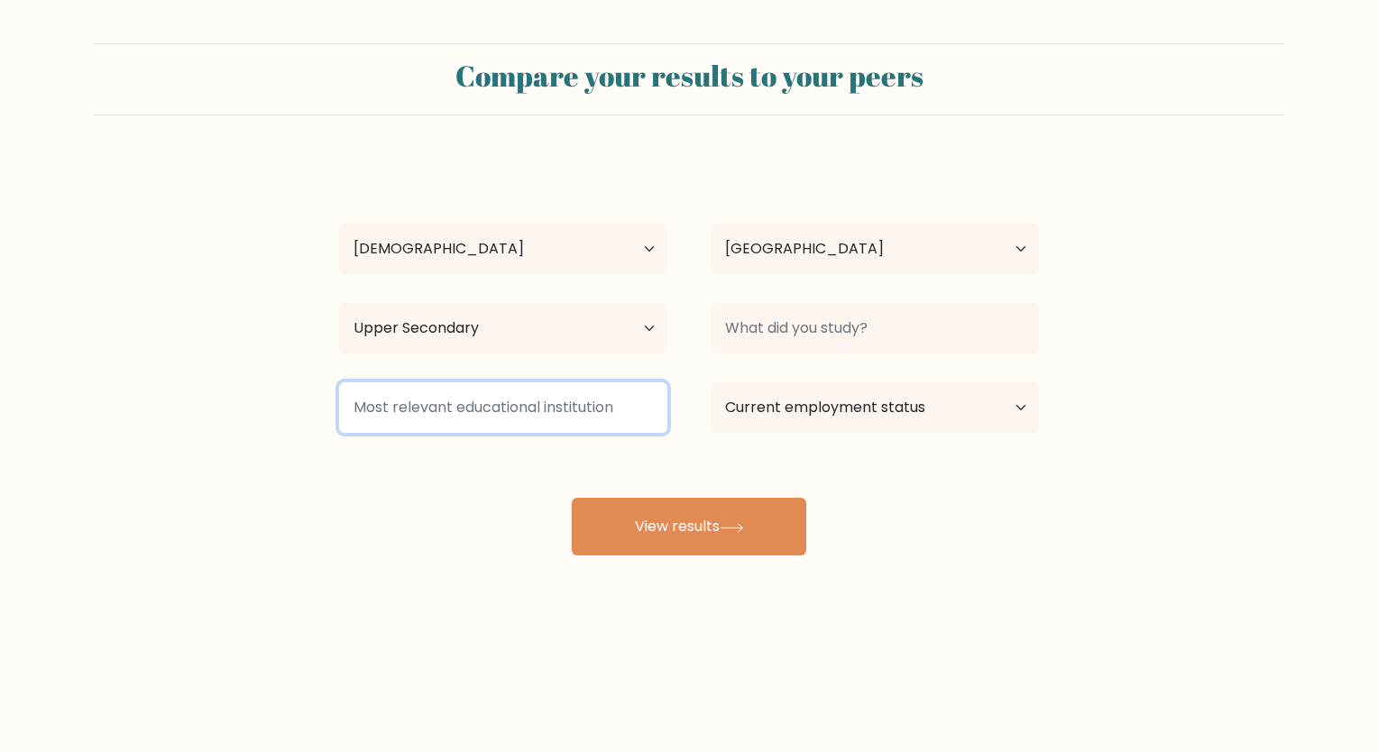
click at [586, 406] on input at bounding box center [503, 407] width 328 height 51
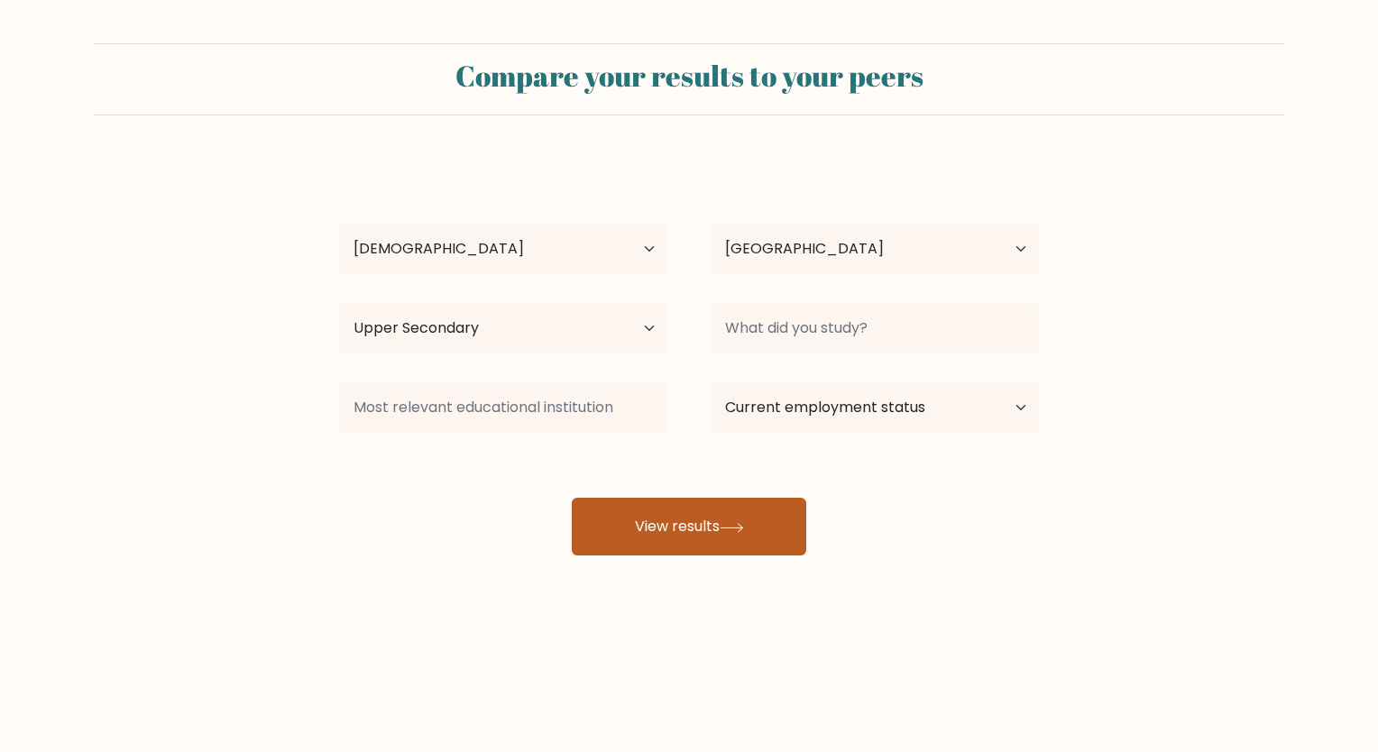
click at [657, 529] on button "View results" at bounding box center [689, 527] width 235 height 58
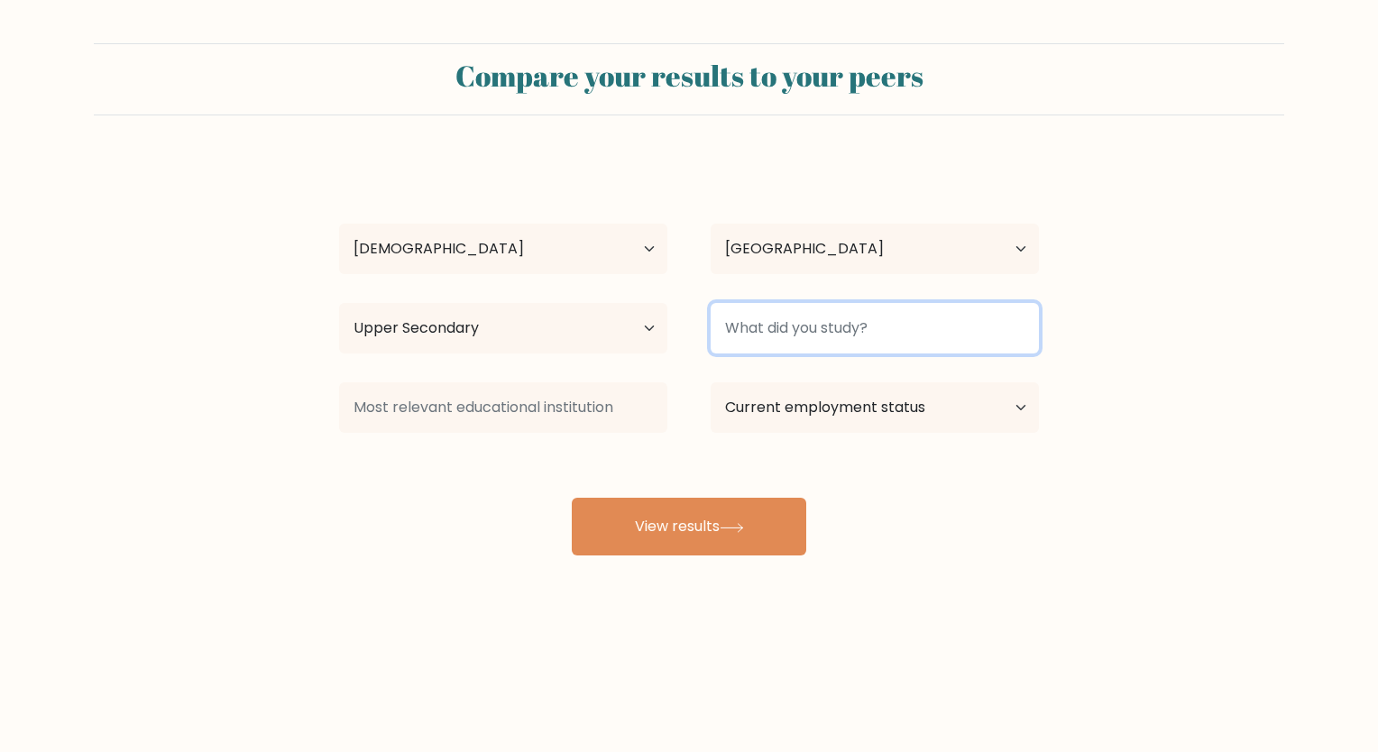
click at [797, 335] on input at bounding box center [875, 328] width 328 height 51
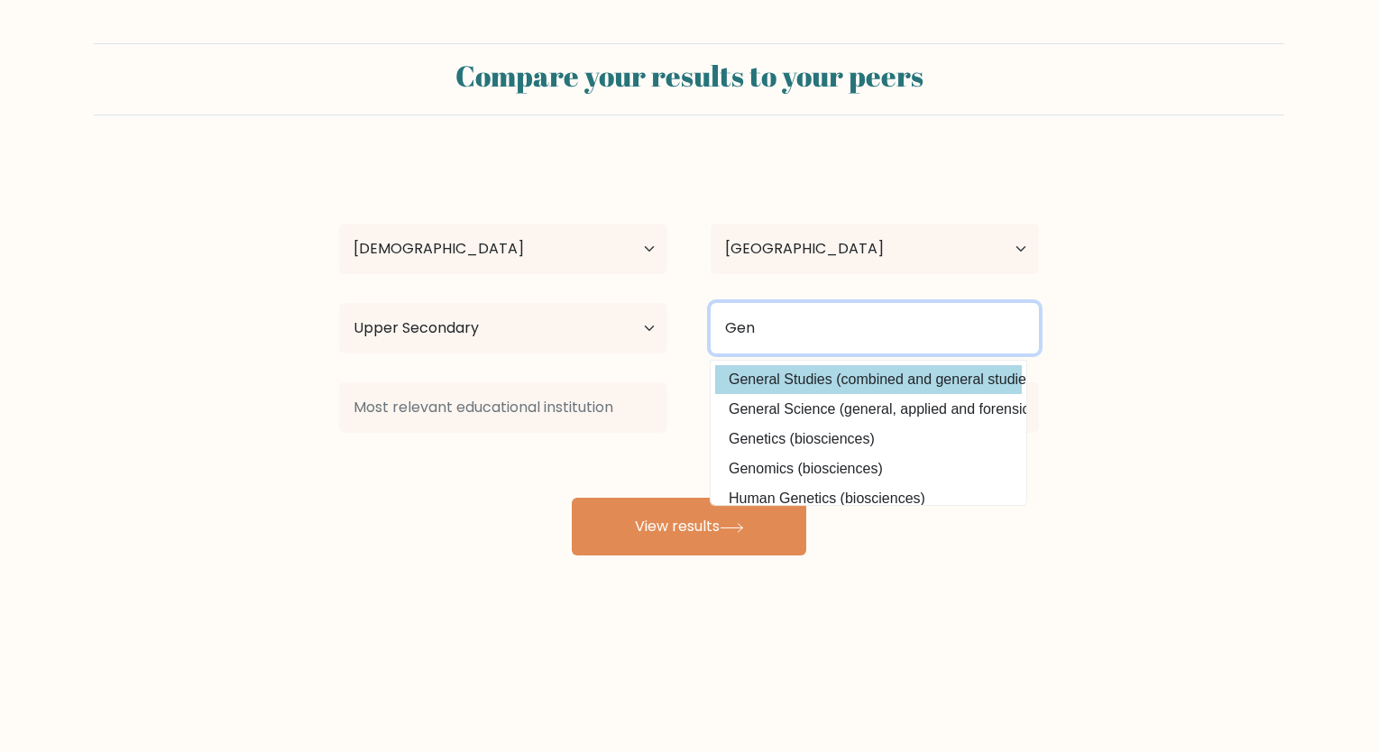
type input "Gen"
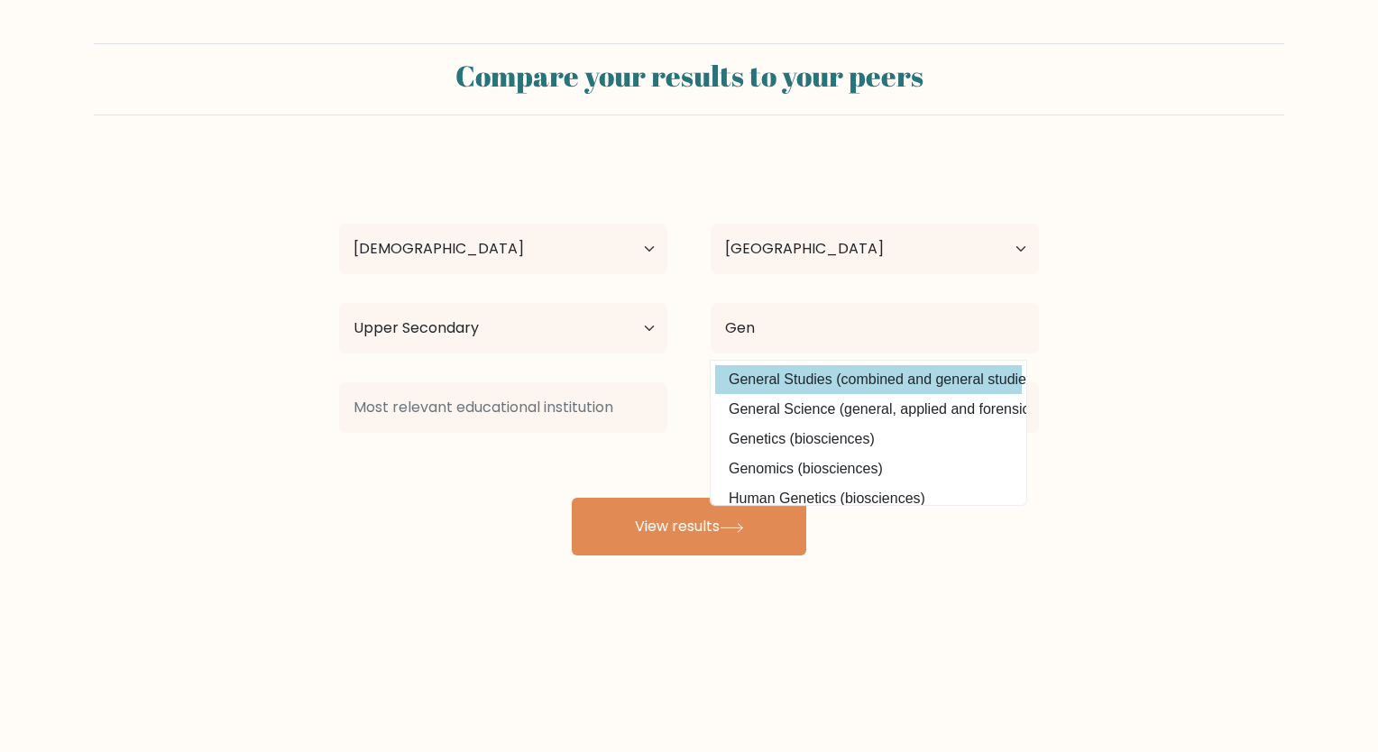
click at [820, 380] on div "[US_STATE][PERSON_NAME] Age Under [DEMOGRAPHIC_DATA] [DEMOGRAPHIC_DATA] [DEMOGR…" at bounding box center [689, 357] width 722 height 397
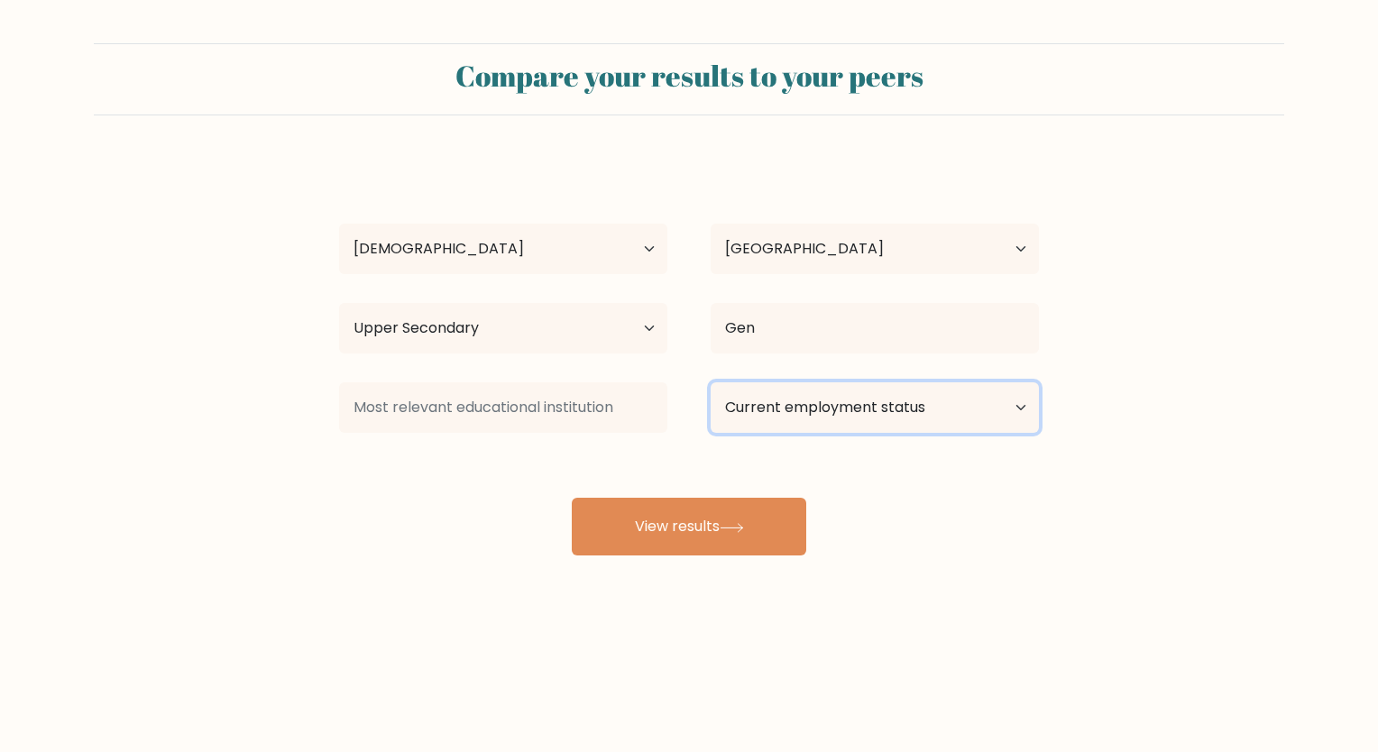
click at [810, 402] on select "Current employment status Employed Student Retired Other / prefer not to answer" at bounding box center [875, 407] width 328 height 51
select select "student"
click at [711, 382] on select "Current employment status Employed Student Retired Other / prefer not to answer" at bounding box center [875, 407] width 328 height 51
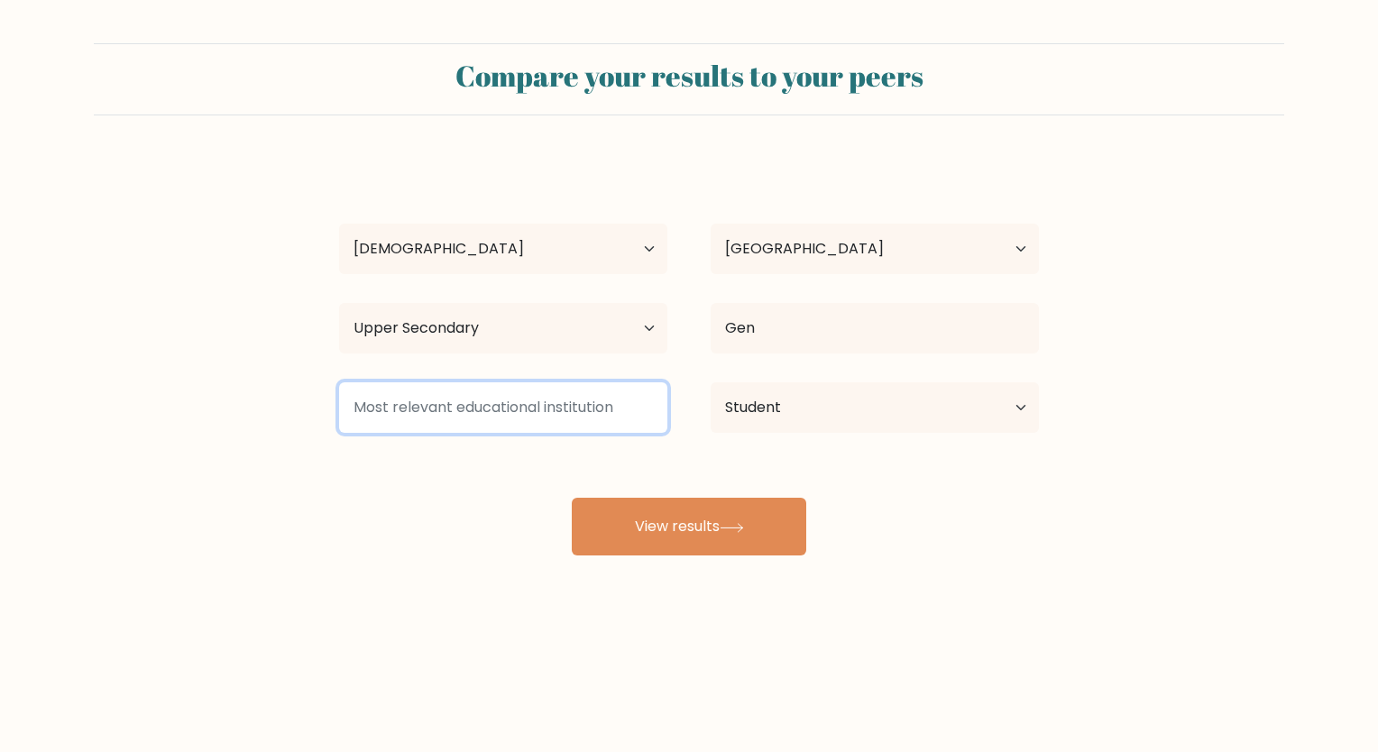
click at [525, 409] on input at bounding box center [503, 407] width 328 height 51
click at [569, 419] on input at bounding box center [503, 407] width 328 height 51
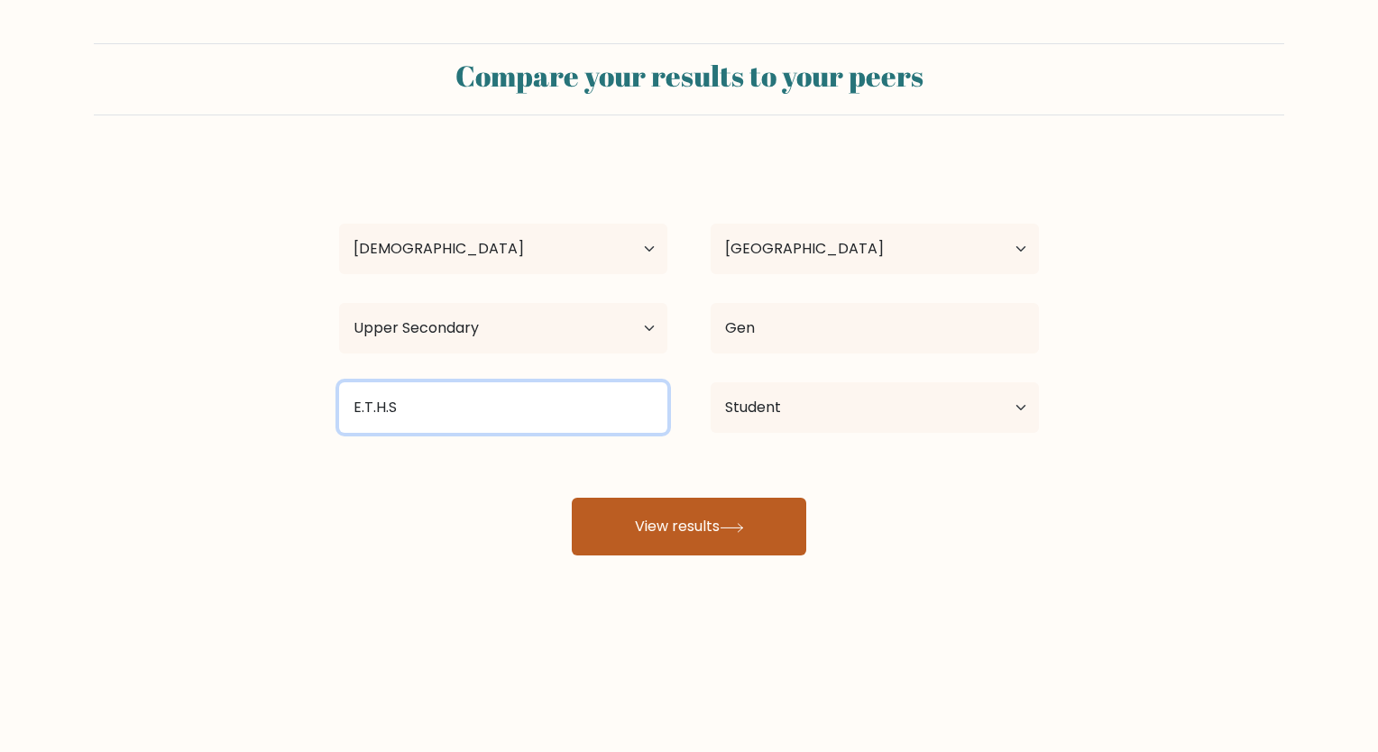
type input "E.T.H.S"
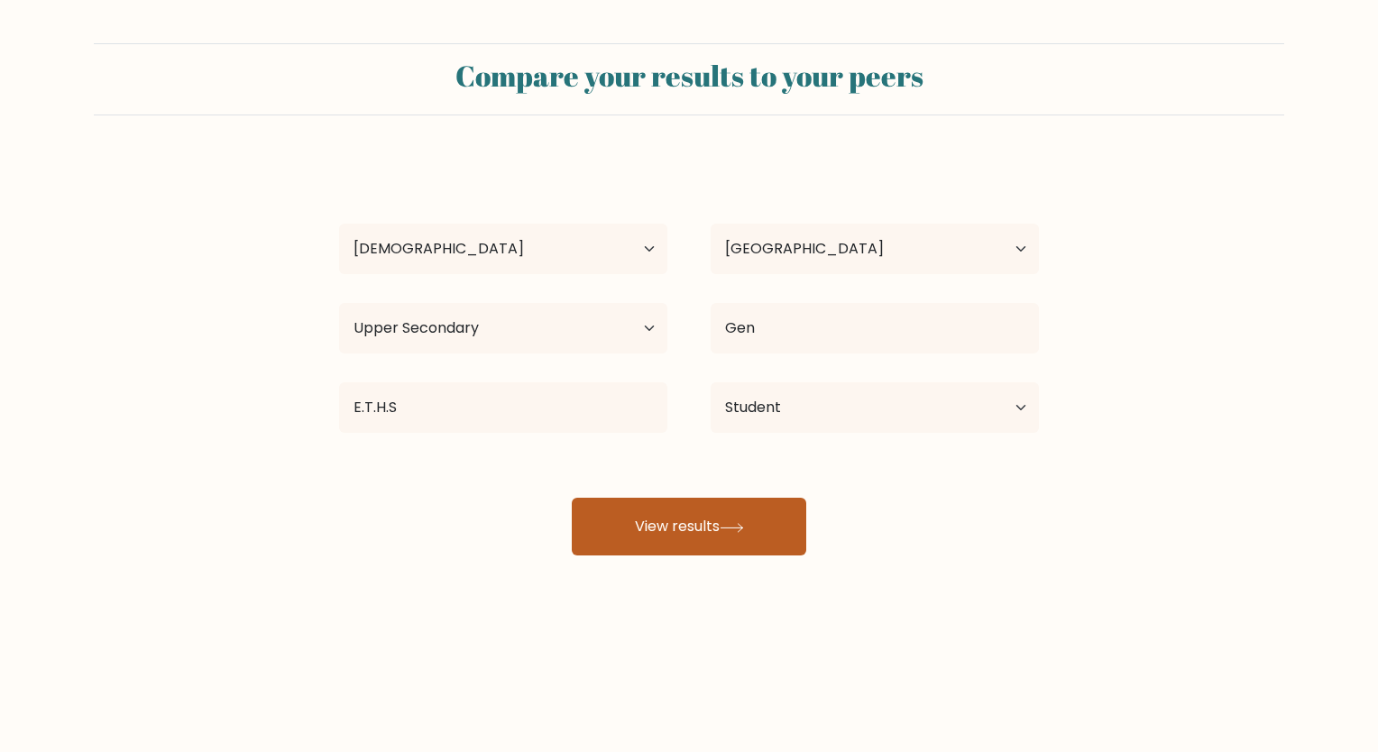
click at [646, 540] on button "View results" at bounding box center [689, 527] width 235 height 58
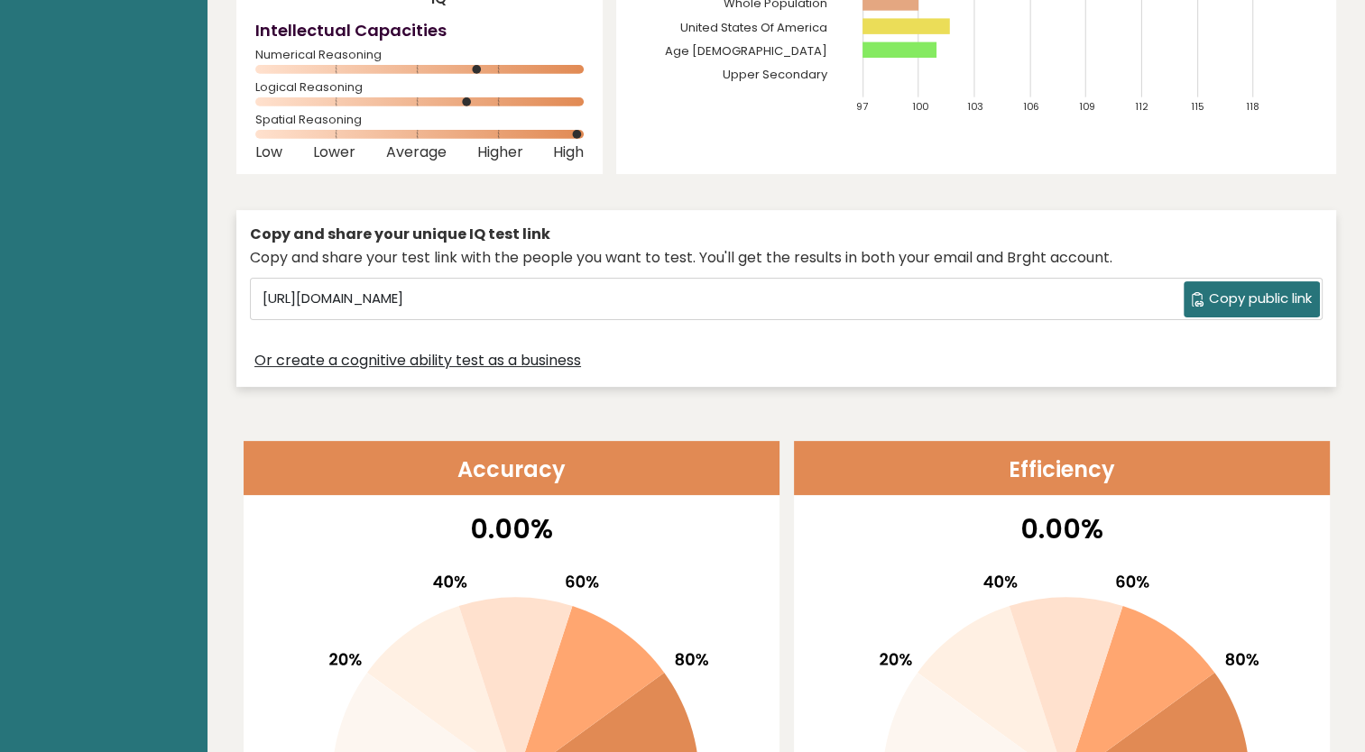
scroll to position [301, 0]
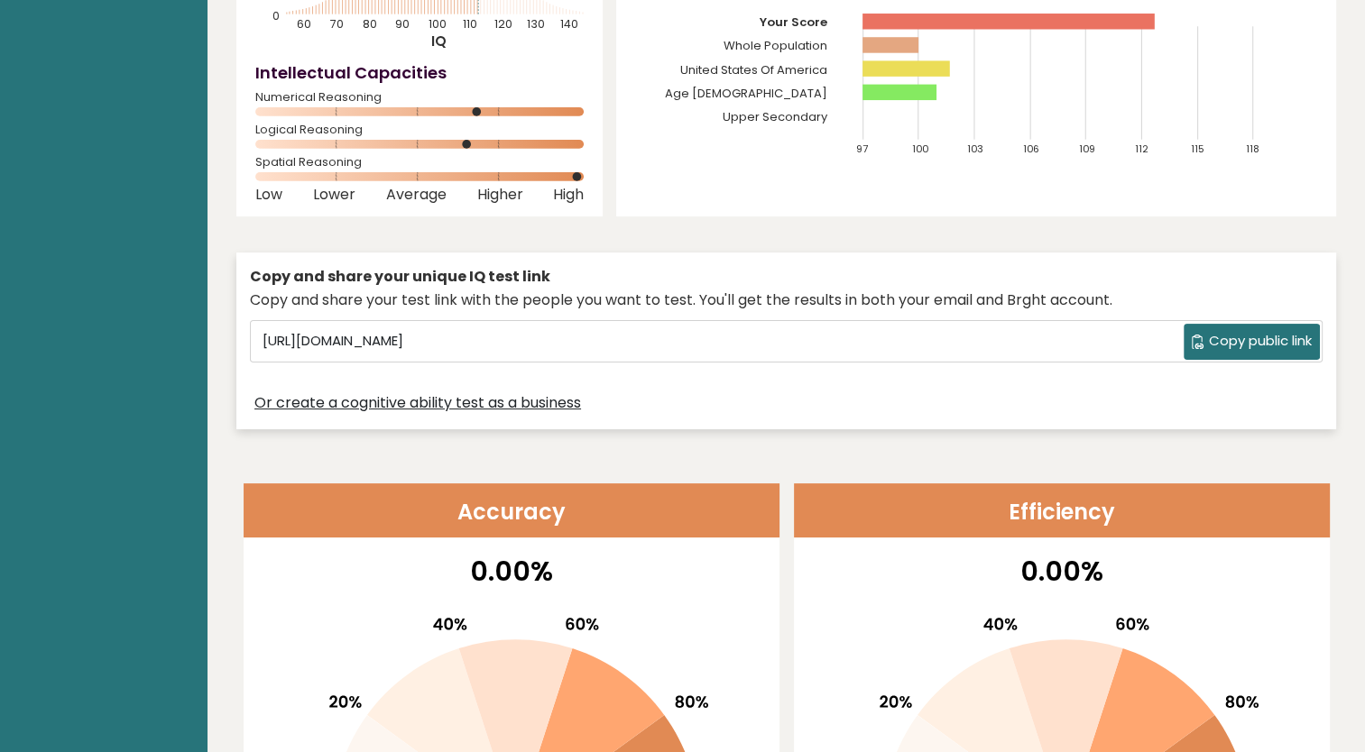
click at [1222, 336] on span "Copy public link" at bounding box center [1260, 341] width 103 height 21
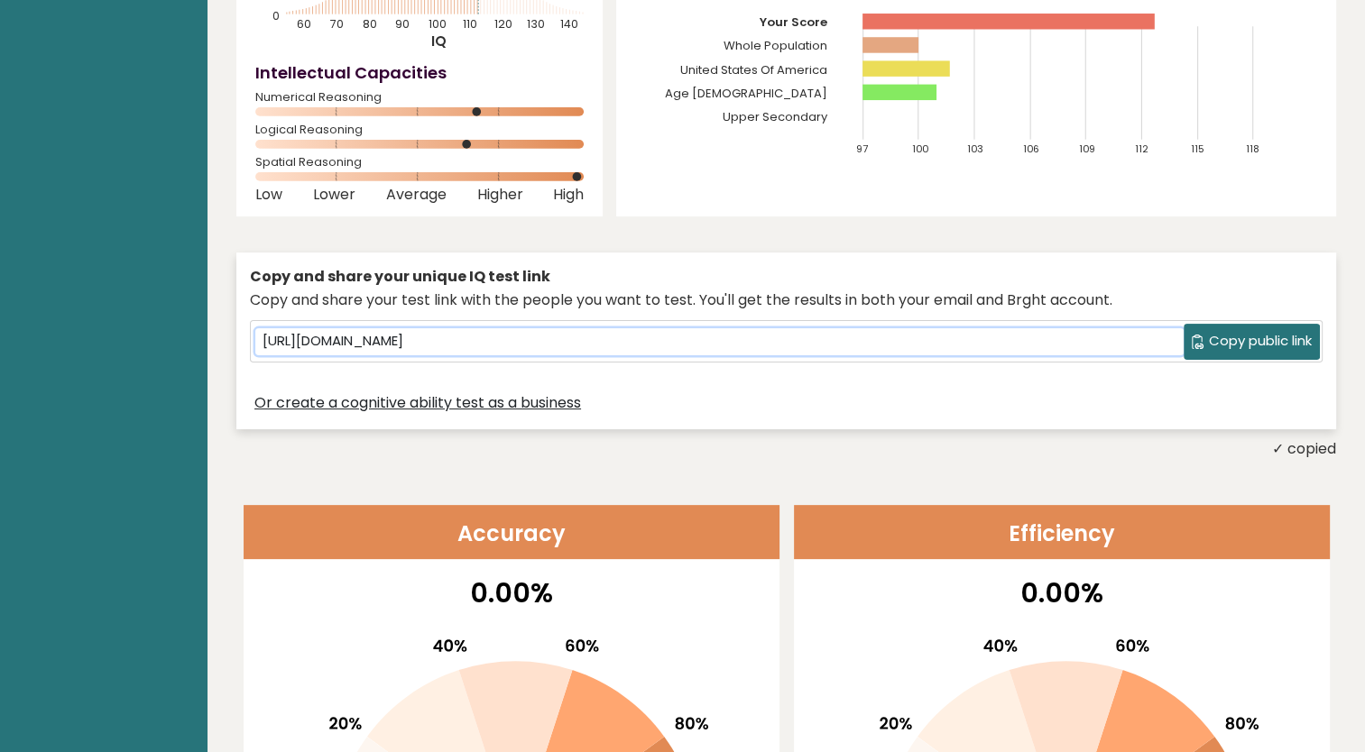
drag, startPoint x: 1222, startPoint y: 336, endPoint x: 1083, endPoint y: 343, distance: 139.1
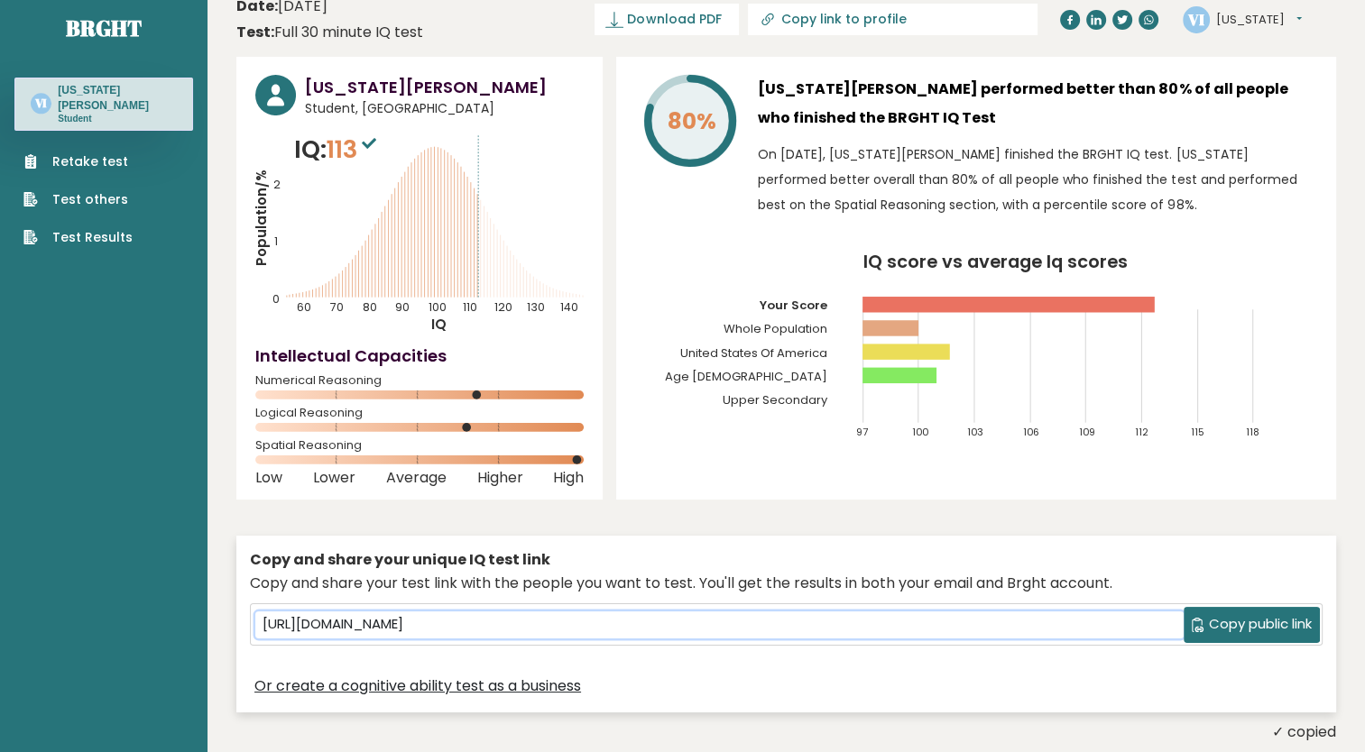
scroll to position [0, 0]
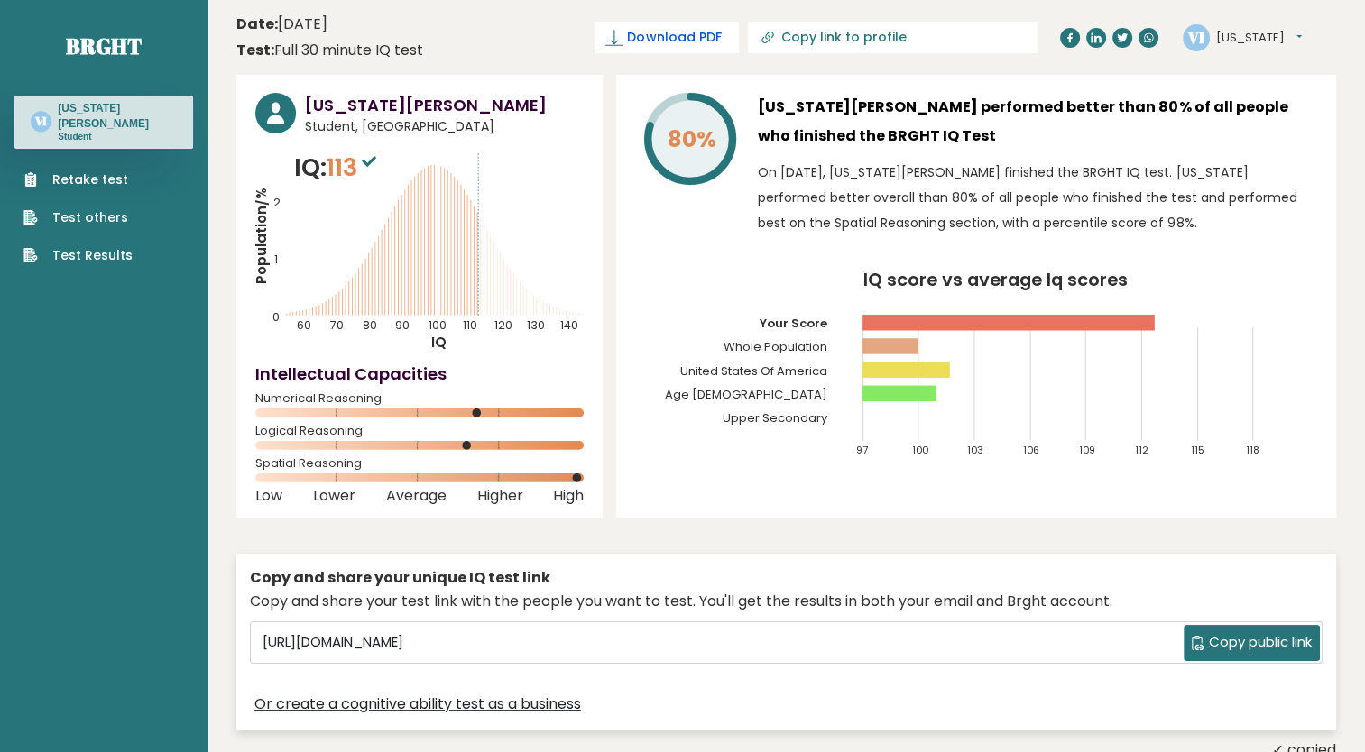
click at [721, 46] on span "Download PDF" at bounding box center [674, 37] width 94 height 19
click at [1227, 642] on span "Copy public link" at bounding box center [1260, 642] width 103 height 21
click at [639, 575] on div "Copy and share your unique IQ test link" at bounding box center [786, 578] width 1072 height 22
click at [861, 40] on link "Copy link to profile" at bounding box center [893, 38] width 290 height 32
type input "https://brght.org/profile/virginia-igoe/?utm_source=share&utm_medium=copy&utm_c…"
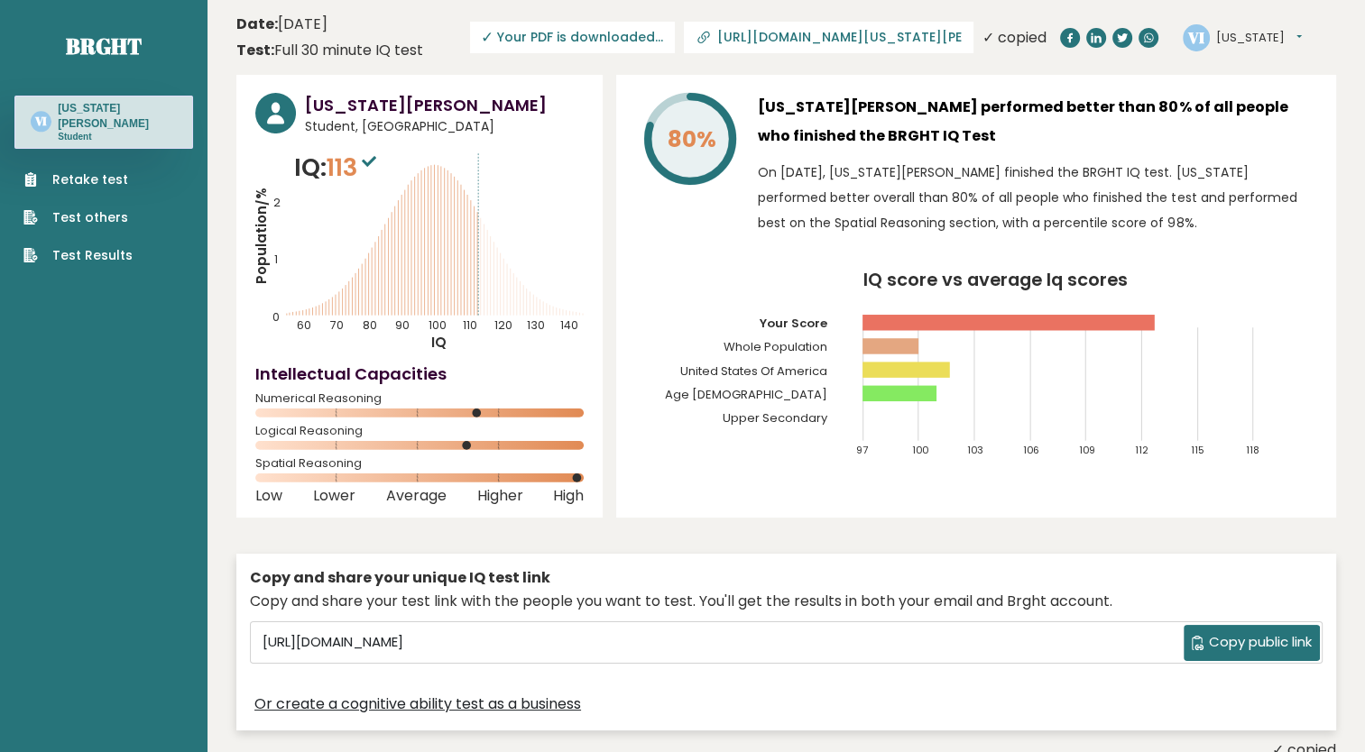
drag, startPoint x: 861, startPoint y: 40, endPoint x: 837, endPoint y: 32, distance: 25.7
